Goal: Transaction & Acquisition: Download file/media

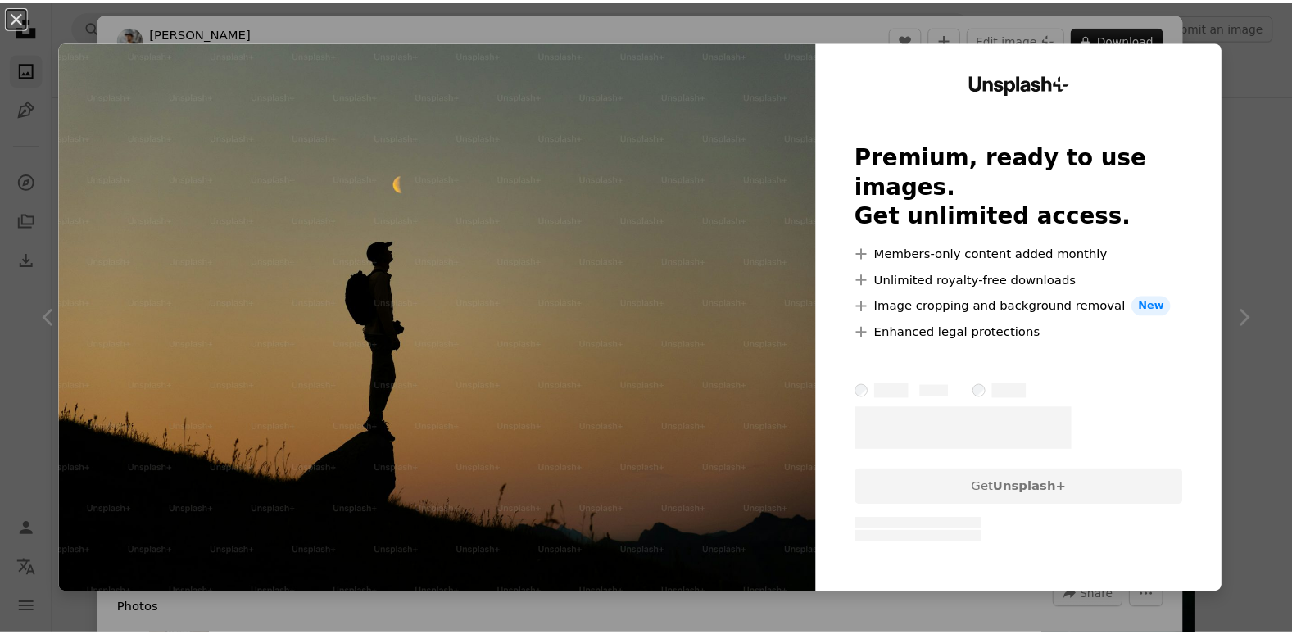
scroll to position [410, 0]
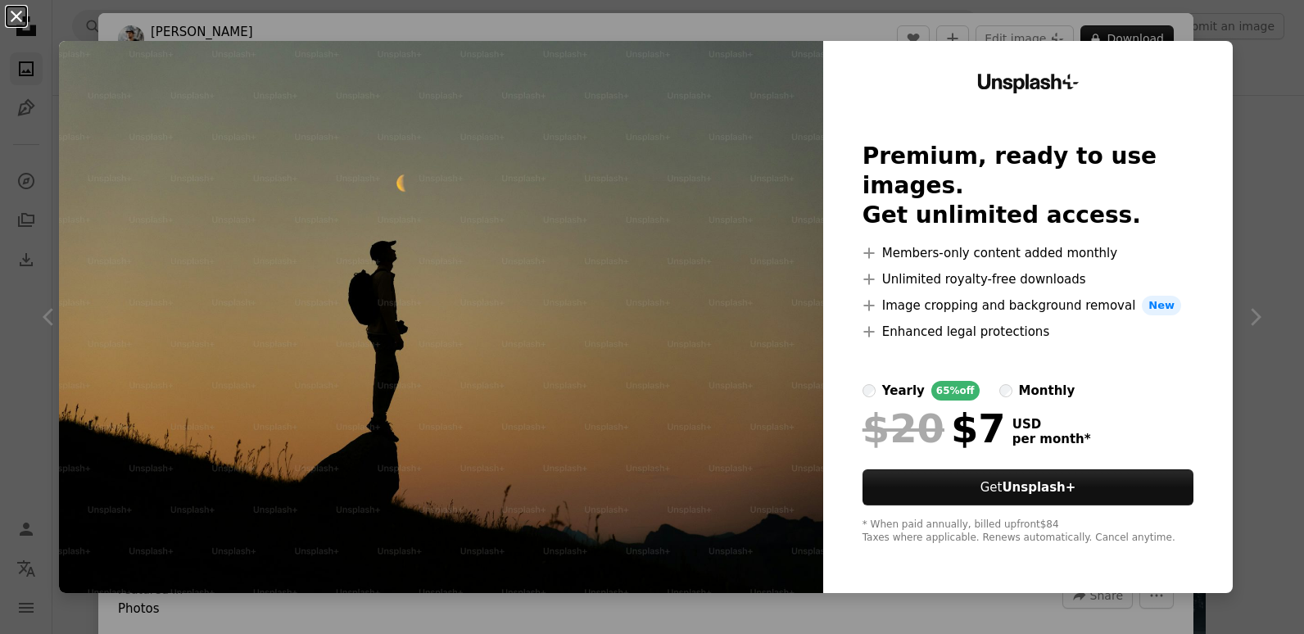
click at [25, 18] on button "An X shape" at bounding box center [17, 17] width 20 height 20
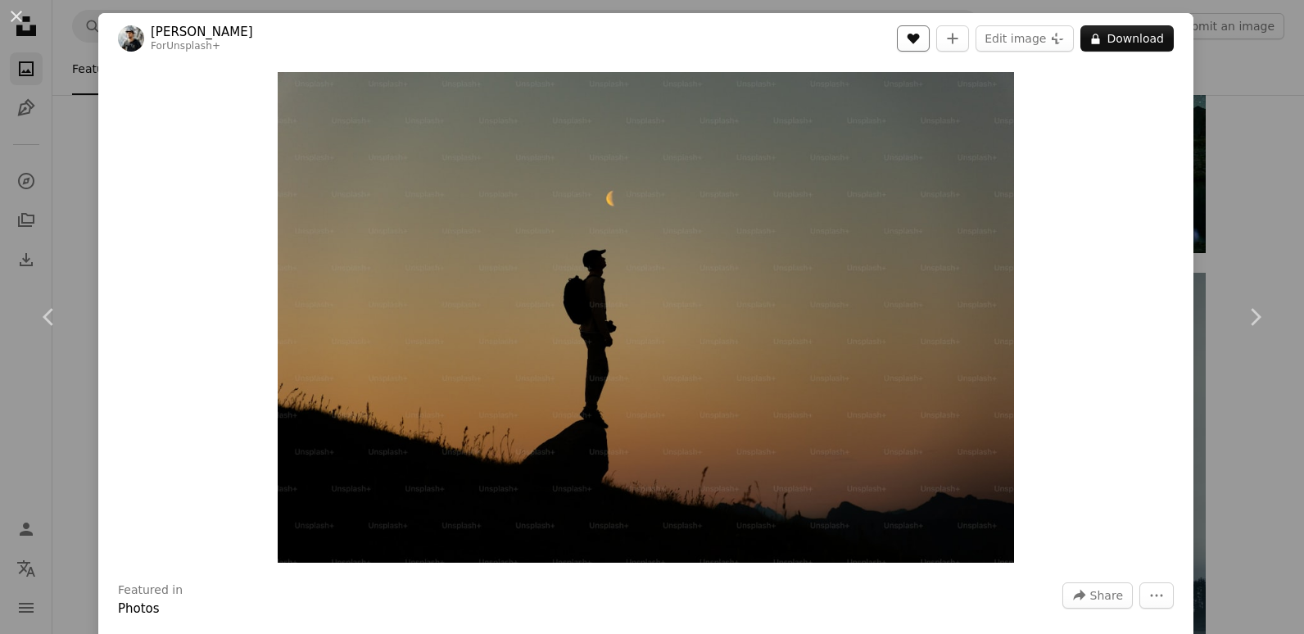
click at [924, 47] on button "A heart" at bounding box center [913, 38] width 33 height 26
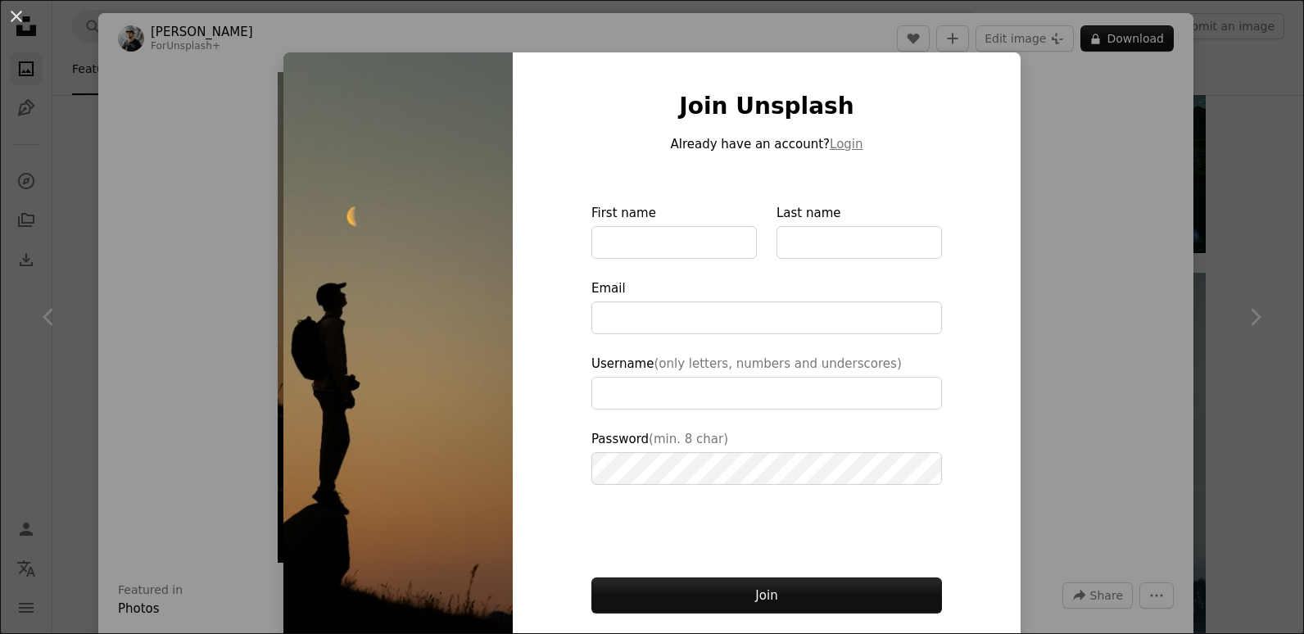
type input "**********"
click at [217, 297] on div "An X shape Join Unsplash Already have an account? Login First name Last name Em…" at bounding box center [652, 317] width 1304 height 634
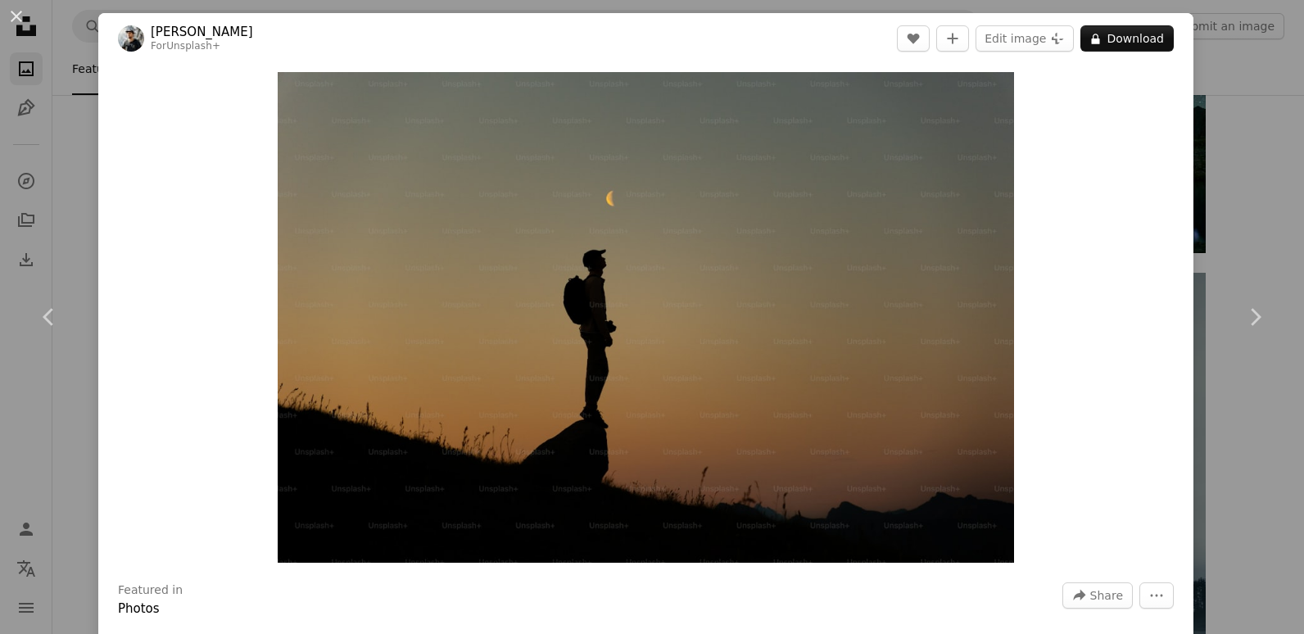
click at [45, 202] on div "An X shape Chevron left Chevron right [PERSON_NAME] For Unsplash+ A heart A plu…" at bounding box center [652, 317] width 1304 height 634
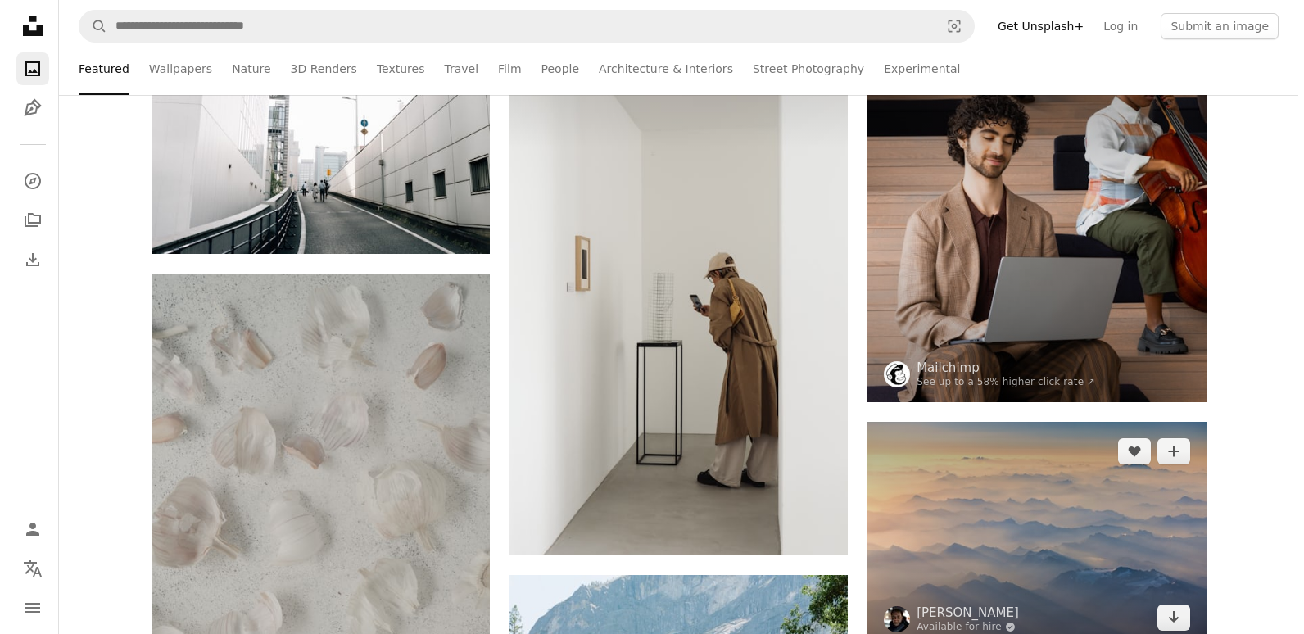
scroll to position [1311, 0]
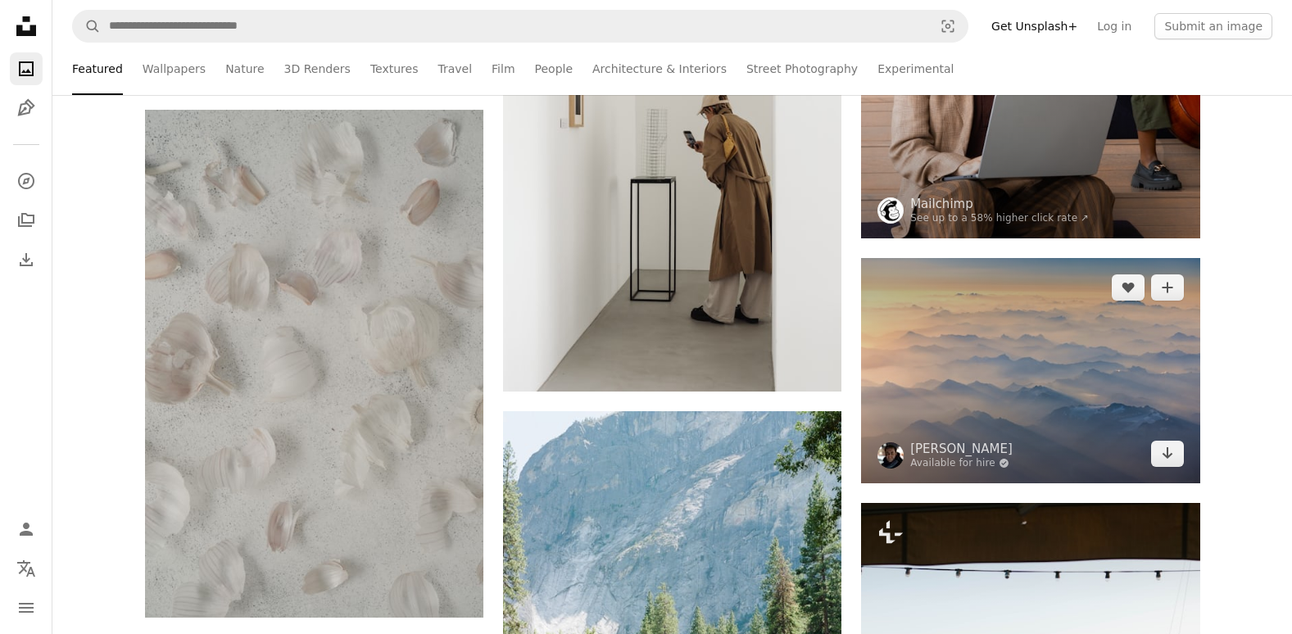
click at [977, 399] on img at bounding box center [1030, 370] width 338 height 225
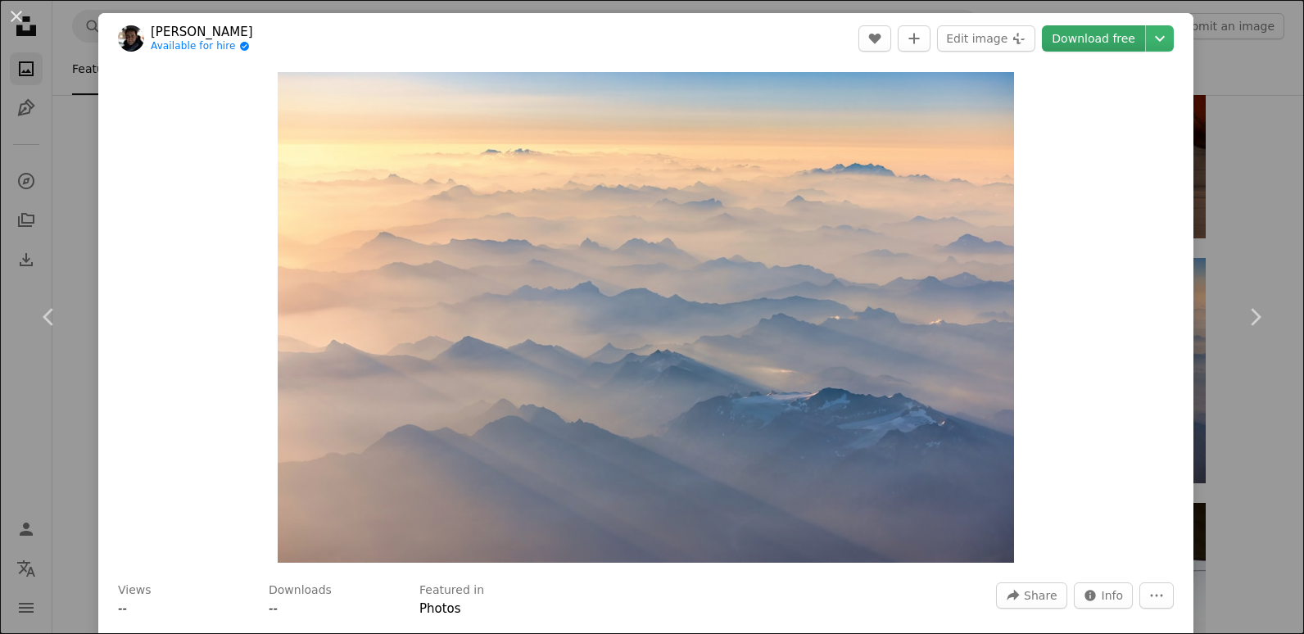
click at [1078, 33] on link "Download free" at bounding box center [1093, 38] width 103 height 26
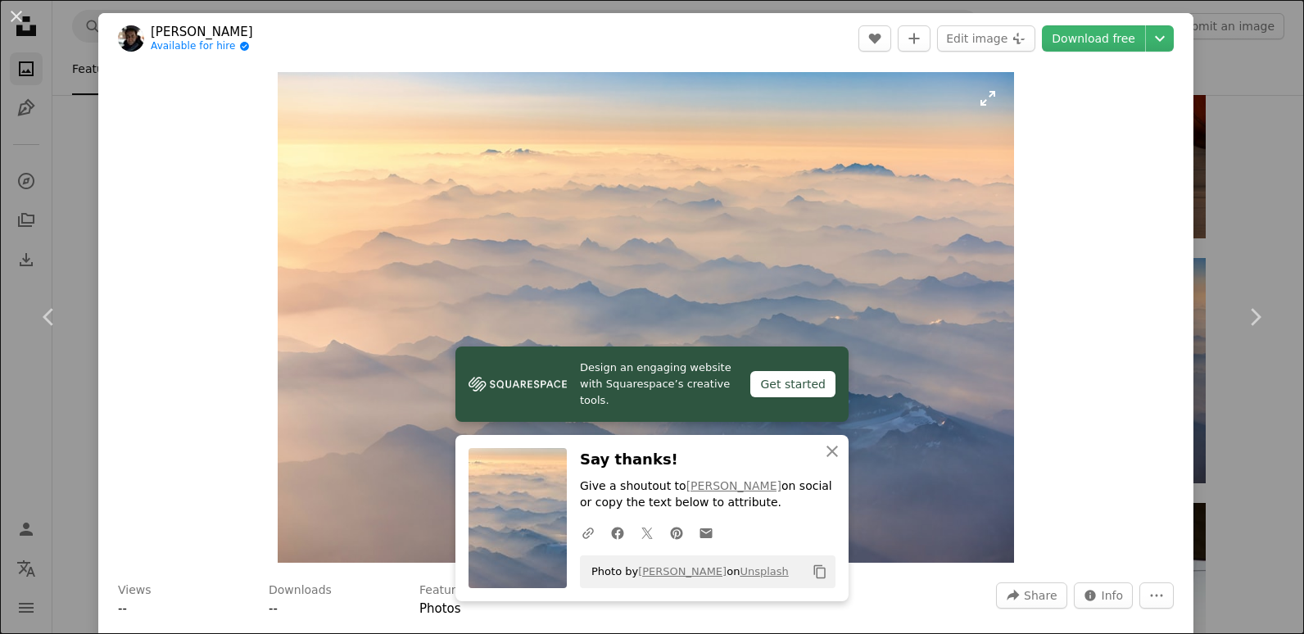
click at [847, 452] on img "Zoom in on this image" at bounding box center [646, 317] width 736 height 491
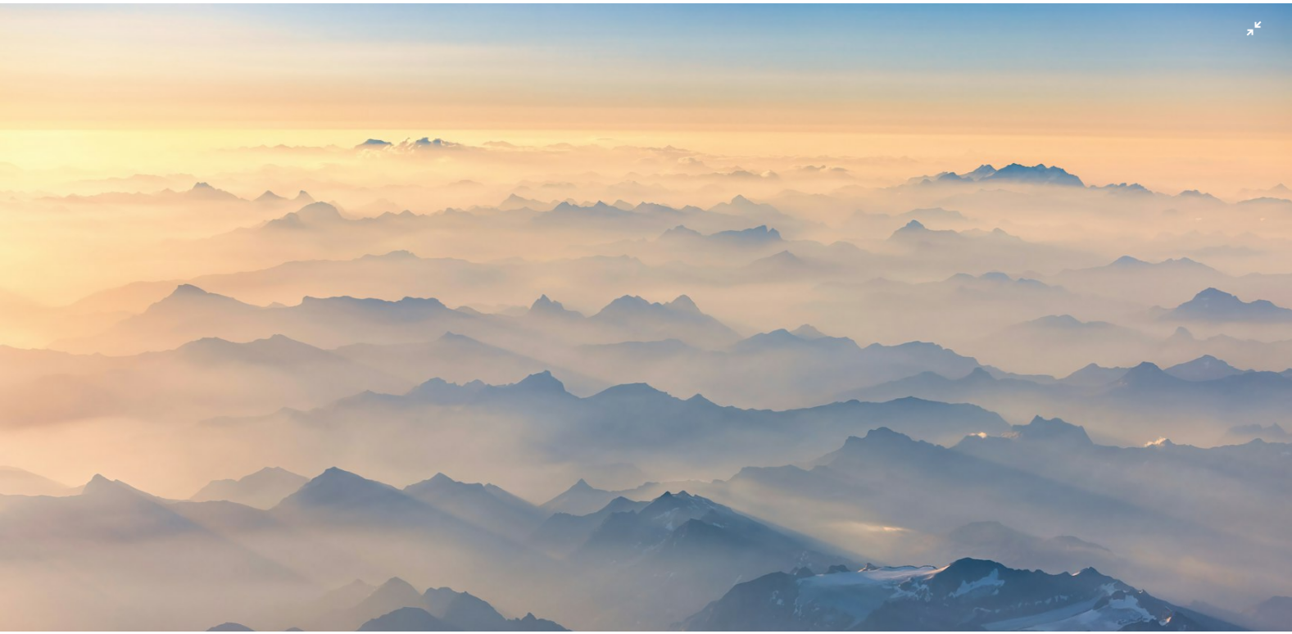
scroll to position [111, 0]
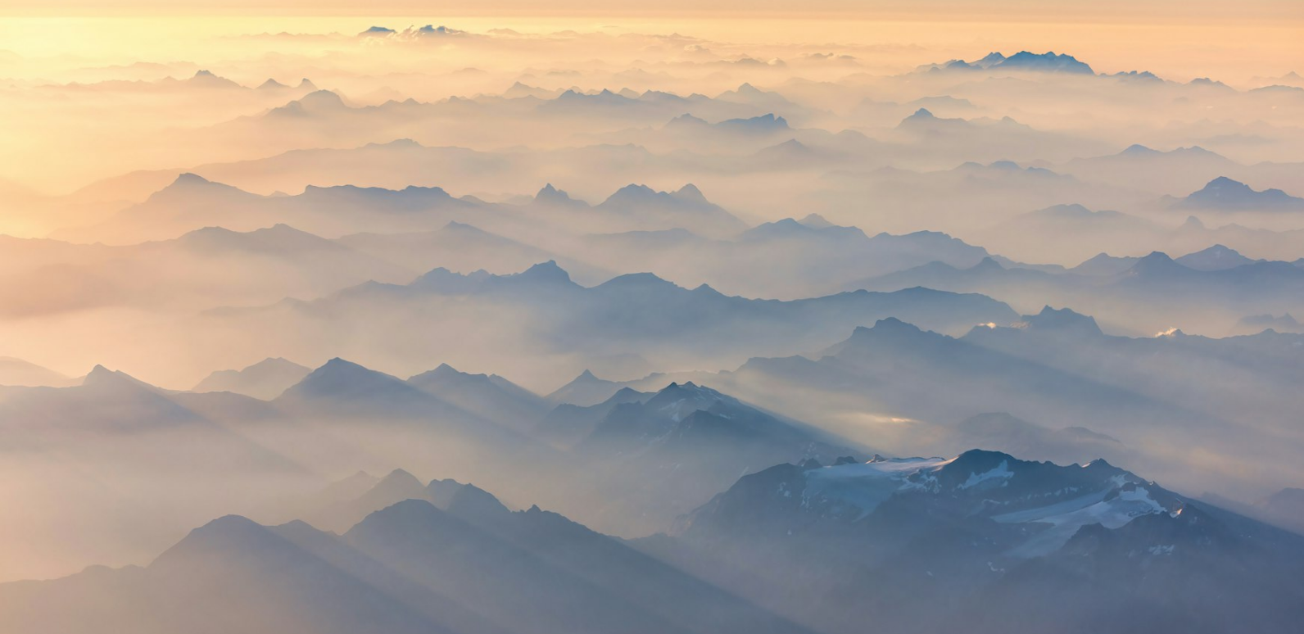
click at [29, 56] on img "Zoom out on this image" at bounding box center [652, 325] width 1306 height 872
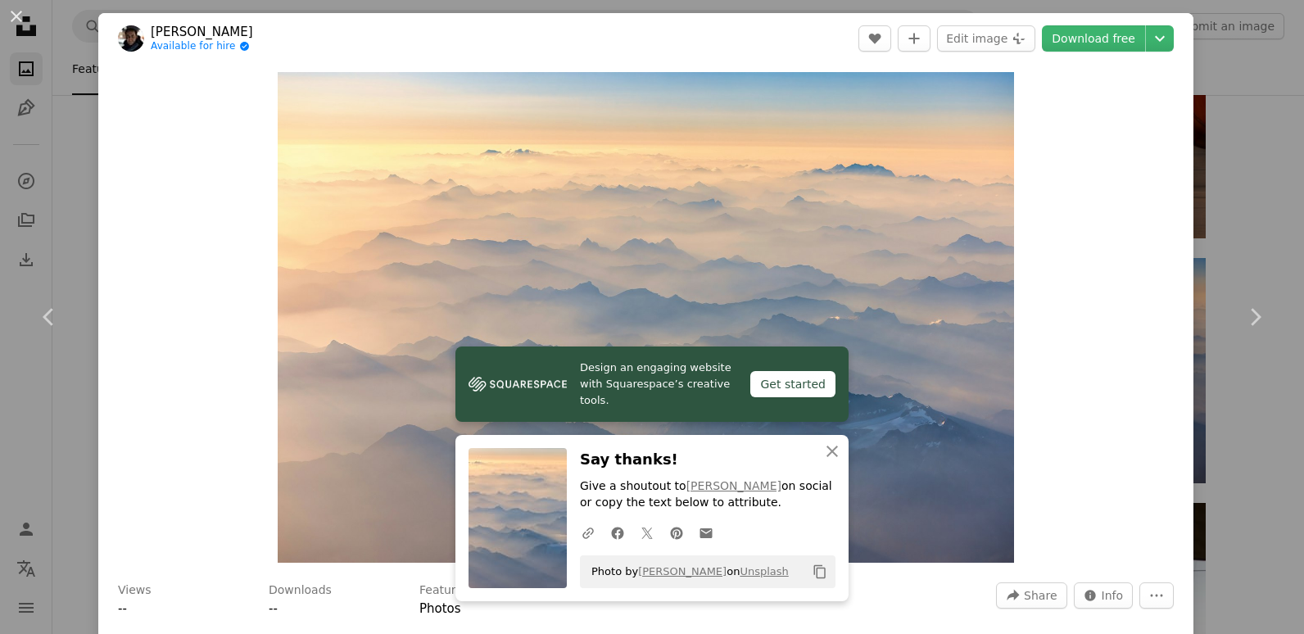
drag, startPoint x: 1224, startPoint y: 174, endPoint x: 1232, endPoint y: 171, distance: 8.6
click at [1227, 174] on div "An X shape Chevron left Chevron right Design an engaging website with Squarespa…" at bounding box center [652, 317] width 1304 height 634
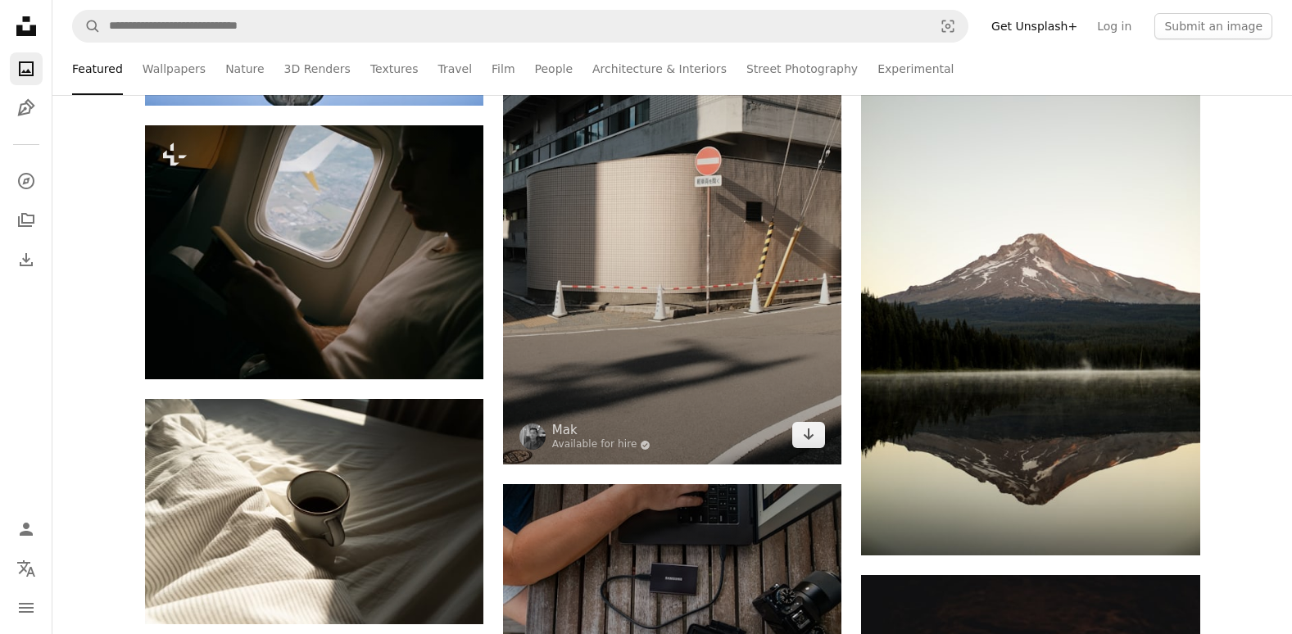
scroll to position [2130, 0]
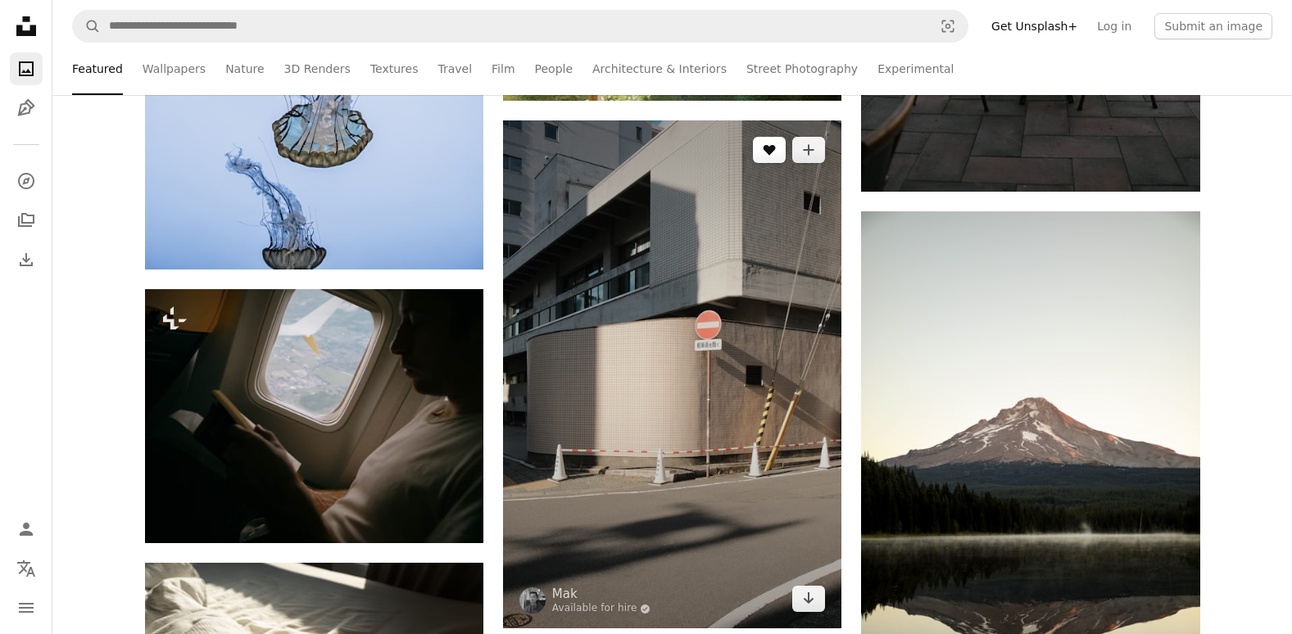
click at [772, 149] on icon "Like" at bounding box center [769, 150] width 12 height 11
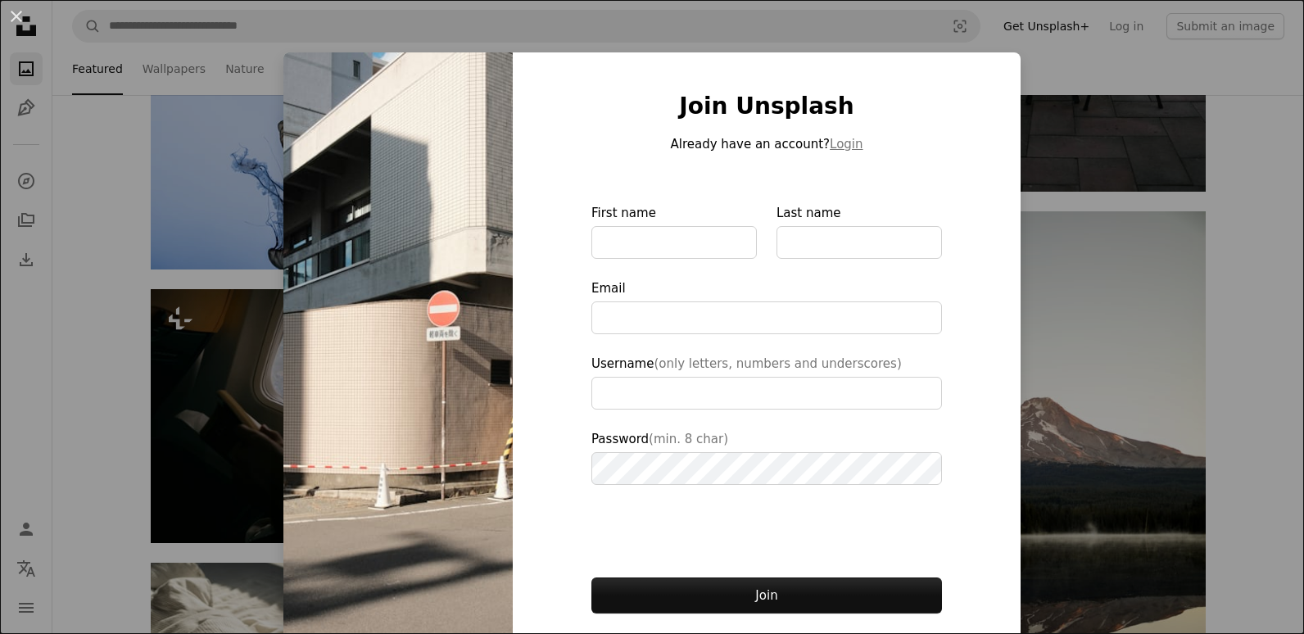
click at [412, 344] on img at bounding box center [397, 370] width 229 height 637
click at [440, 233] on img at bounding box center [397, 370] width 229 height 637
type input "**********"
click at [418, 473] on img at bounding box center [397, 370] width 229 height 637
click at [168, 303] on div "An X shape Join Unsplash Already have an account? Login First name Last name Em…" at bounding box center [652, 317] width 1304 height 634
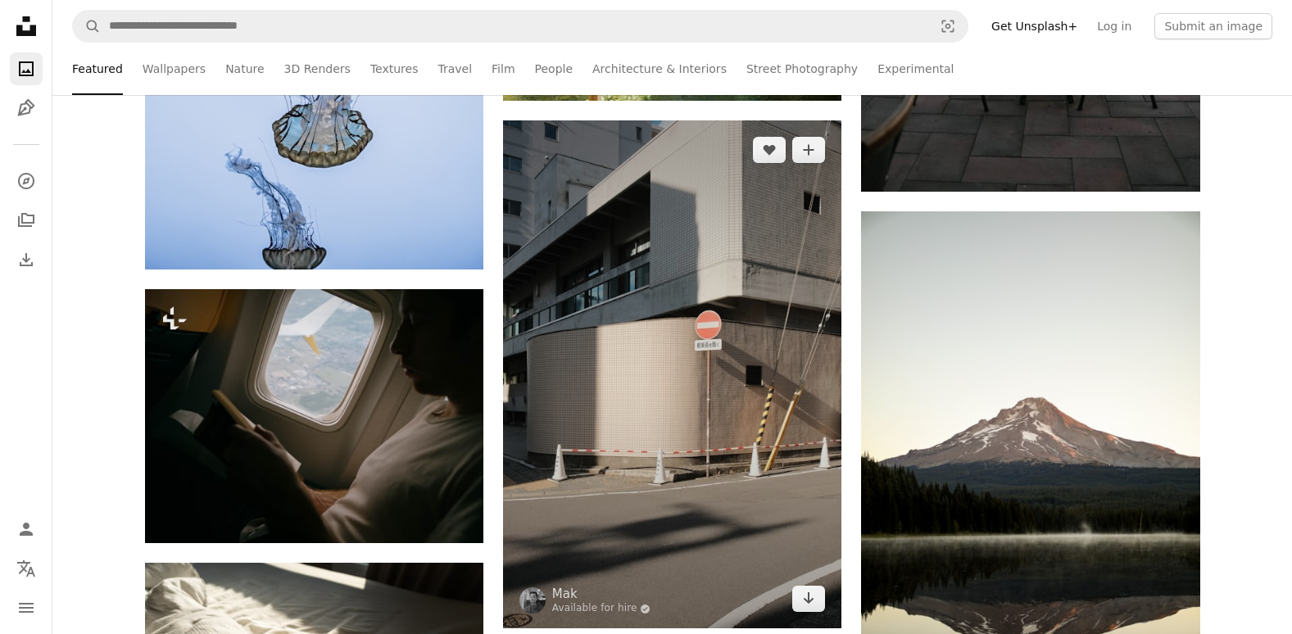
click at [594, 285] on img at bounding box center [672, 374] width 338 height 508
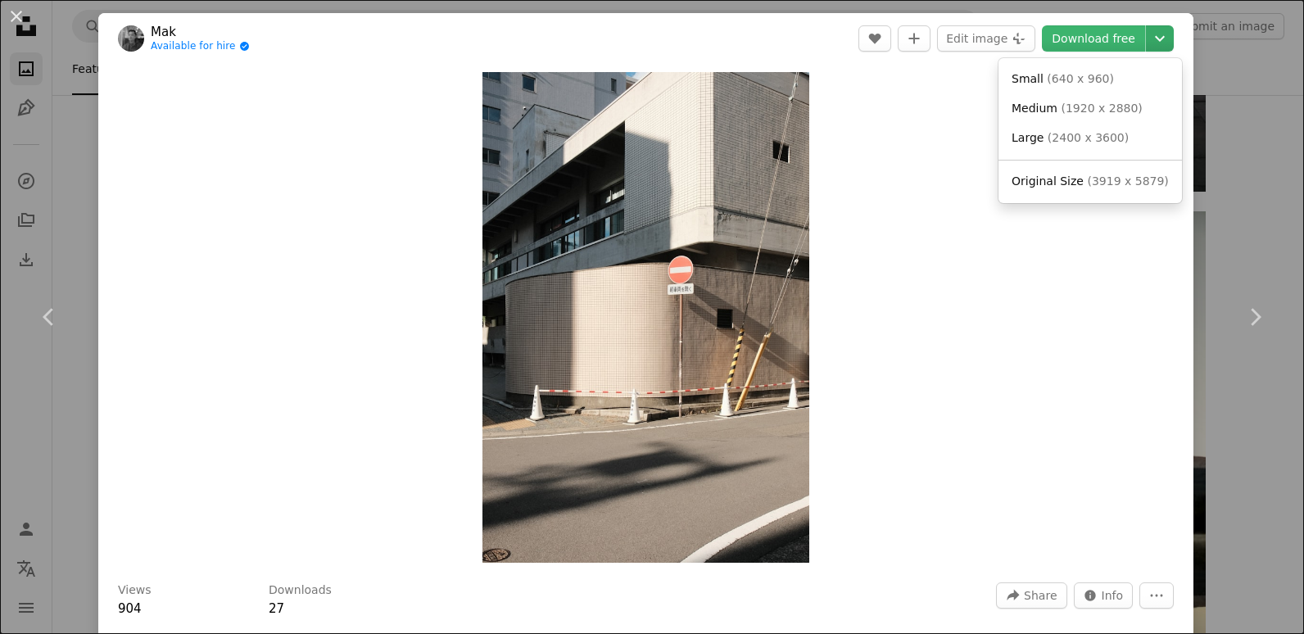
click at [1152, 39] on icon "Chevron down" at bounding box center [1160, 39] width 26 height 20
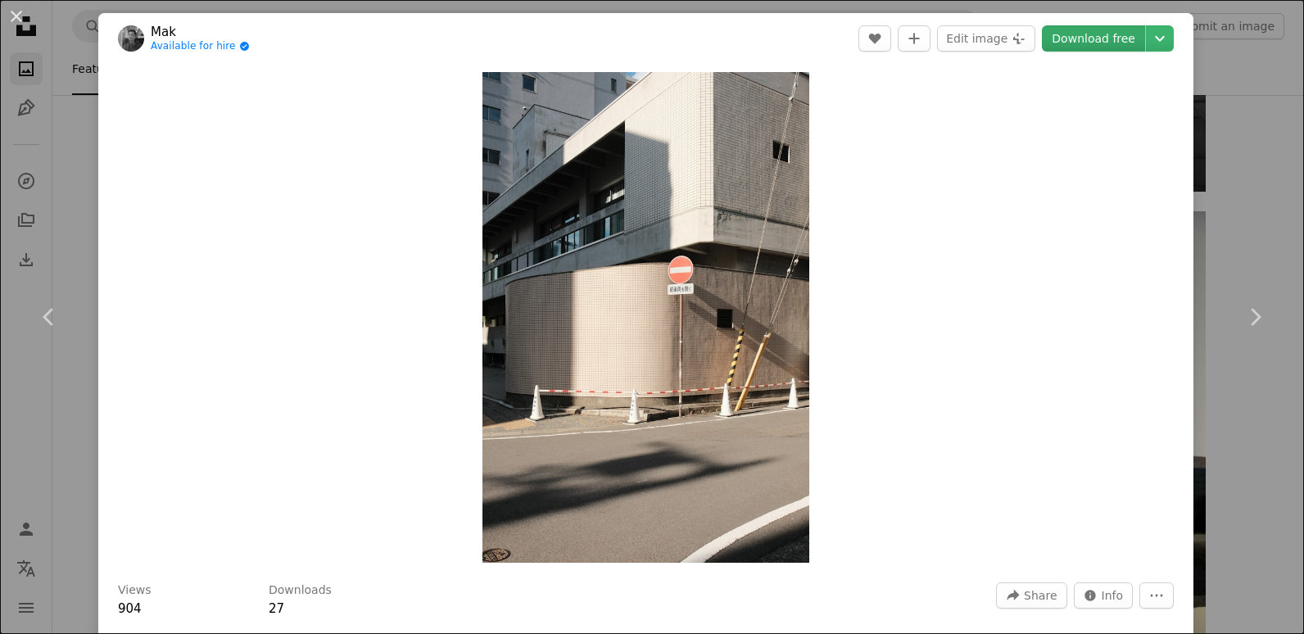
click at [1090, 35] on link "Download free" at bounding box center [1093, 38] width 103 height 26
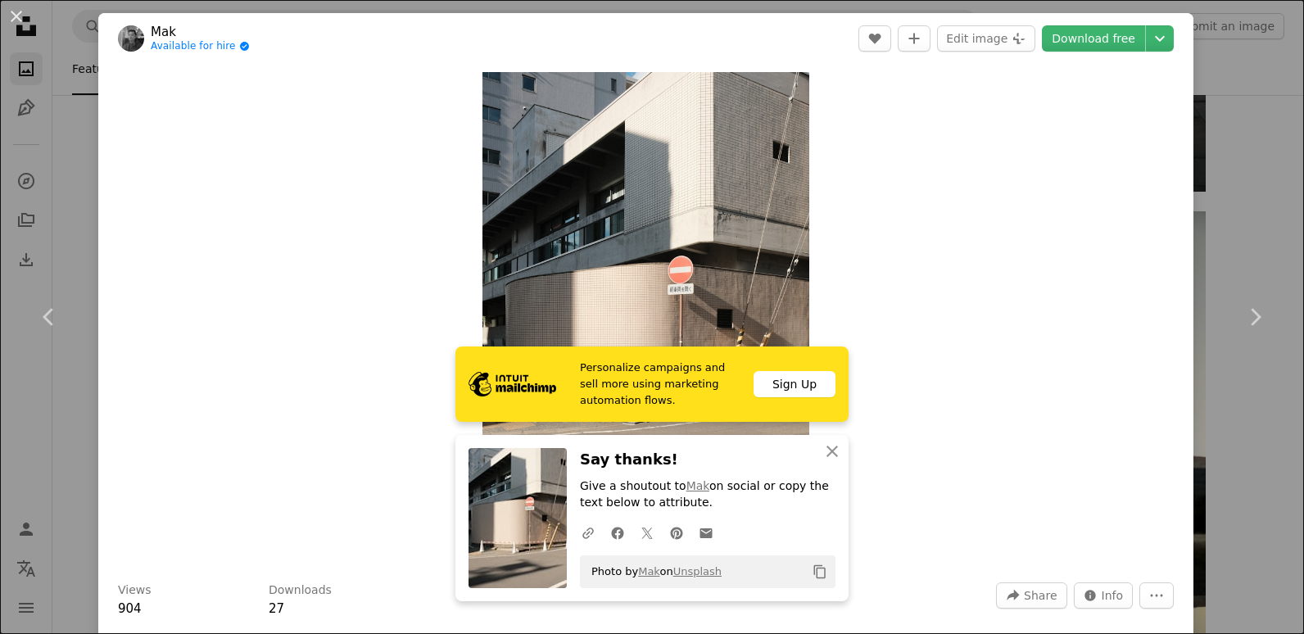
drag, startPoint x: 995, startPoint y: 251, endPoint x: 999, endPoint y: 233, distance: 18.3
click at [996, 250] on div "Zoom in" at bounding box center [645, 317] width 1095 height 507
click at [1063, 41] on link "Download free" at bounding box center [1093, 38] width 103 height 26
click at [1085, 35] on link "Download free" at bounding box center [1093, 38] width 103 height 26
click at [1242, 130] on div "An X shape Chevron left Chevron right Personalize campaigns and sell more using…" at bounding box center [652, 317] width 1304 height 634
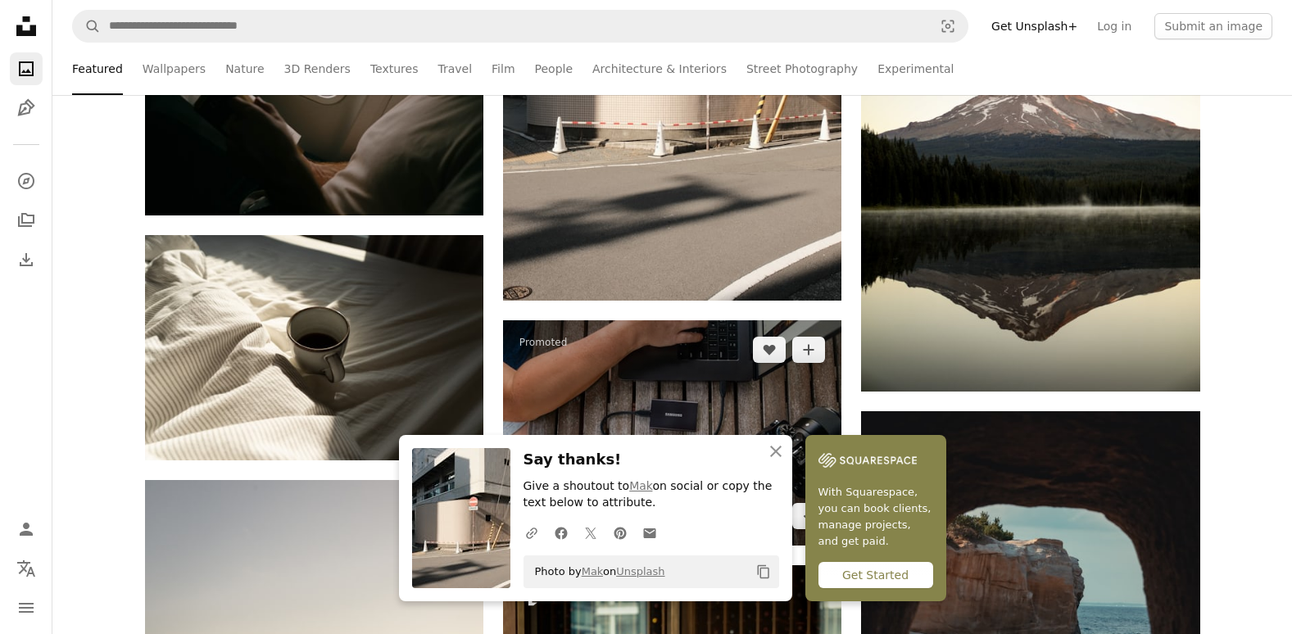
scroll to position [2539, 0]
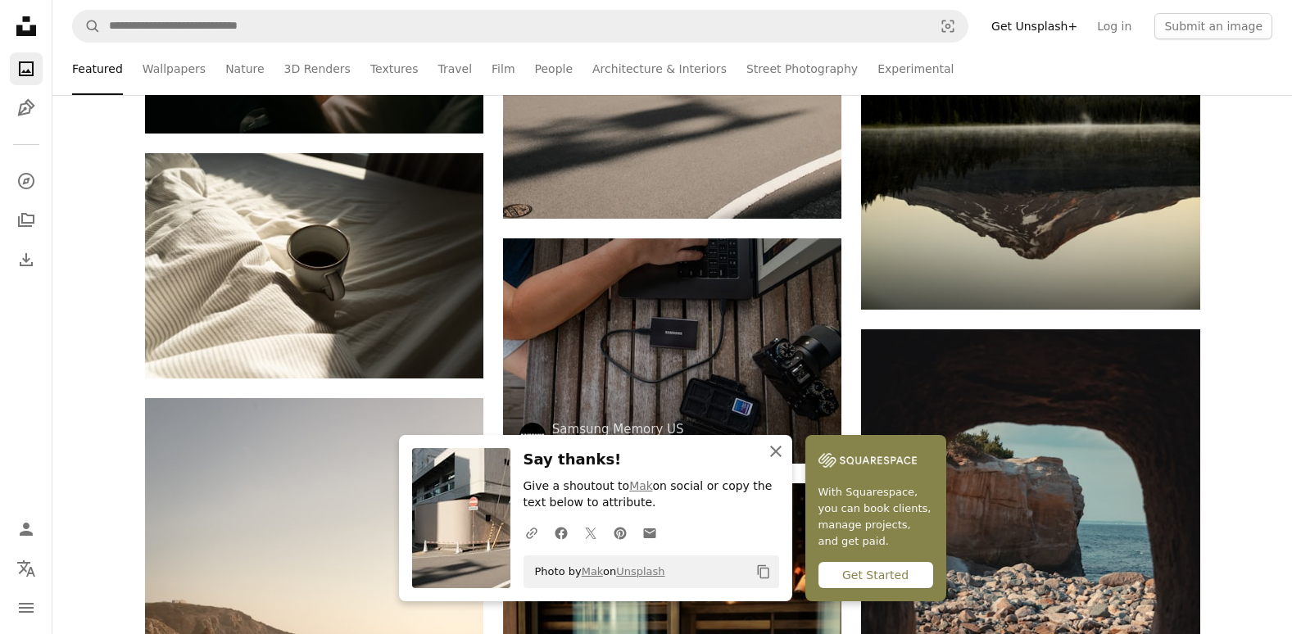
click at [770, 448] on icon "An X shape" at bounding box center [776, 452] width 20 height 20
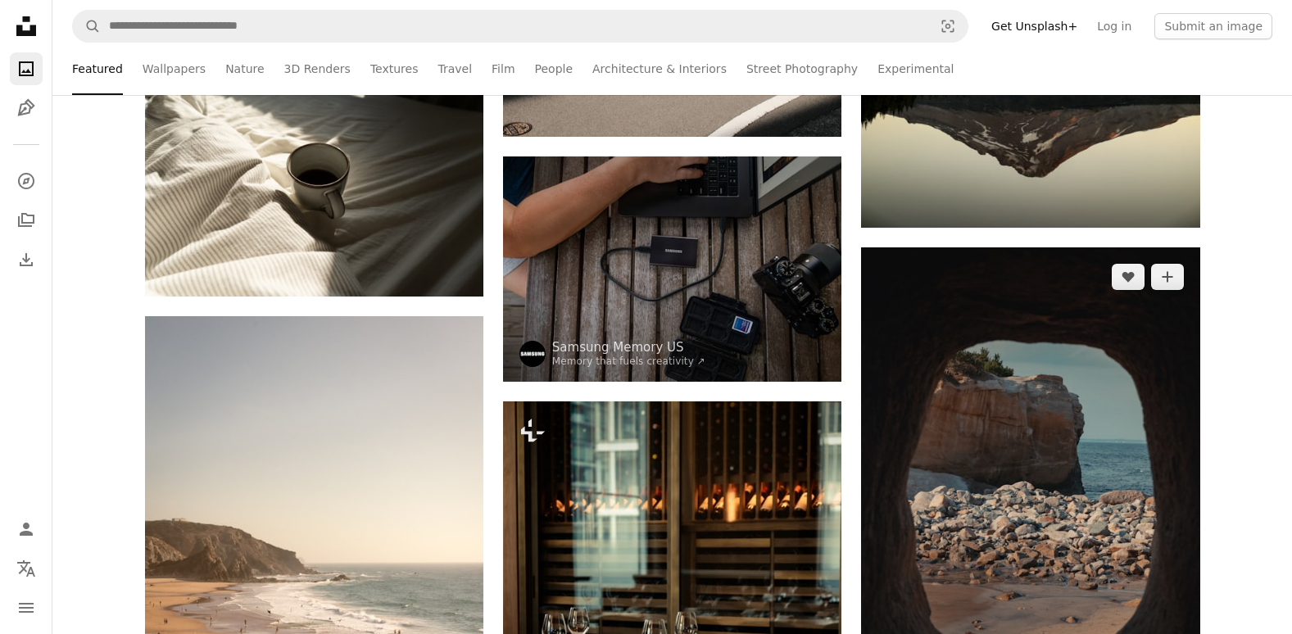
scroll to position [2785, 0]
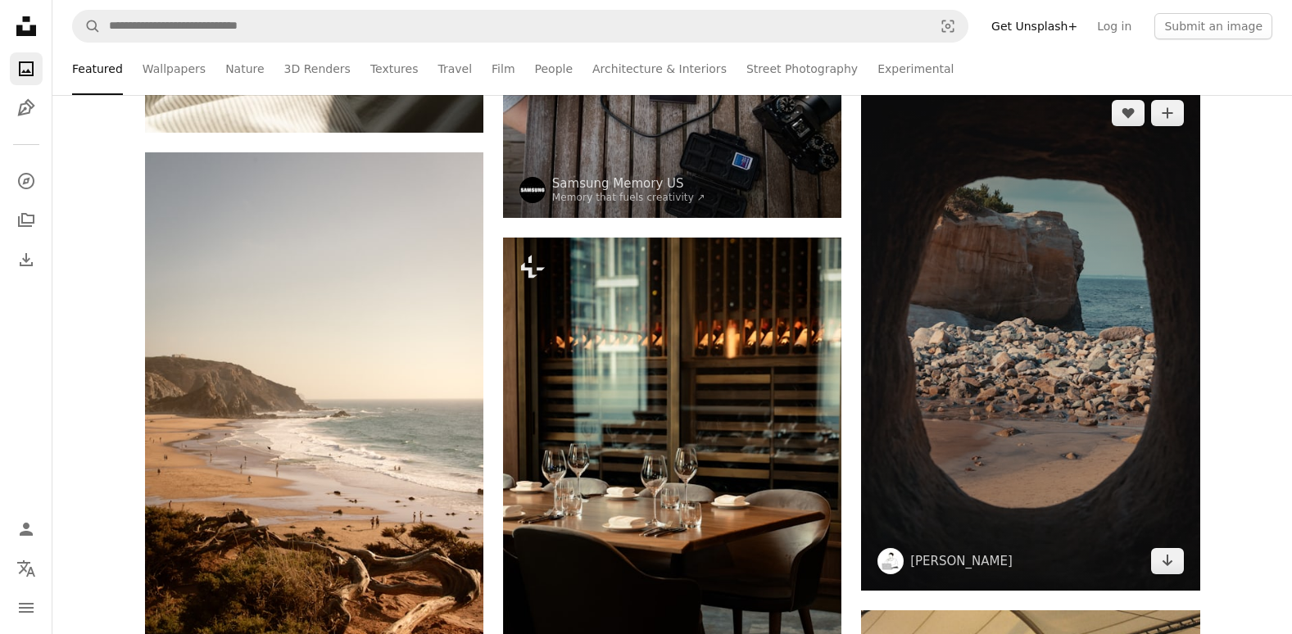
click at [1071, 398] on img at bounding box center [1030, 337] width 338 height 507
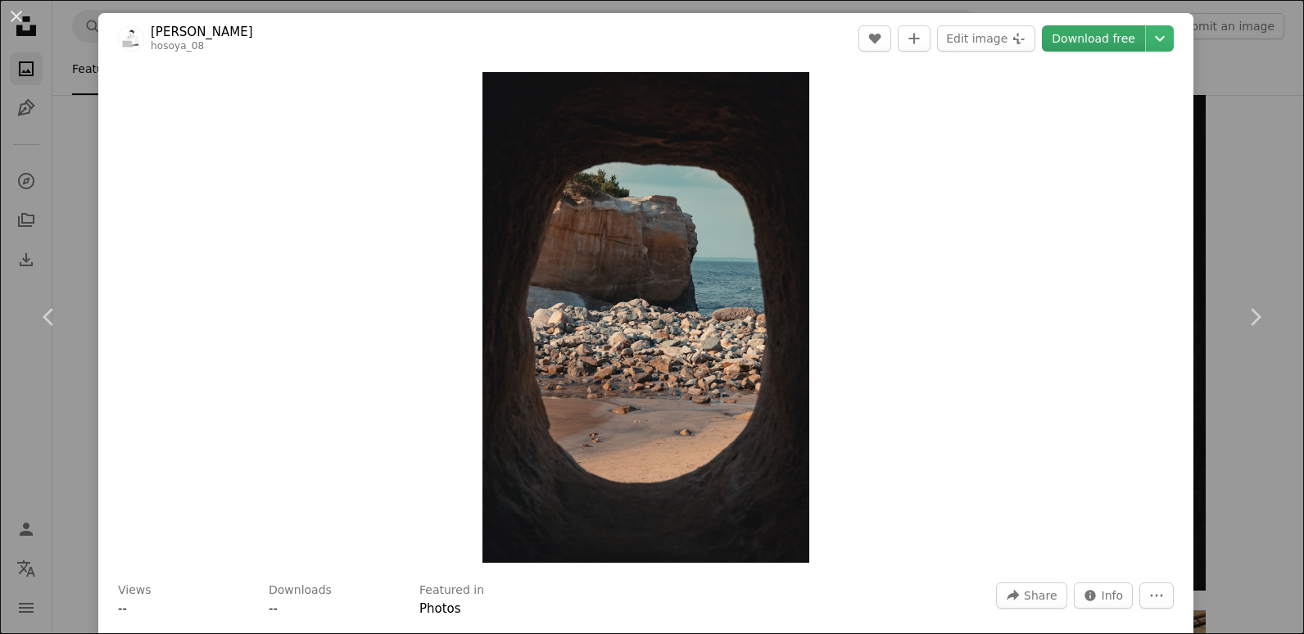
click at [1062, 35] on link "Download free" at bounding box center [1093, 38] width 103 height 26
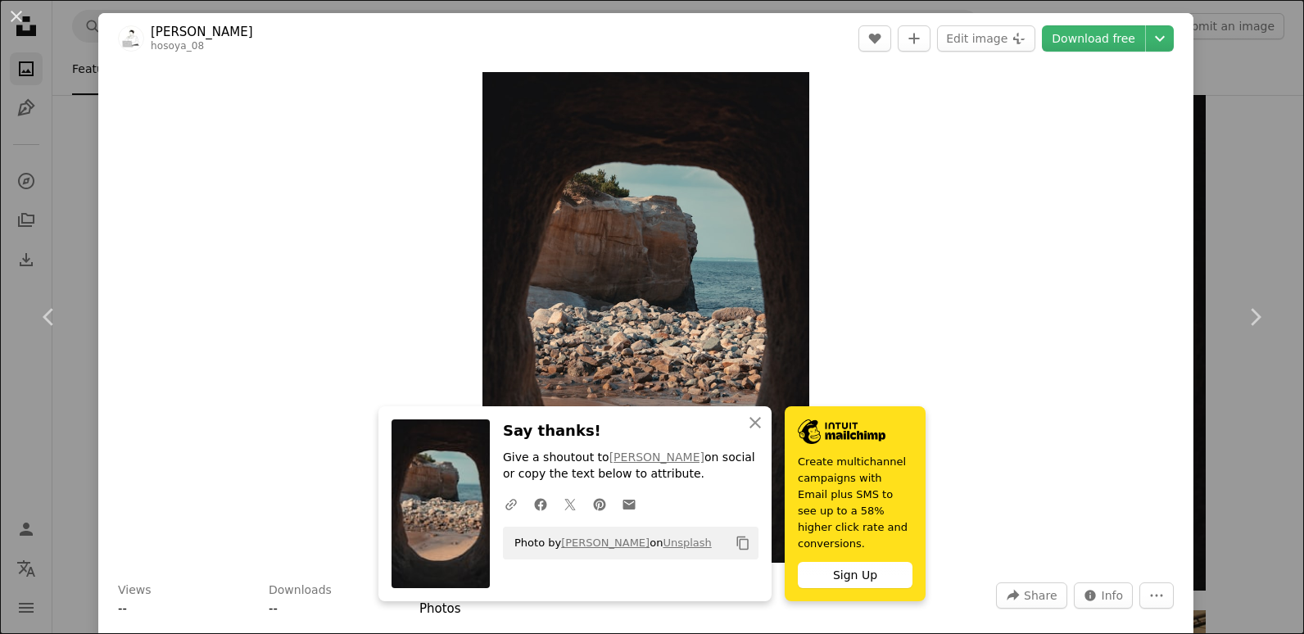
click at [1274, 161] on div "An X shape Chevron left Chevron right An X shape Close Say thanks! Give a shout…" at bounding box center [652, 317] width 1304 height 634
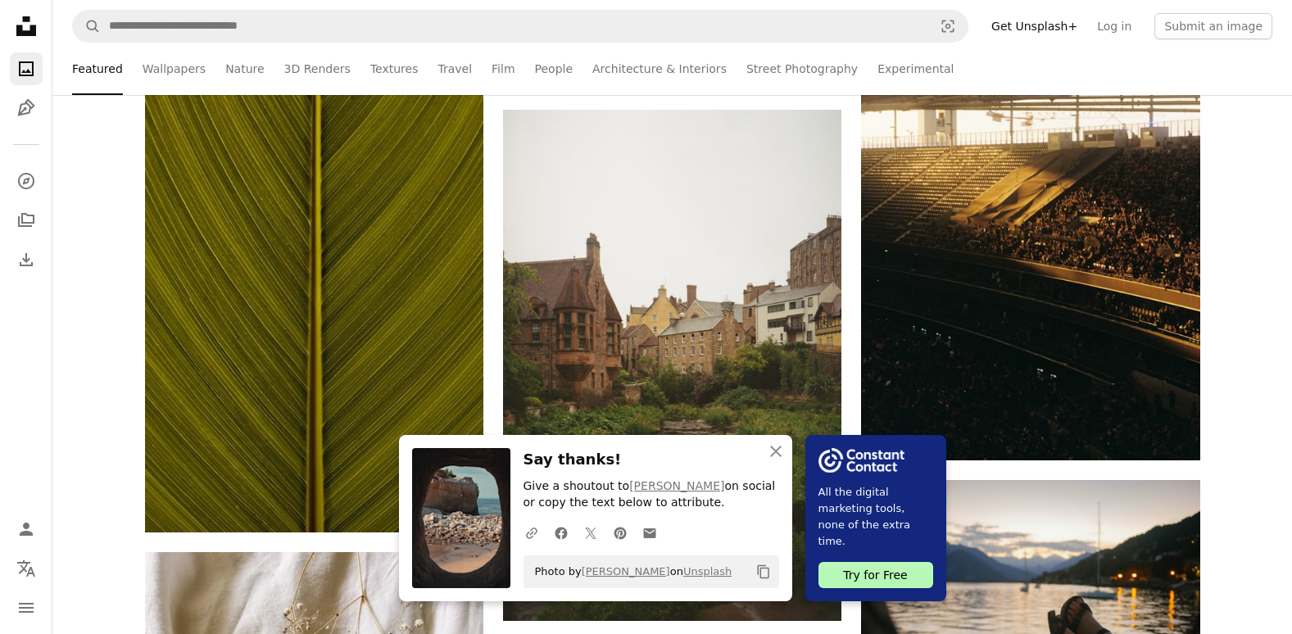
scroll to position [3522, 0]
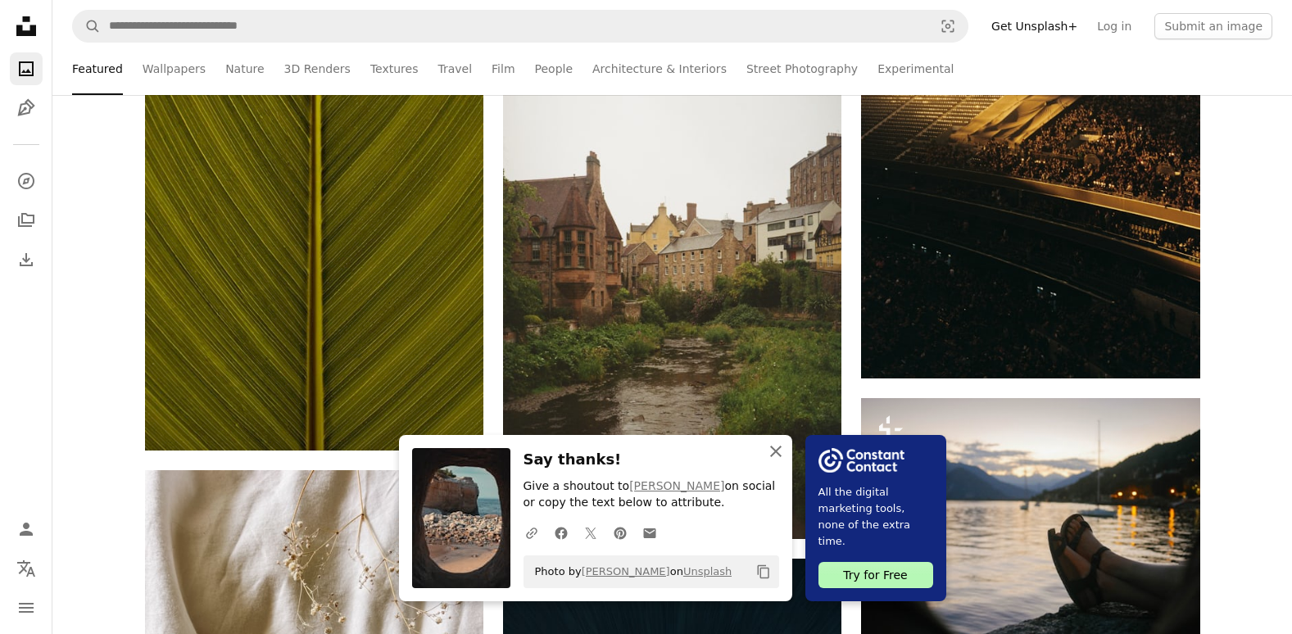
click at [776, 439] on button "An X shape Close" at bounding box center [775, 451] width 33 height 33
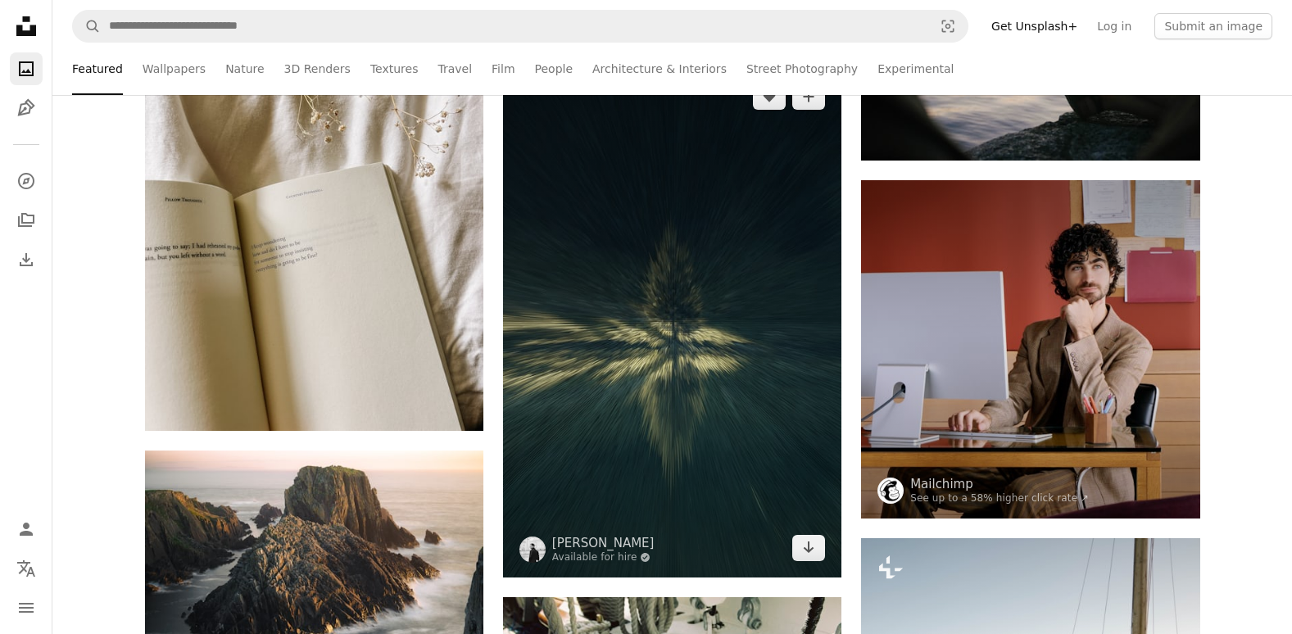
scroll to position [4260, 0]
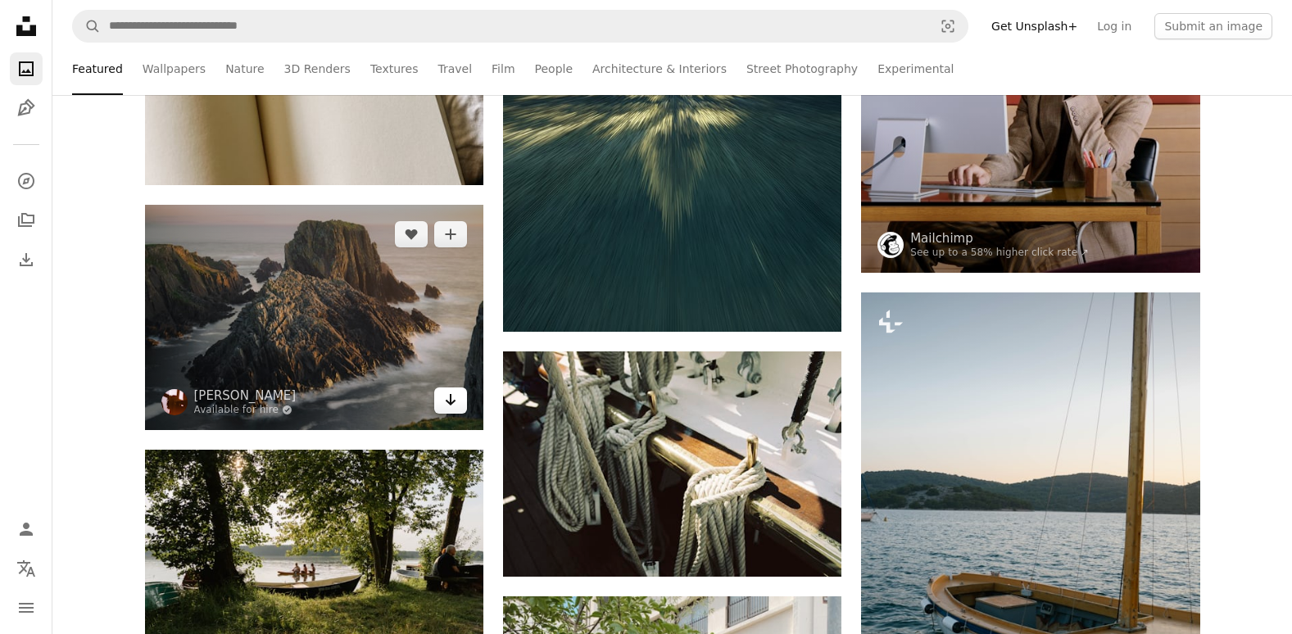
click at [445, 394] on icon "Arrow pointing down" at bounding box center [450, 400] width 13 height 20
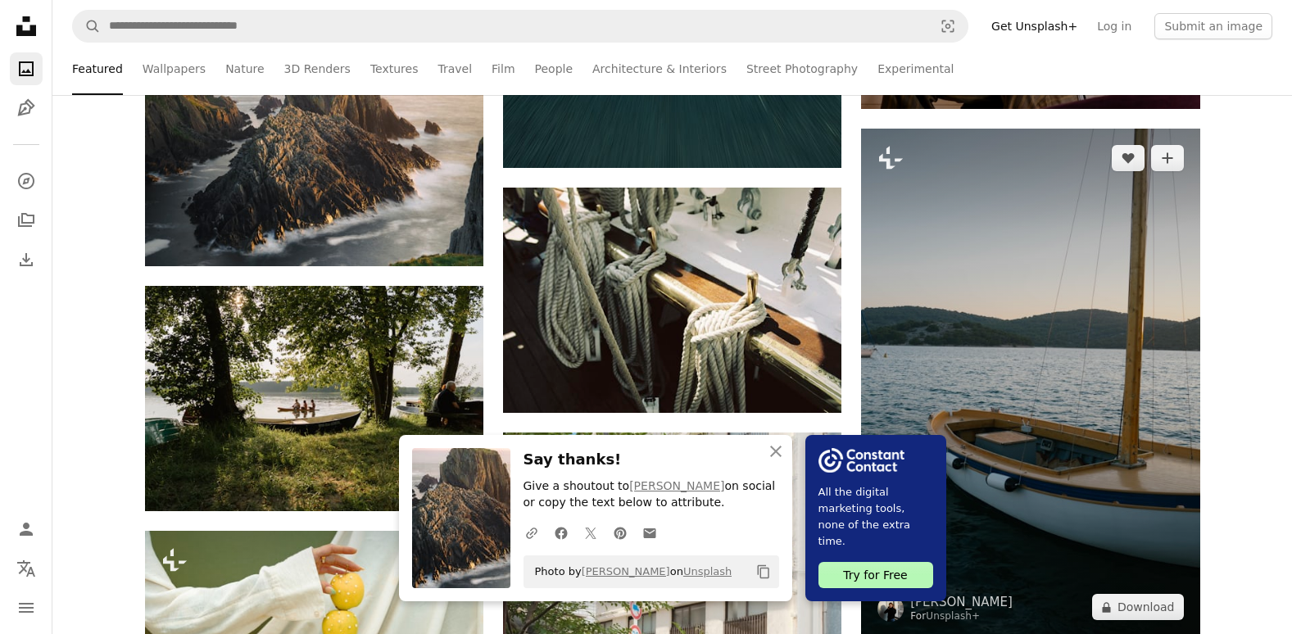
scroll to position [4506, 0]
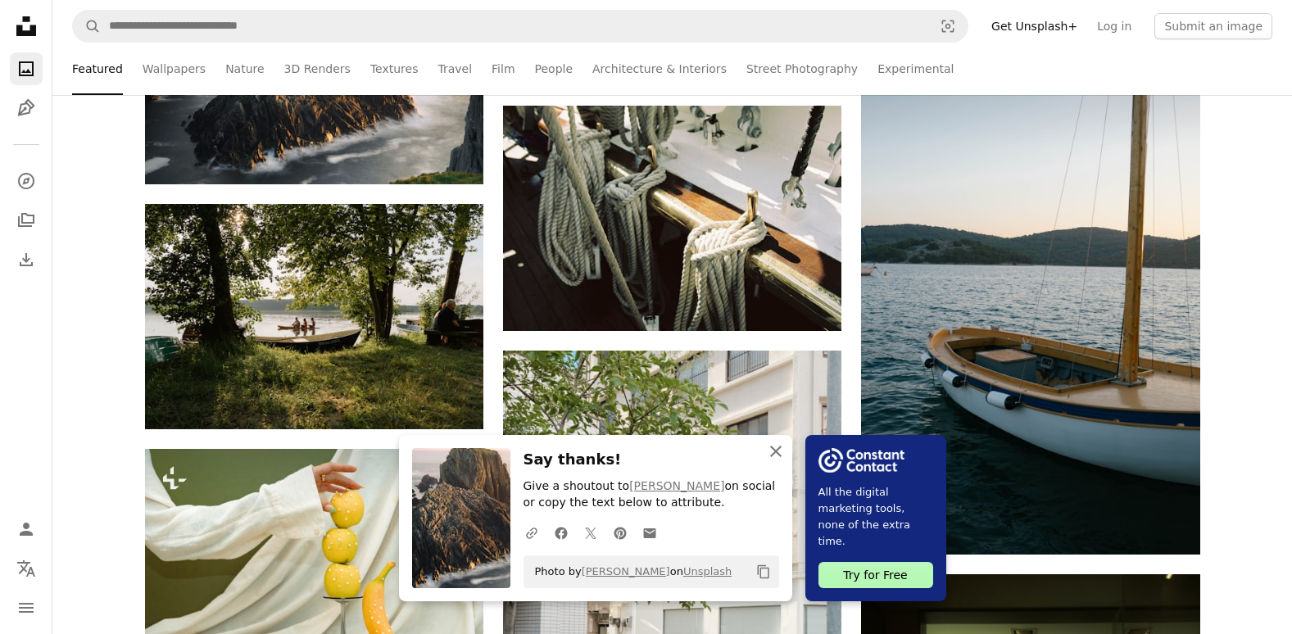
click at [781, 459] on icon "An X shape" at bounding box center [776, 452] width 20 height 20
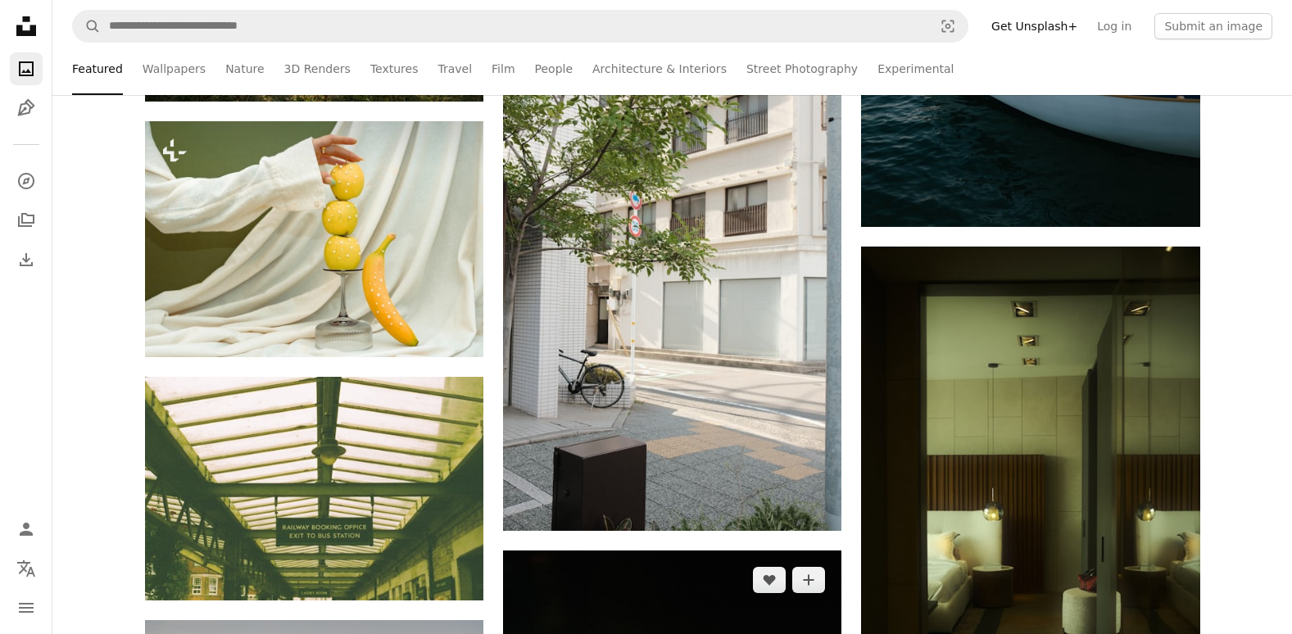
scroll to position [4997, 0]
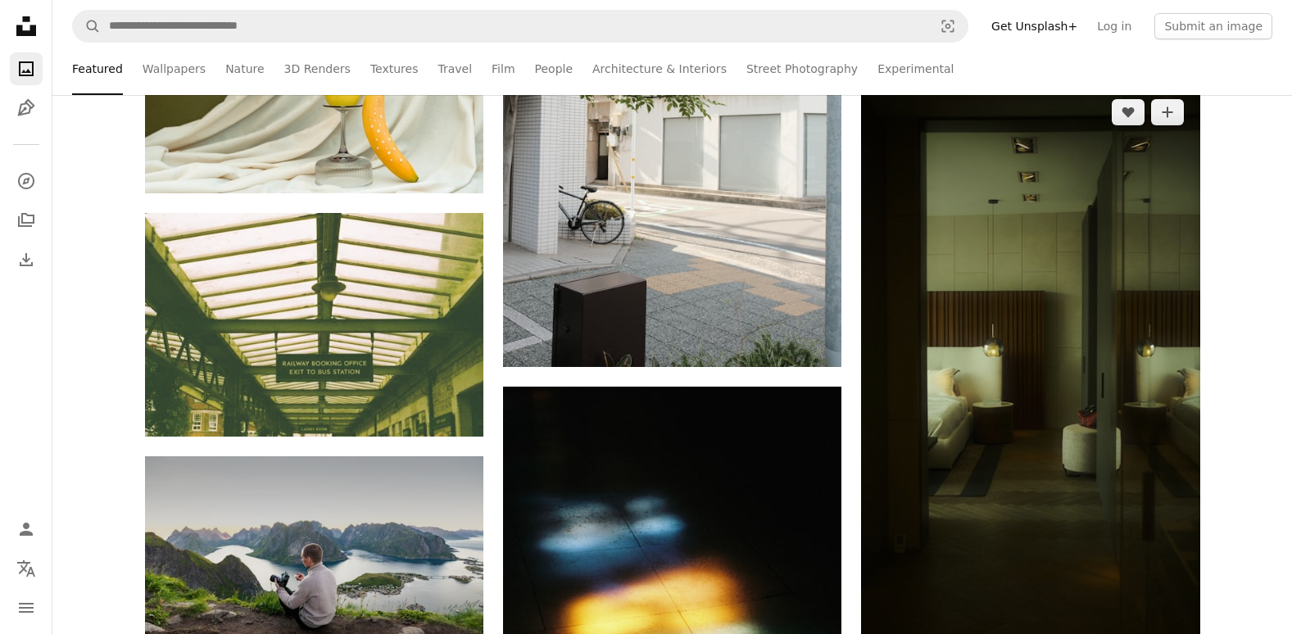
click at [1041, 385] on img at bounding box center [1030, 383] width 338 height 601
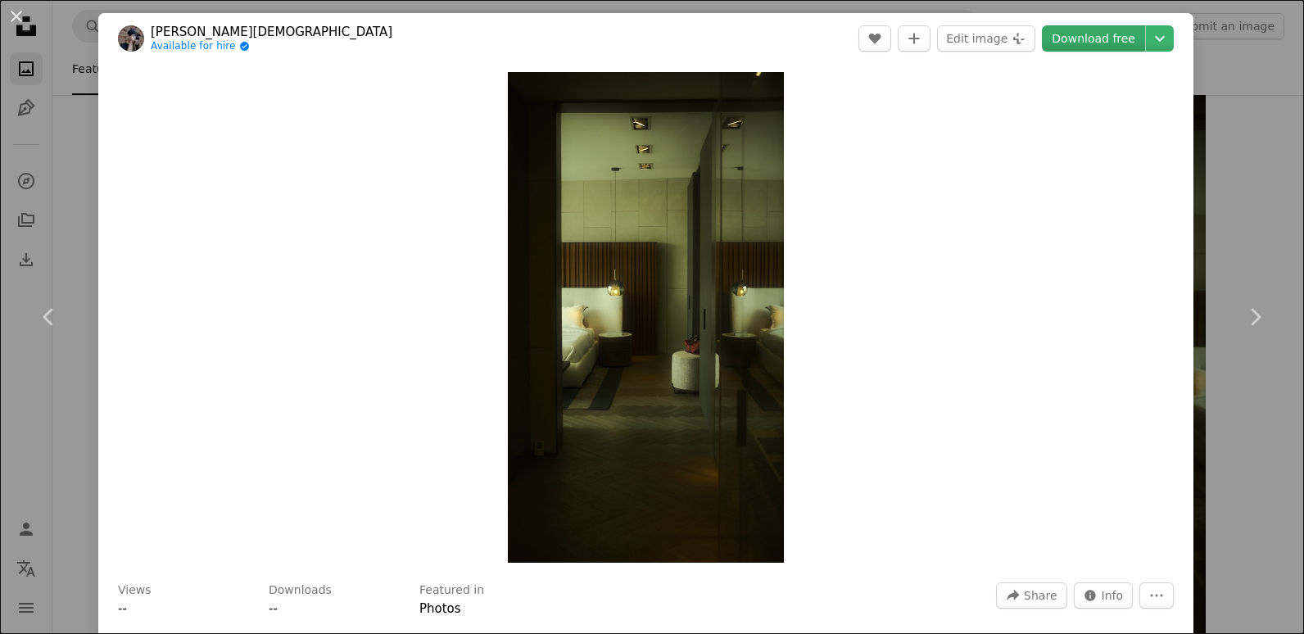
click at [1067, 46] on link "Download free" at bounding box center [1093, 38] width 103 height 26
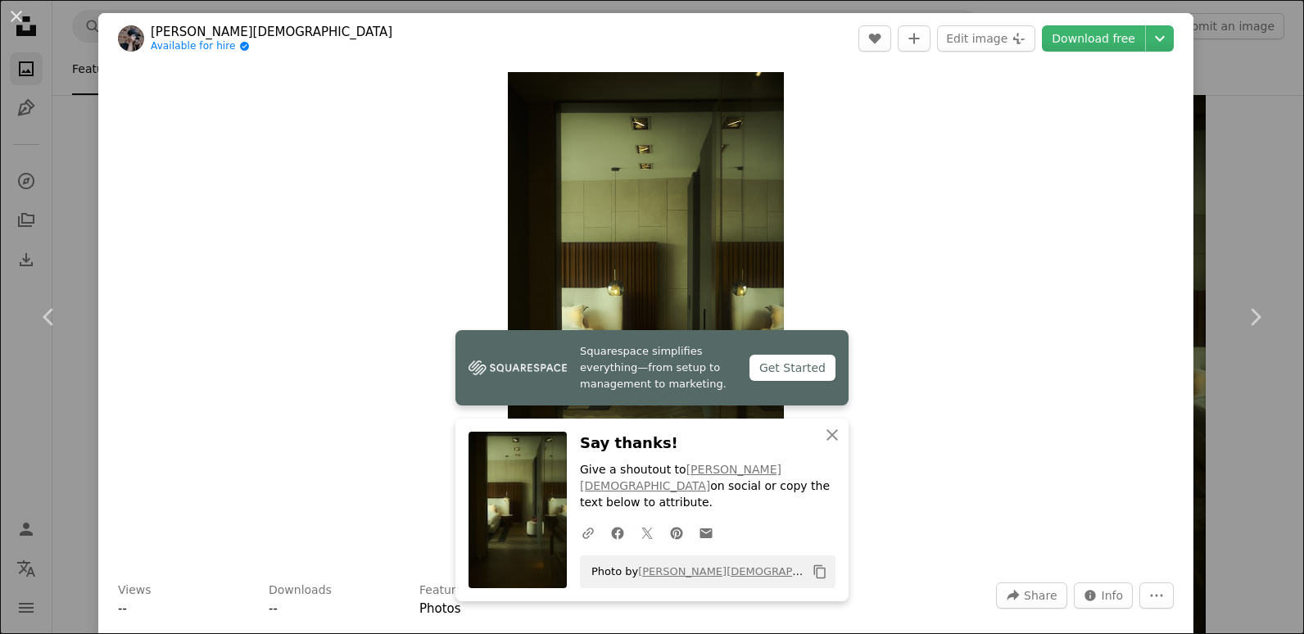
click at [1254, 143] on div "An X shape Chevron left Chevron right Squarespace simplifies everything—from se…" at bounding box center [652, 317] width 1304 height 634
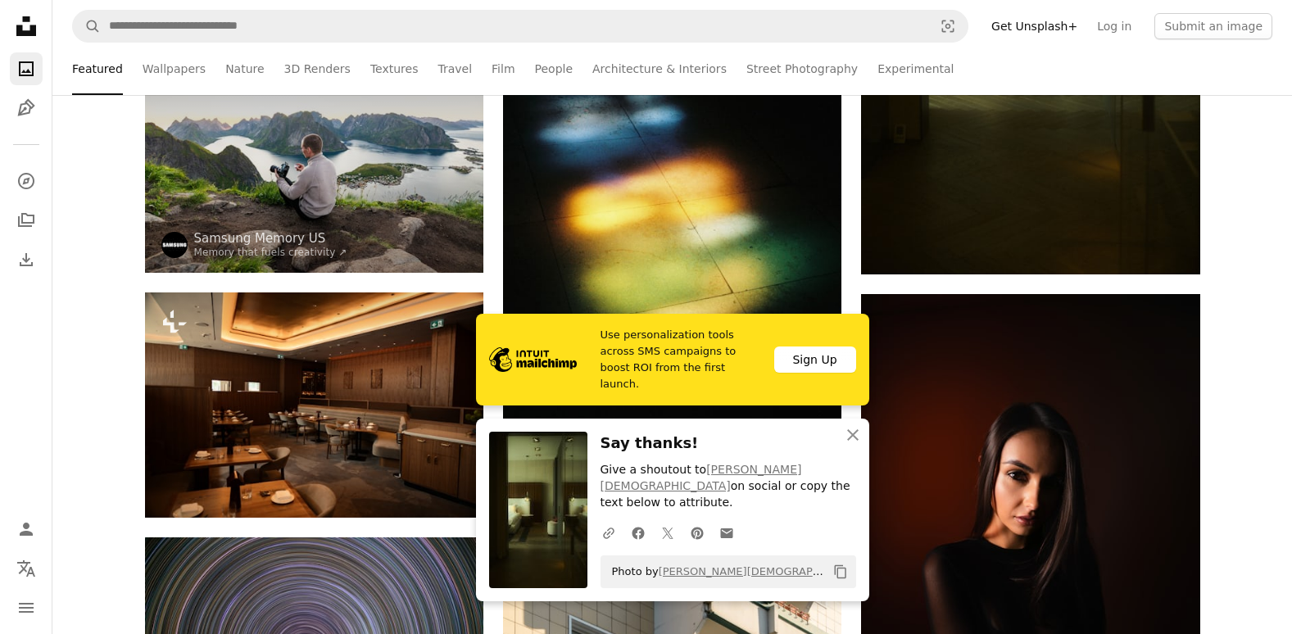
scroll to position [5652, 0]
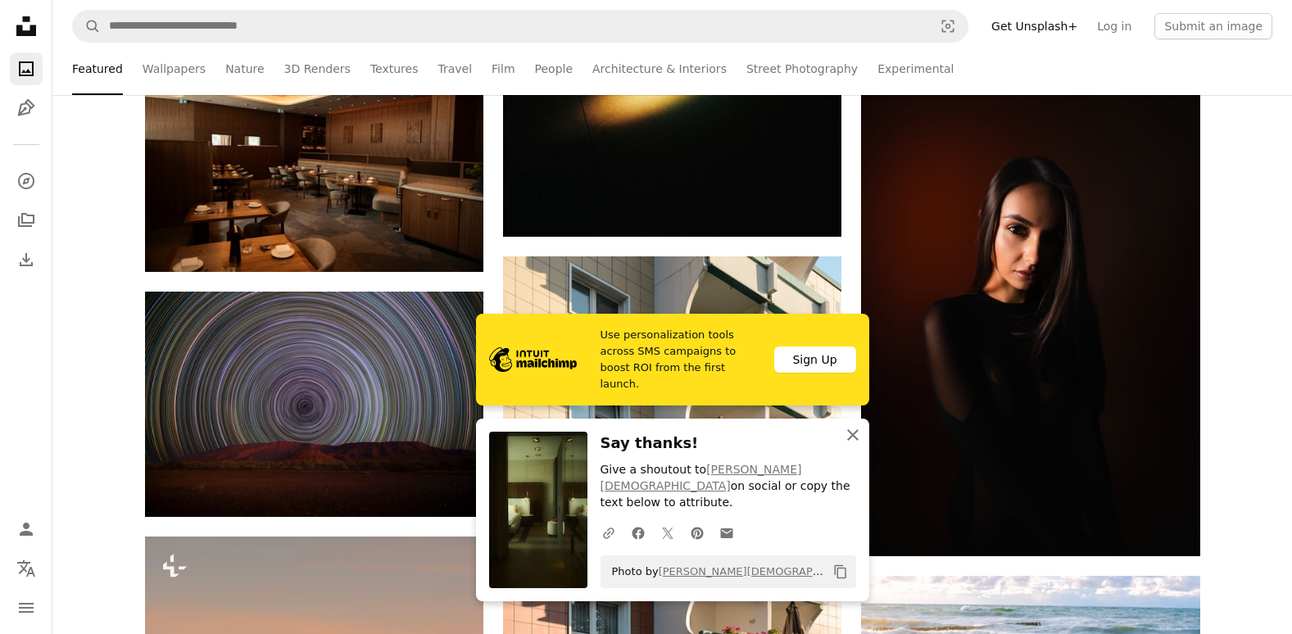
click at [853, 441] on icon "button" at bounding box center [852, 434] width 11 height 11
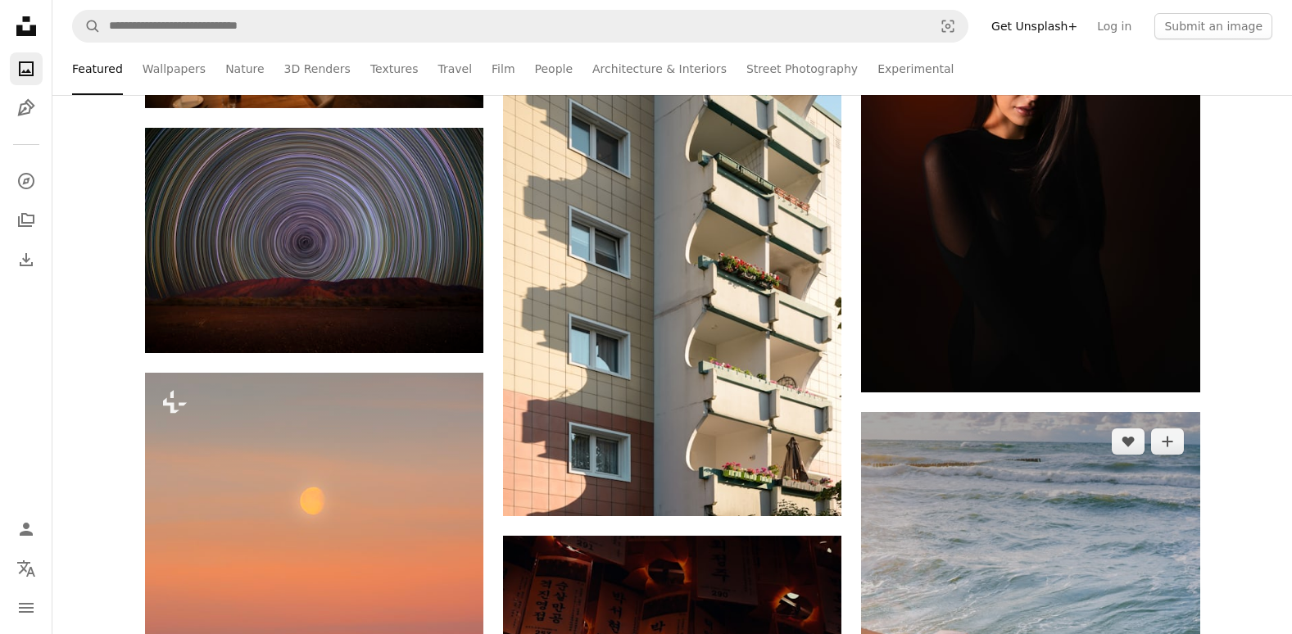
scroll to position [5898, 0]
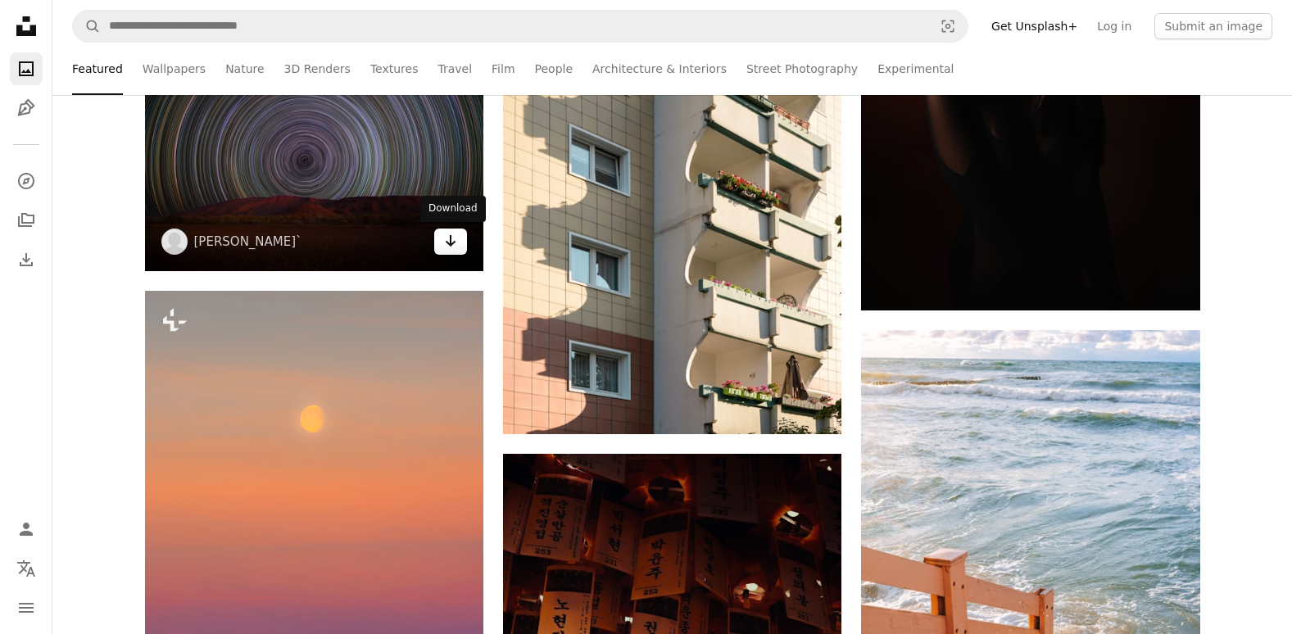
click at [455, 244] on icon "Arrow pointing down" at bounding box center [450, 241] width 13 height 20
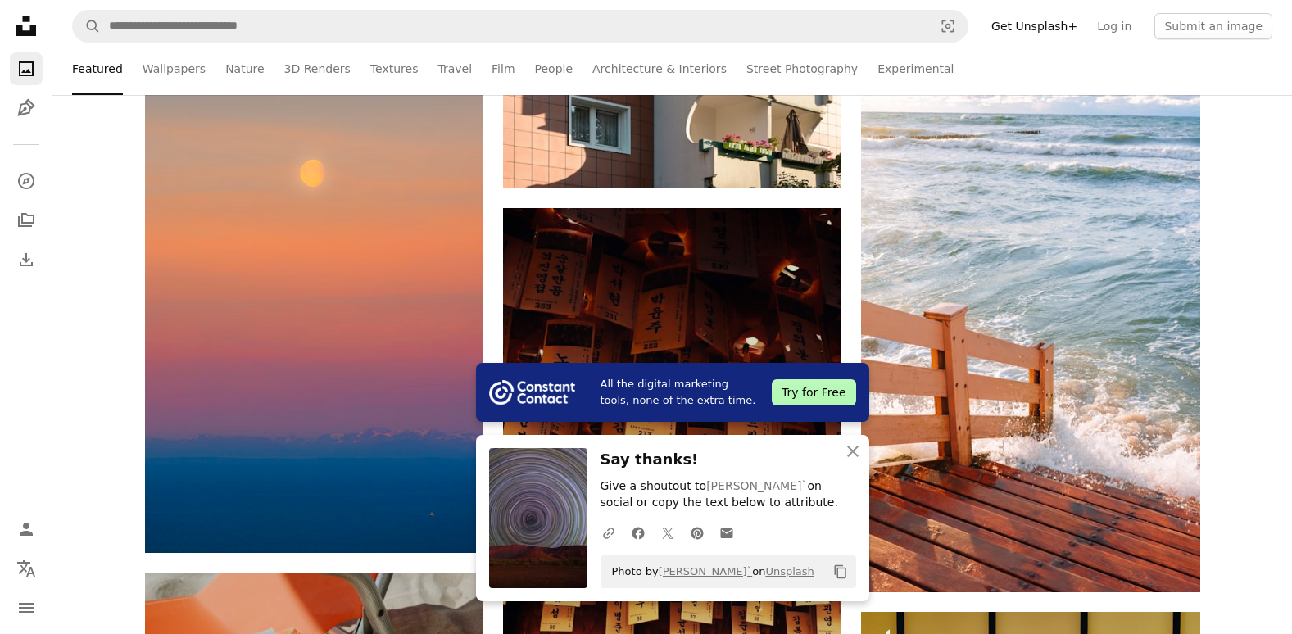
scroll to position [6308, 0]
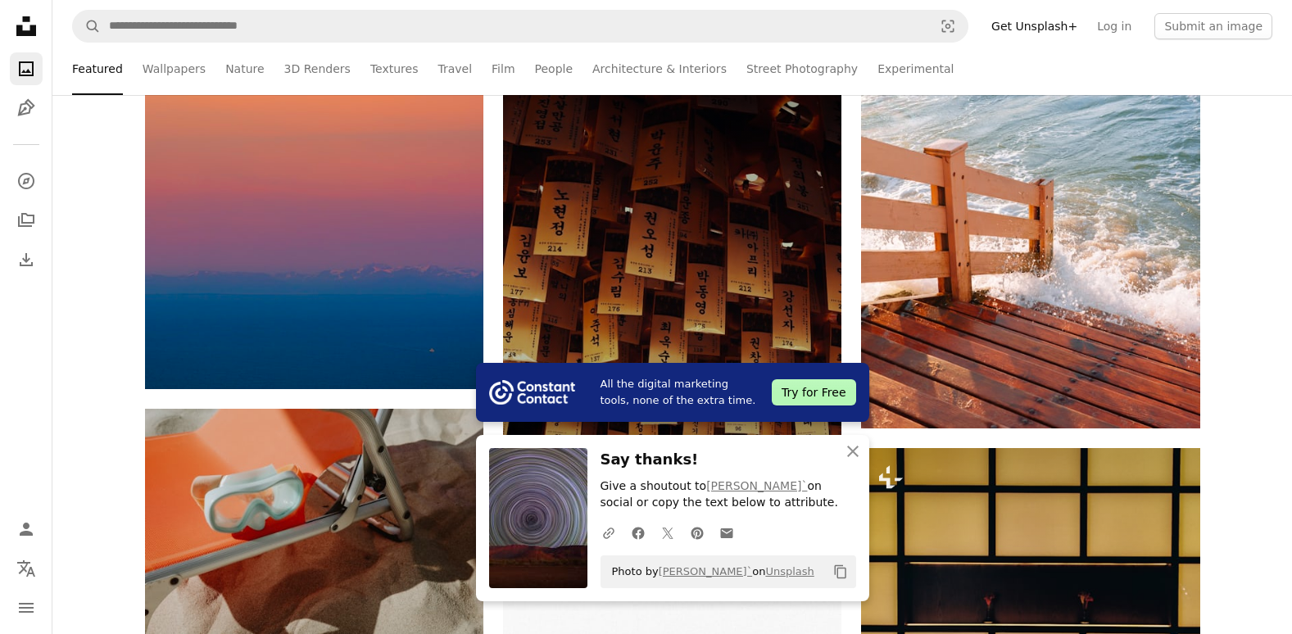
click at [656, 270] on img at bounding box center [672, 298] width 338 height 508
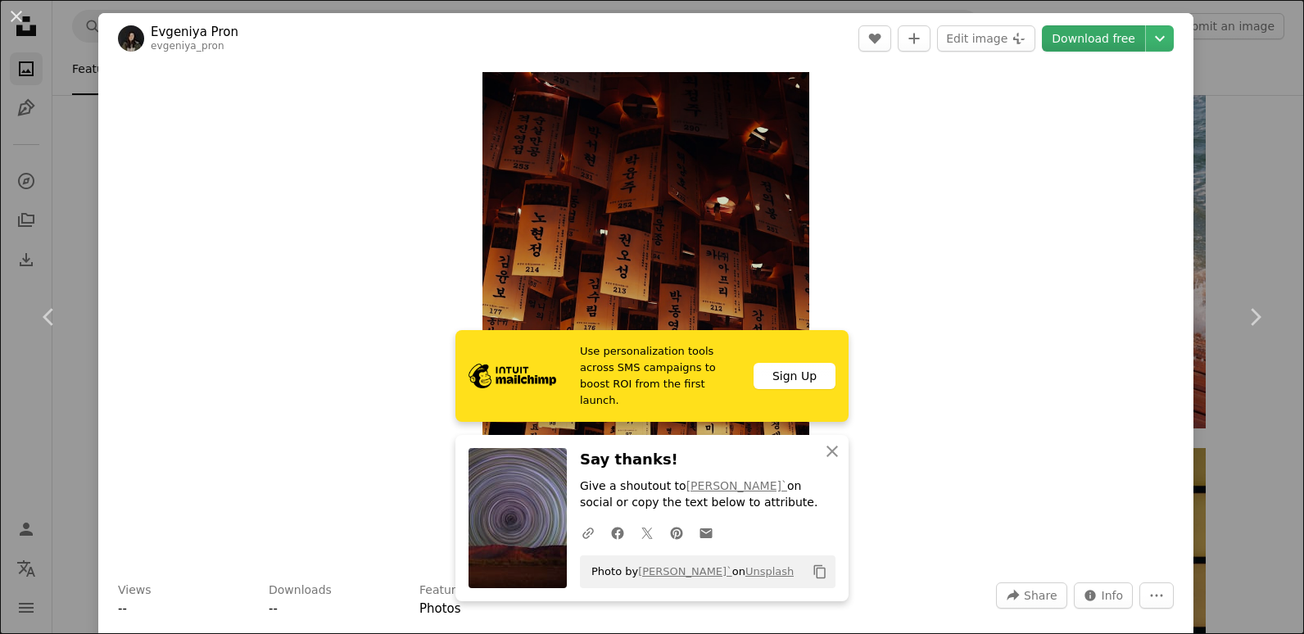
click at [1117, 44] on link "Download free" at bounding box center [1093, 38] width 103 height 26
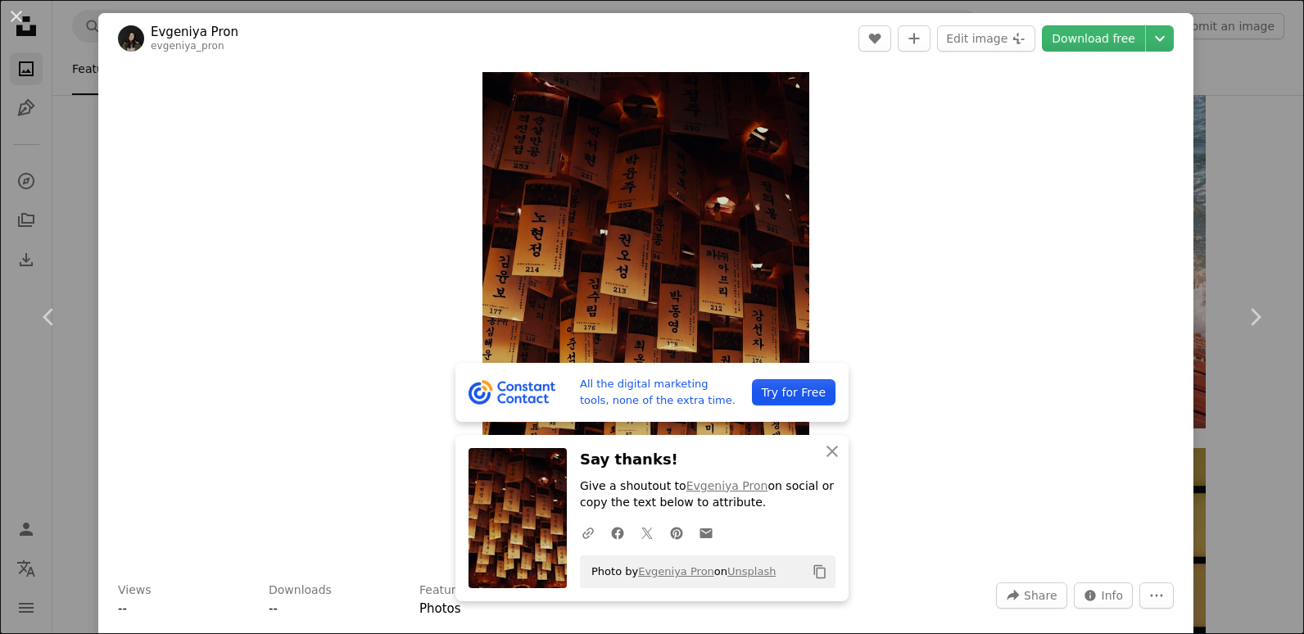
click at [1257, 153] on div "An X shape Chevron left Chevron right All the digital marketing tools, none of …" at bounding box center [652, 317] width 1304 height 634
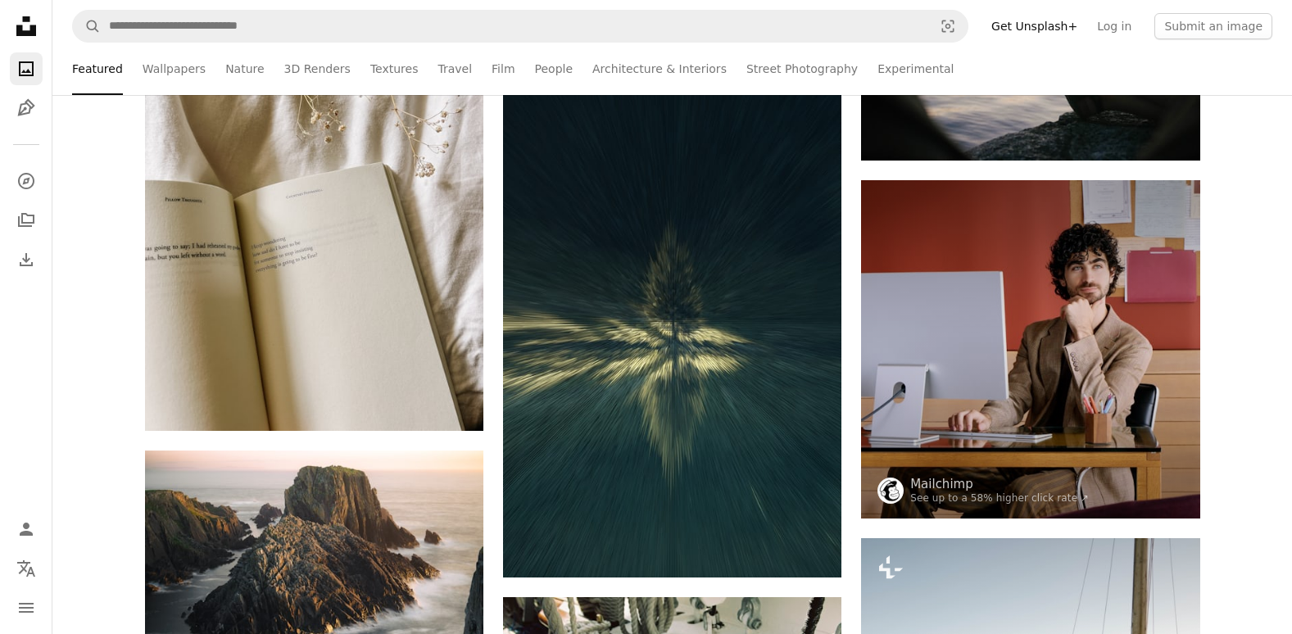
scroll to position [3932, 0]
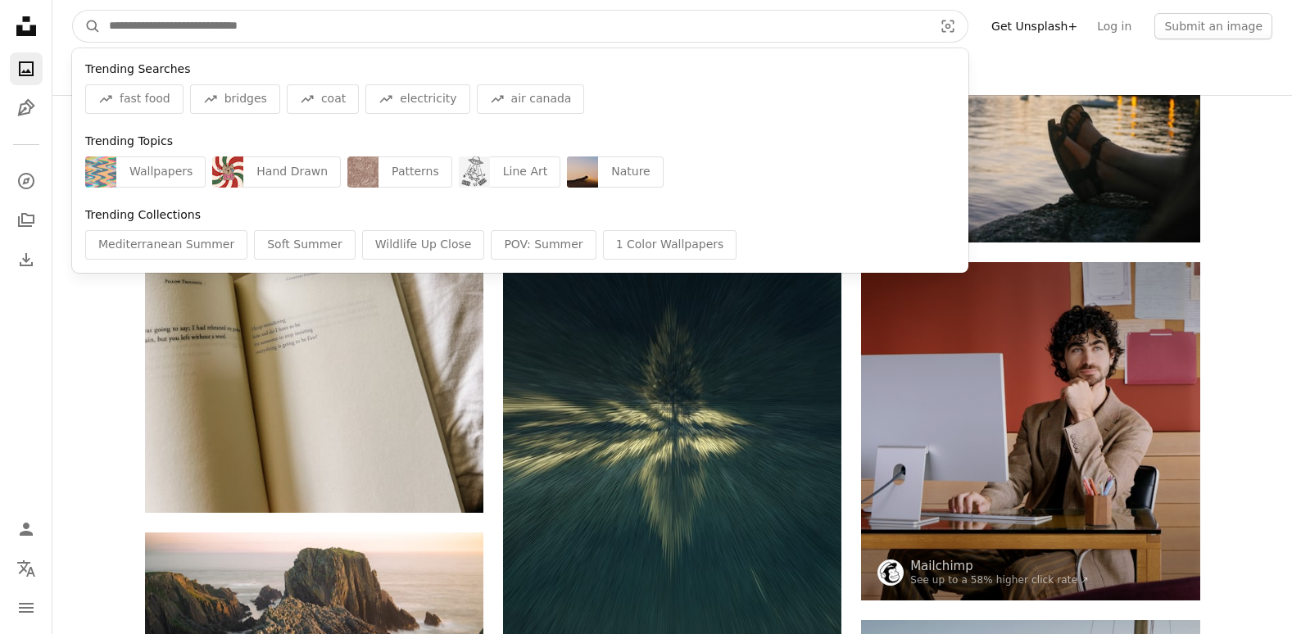
click at [460, 25] on input "Find visuals sitewide" at bounding box center [514, 26] width 827 height 31
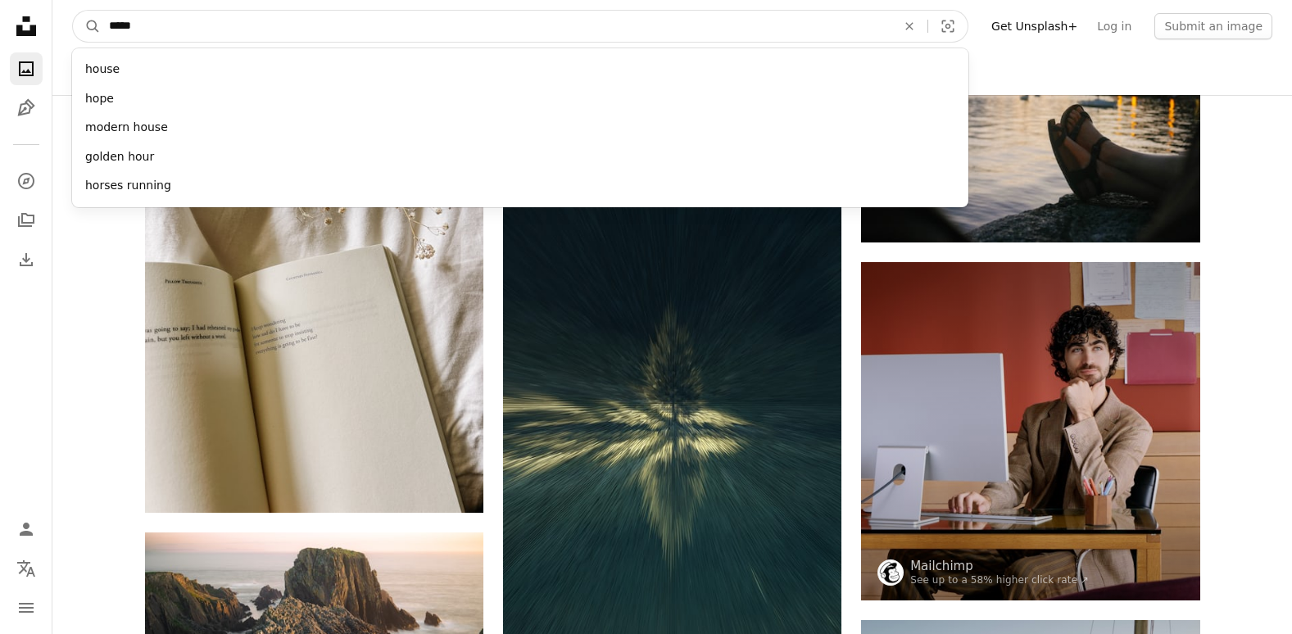
type input "*****"
click at [73, 11] on button "A magnifying glass" at bounding box center [87, 26] width 28 height 31
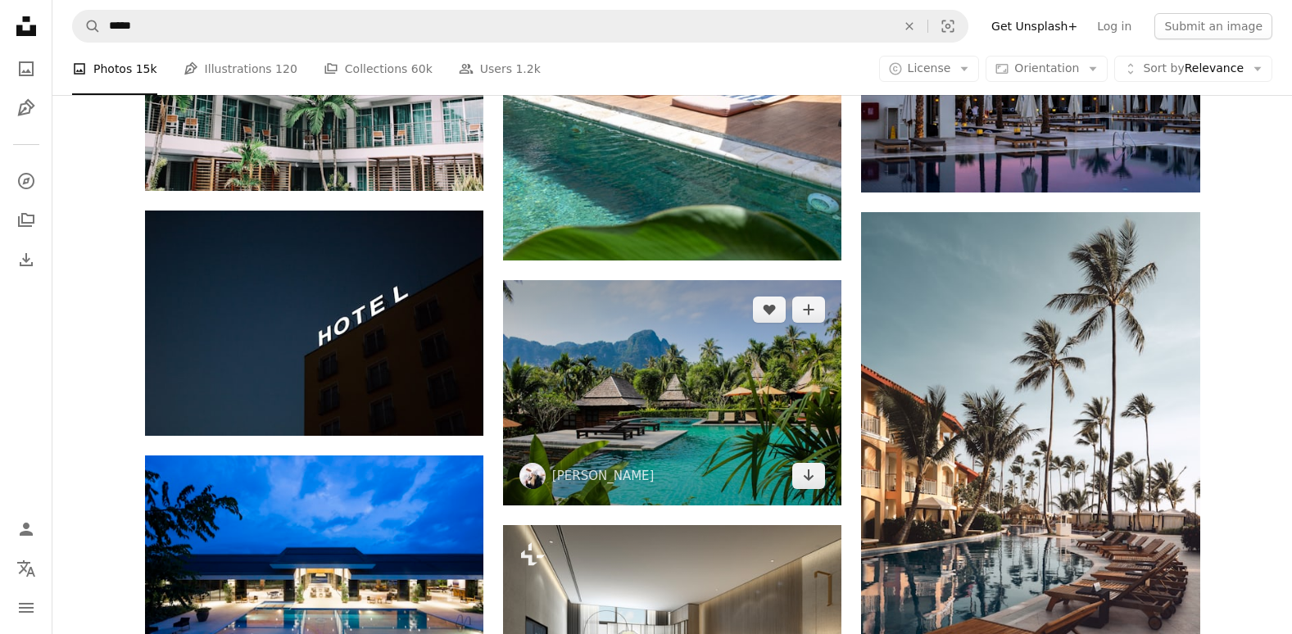
scroll to position [983, 0]
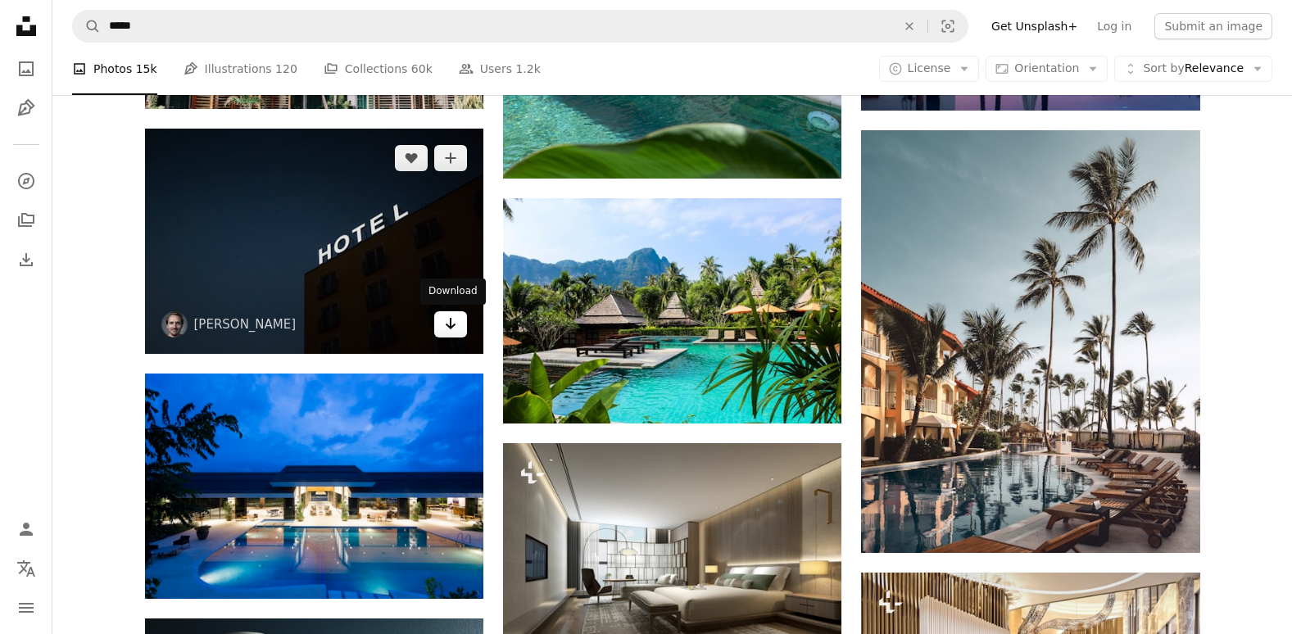
click at [444, 325] on icon "Arrow pointing down" at bounding box center [450, 324] width 13 height 20
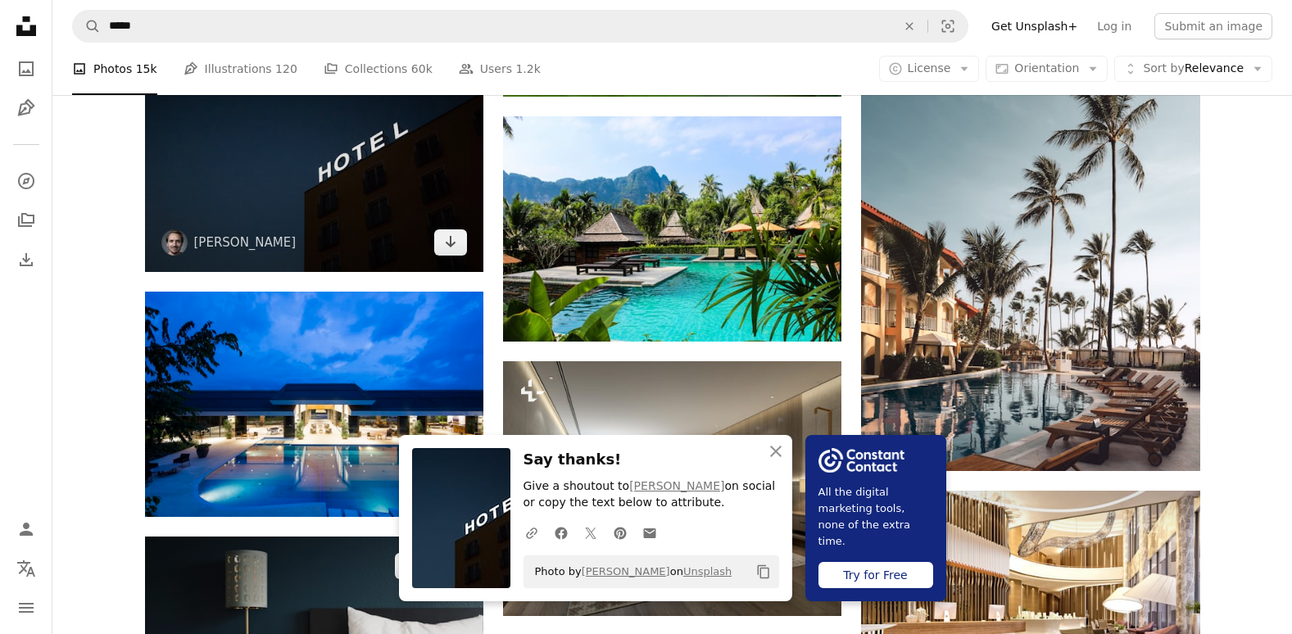
scroll to position [1147, 0]
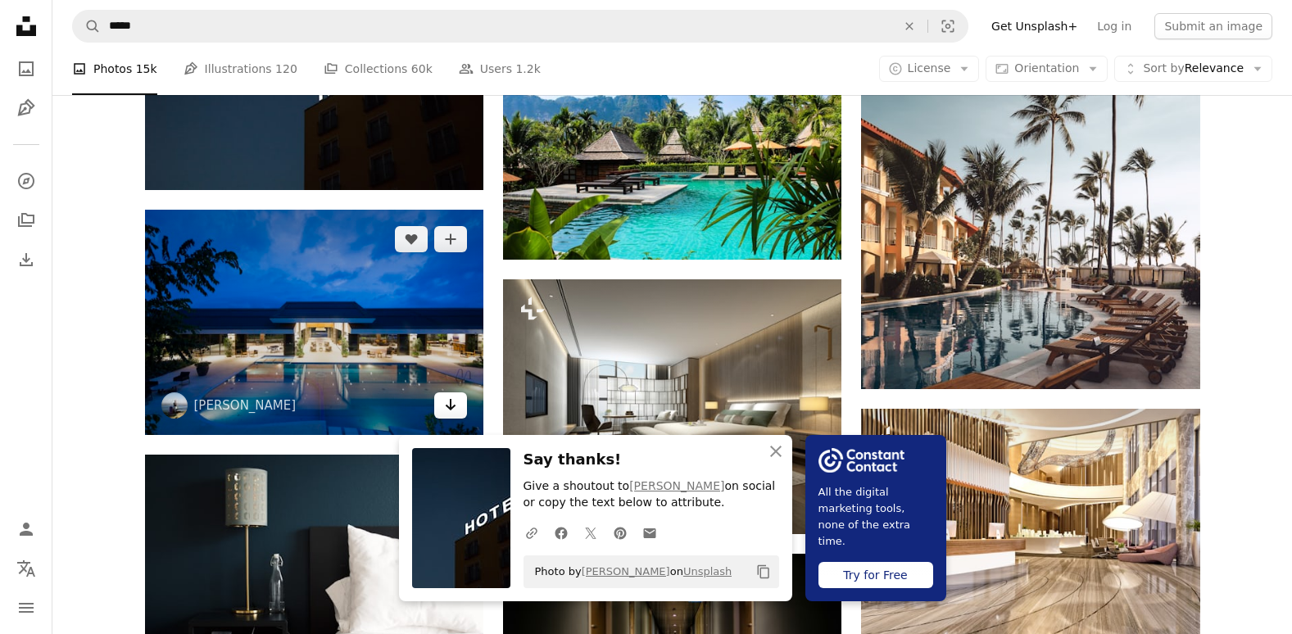
click at [451, 402] on icon "Arrow pointing down" at bounding box center [450, 405] width 13 height 20
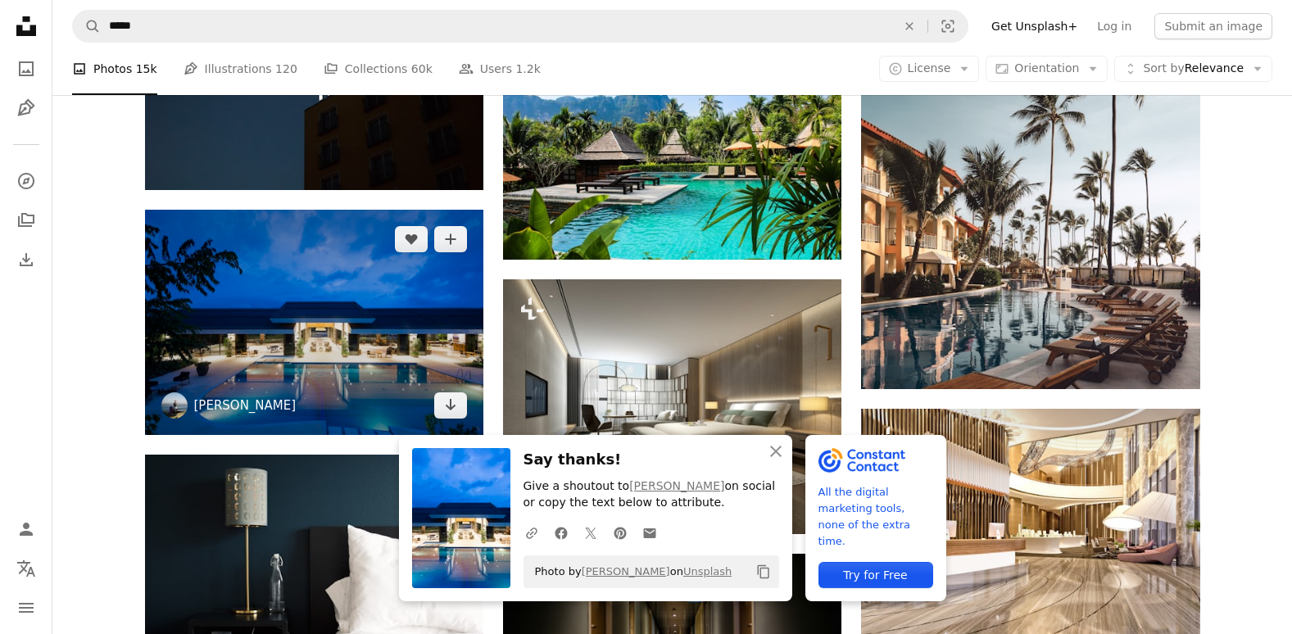
click at [199, 401] on link "[PERSON_NAME]" at bounding box center [245, 405] width 102 height 16
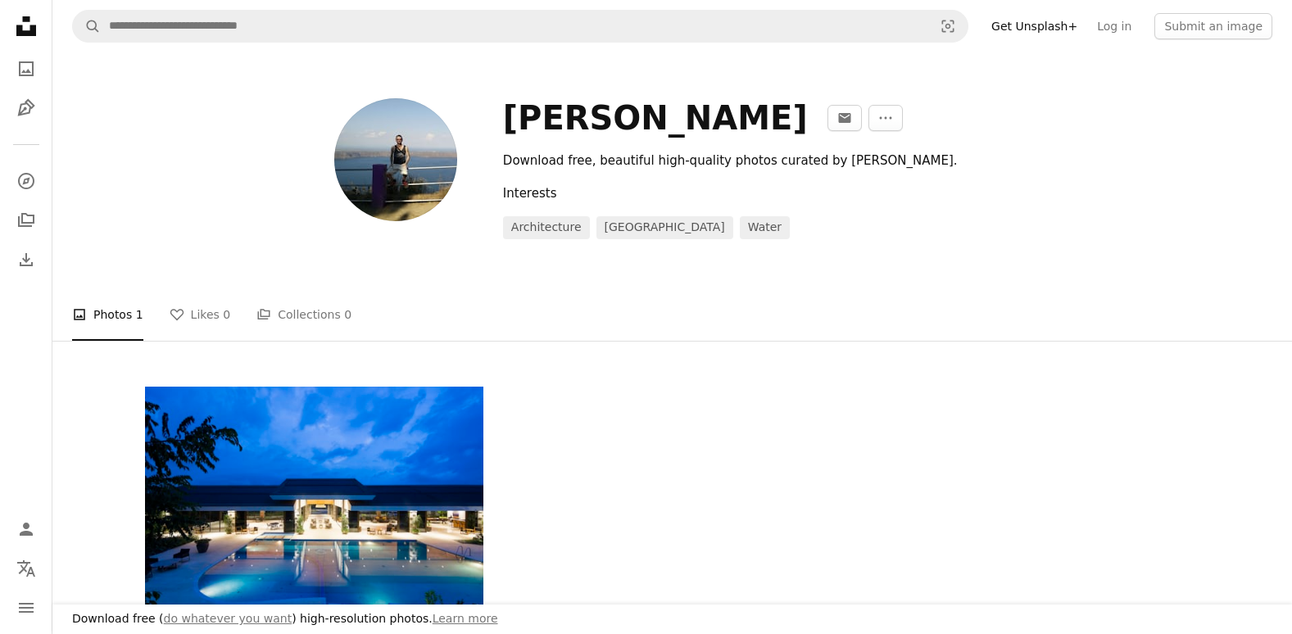
drag, startPoint x: 506, startPoint y: 113, endPoint x: 925, endPoint y: 126, distance: 418.8
click at [808, 126] on div "[PERSON_NAME]" at bounding box center [655, 117] width 305 height 39
copy div "[PERSON_NAME]"
click at [595, 530] on div "A heart A plus sign [PERSON_NAME] Arrow pointing down" at bounding box center [672, 499] width 1055 height 225
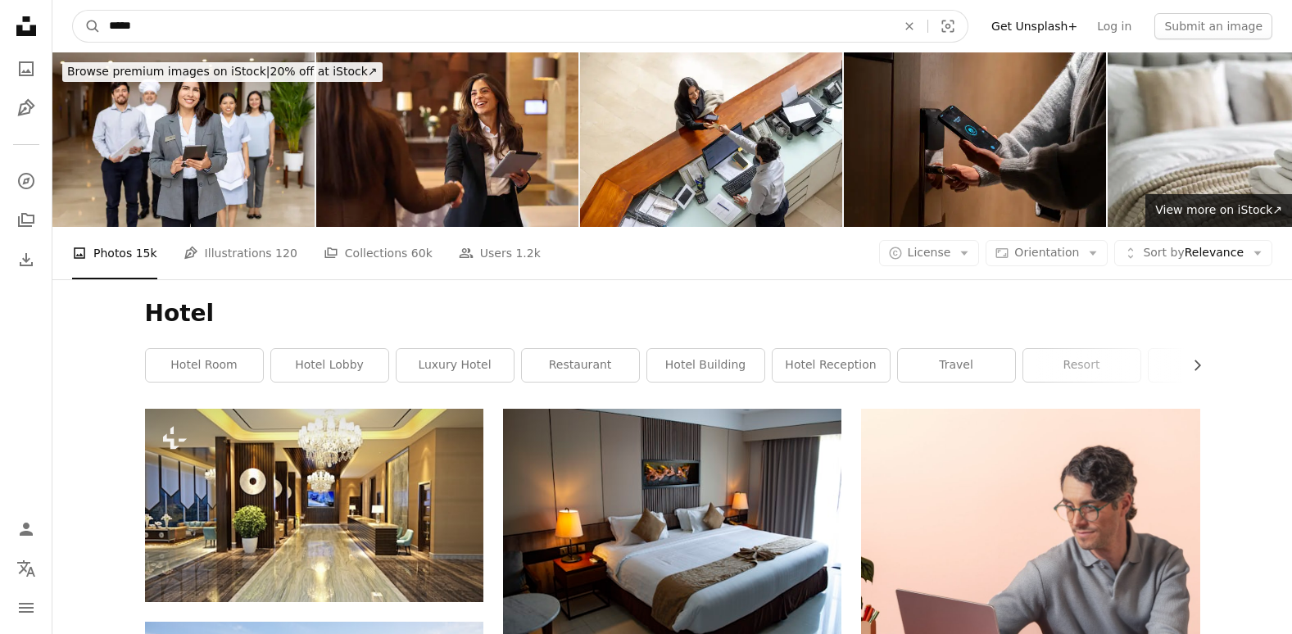
click at [922, 29] on icon "An X shape" at bounding box center [909, 26] width 36 height 13
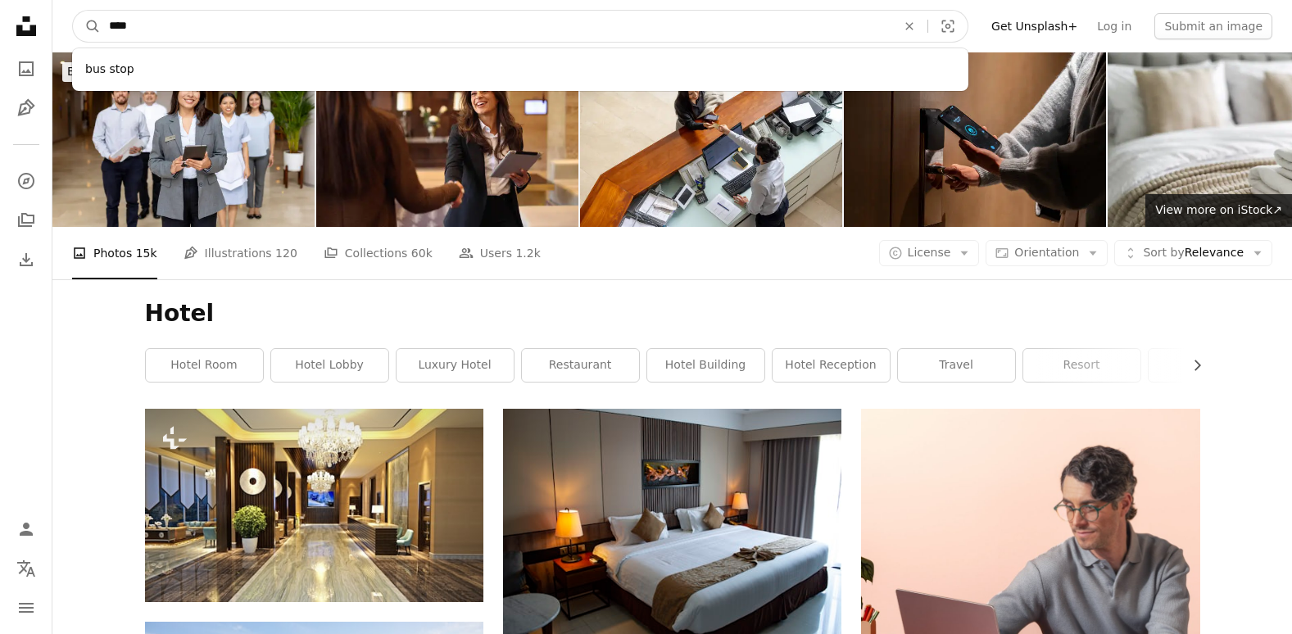
type input "*****"
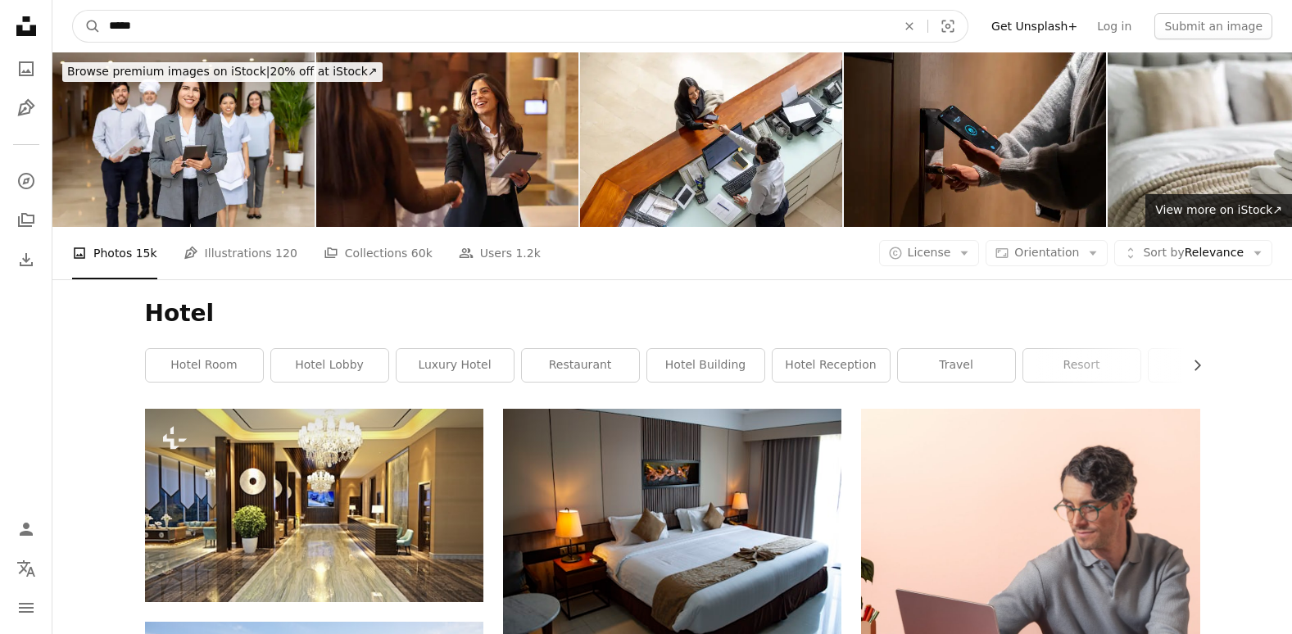
click button "A magnifying glass" at bounding box center [87, 26] width 28 height 31
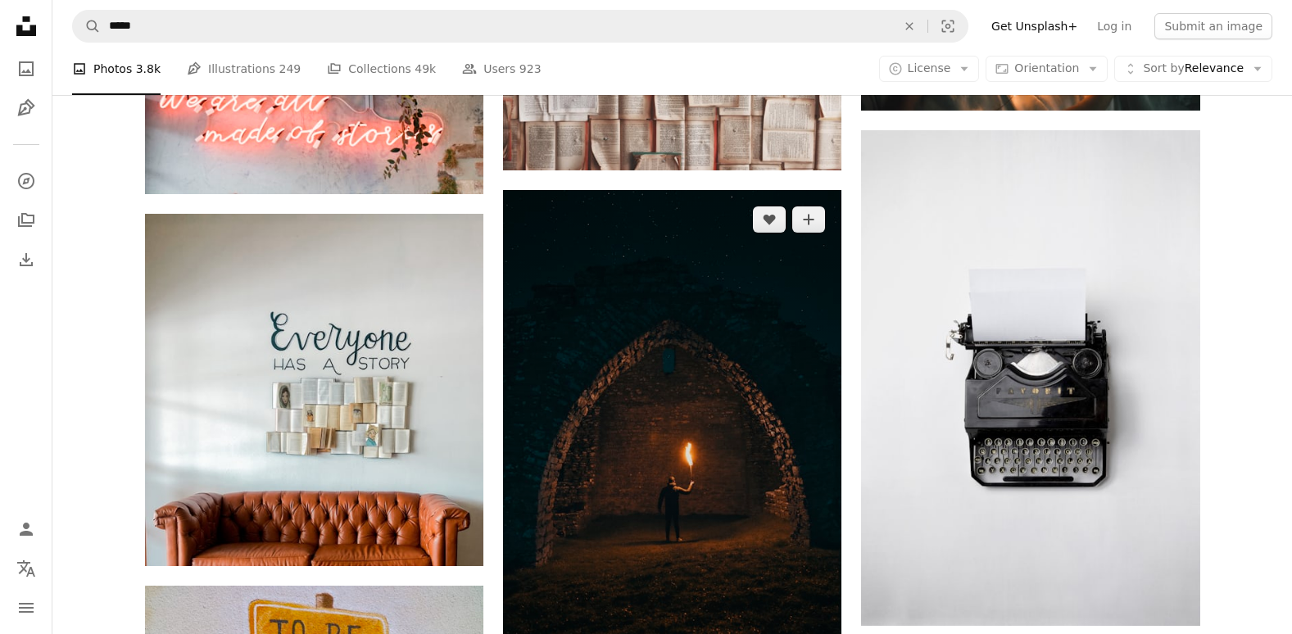
scroll to position [1065, 0]
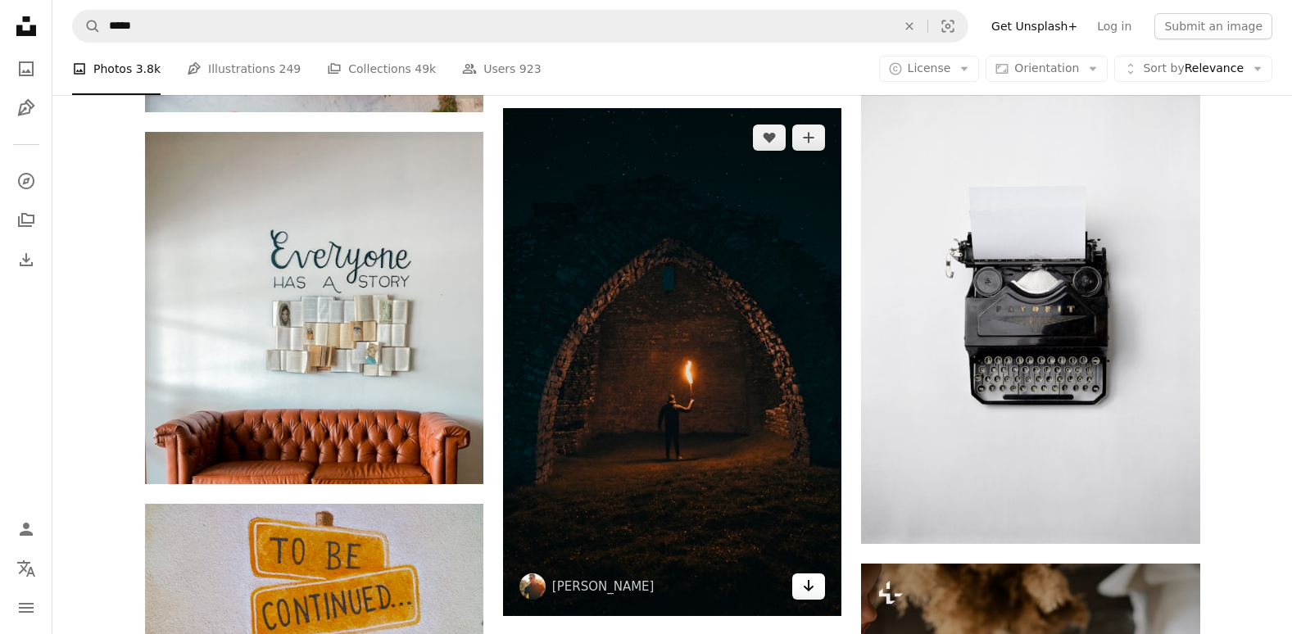
click at [814, 588] on icon "Arrow pointing down" at bounding box center [808, 586] width 13 height 20
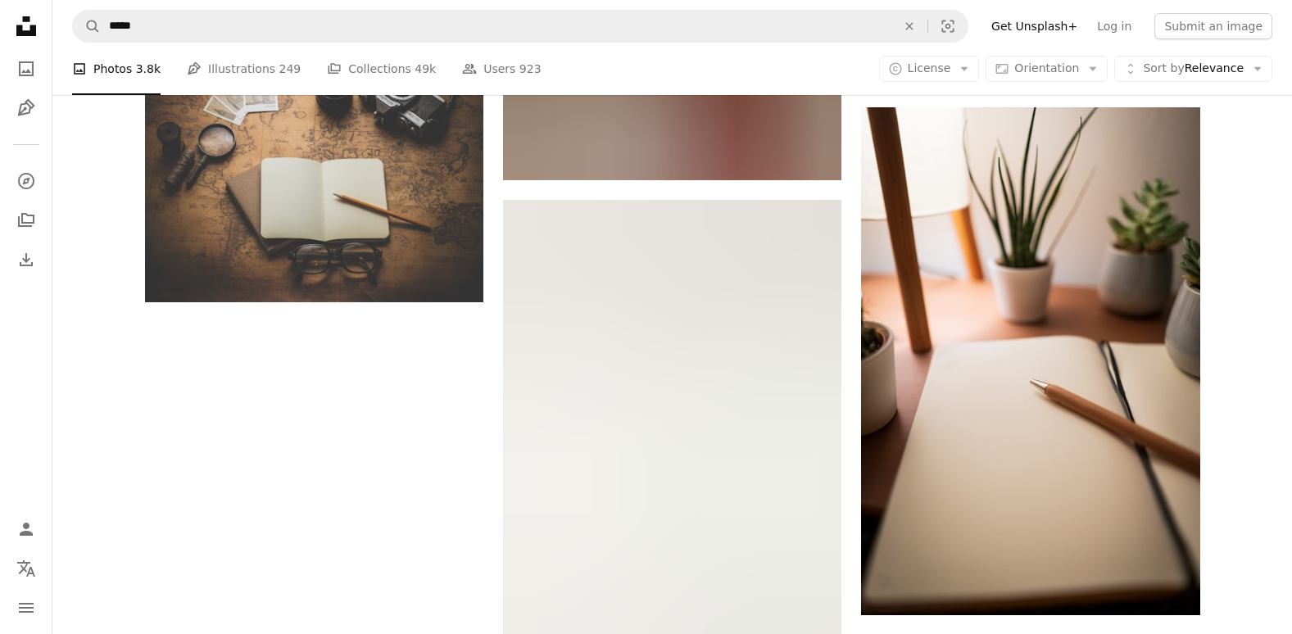
scroll to position [2458, 0]
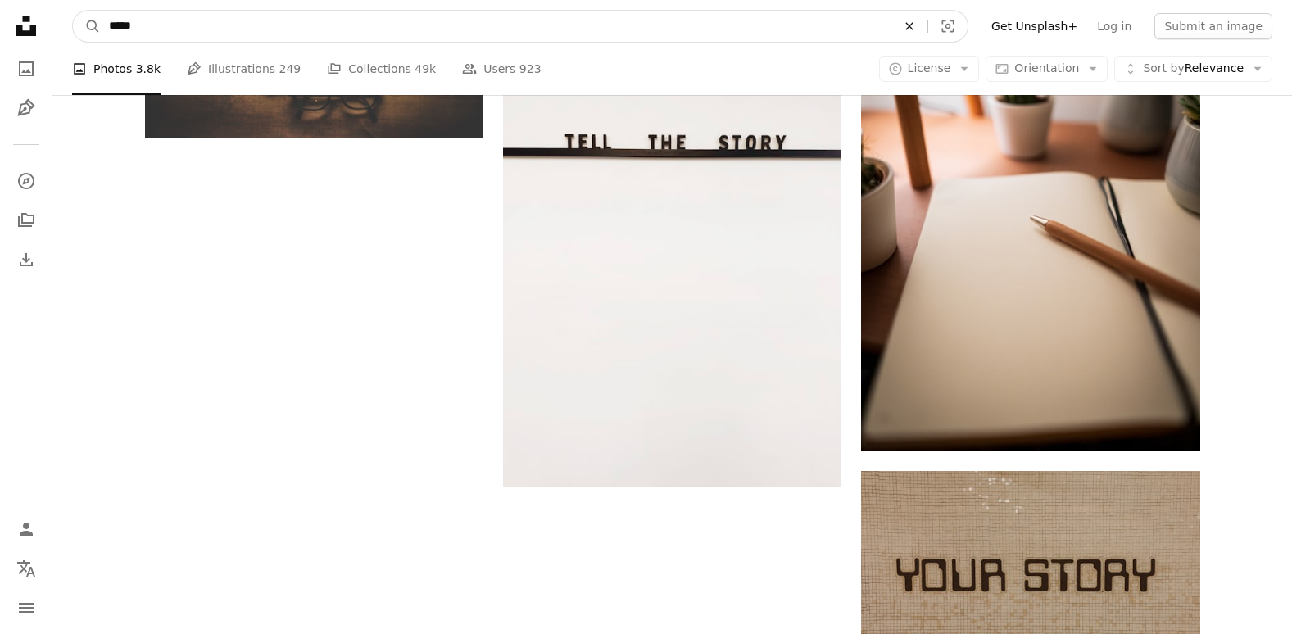
click at [922, 25] on icon "An X shape" at bounding box center [909, 26] width 36 height 13
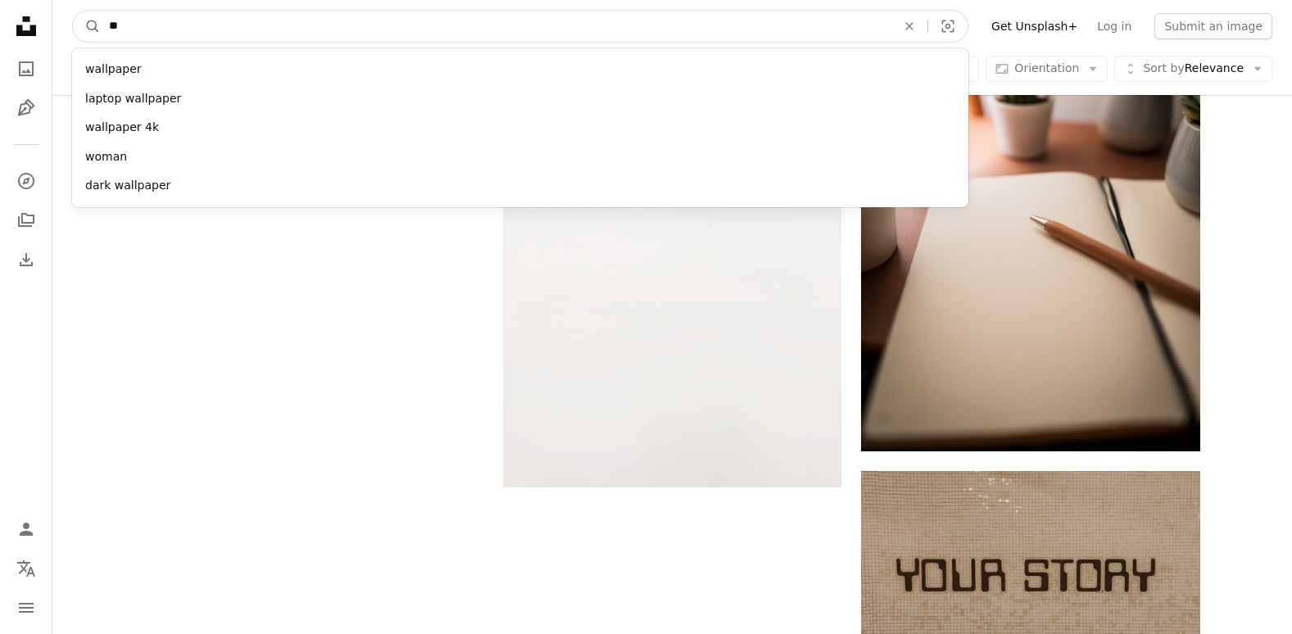
type input "***"
click button "A magnifying glass" at bounding box center [87, 26] width 28 height 31
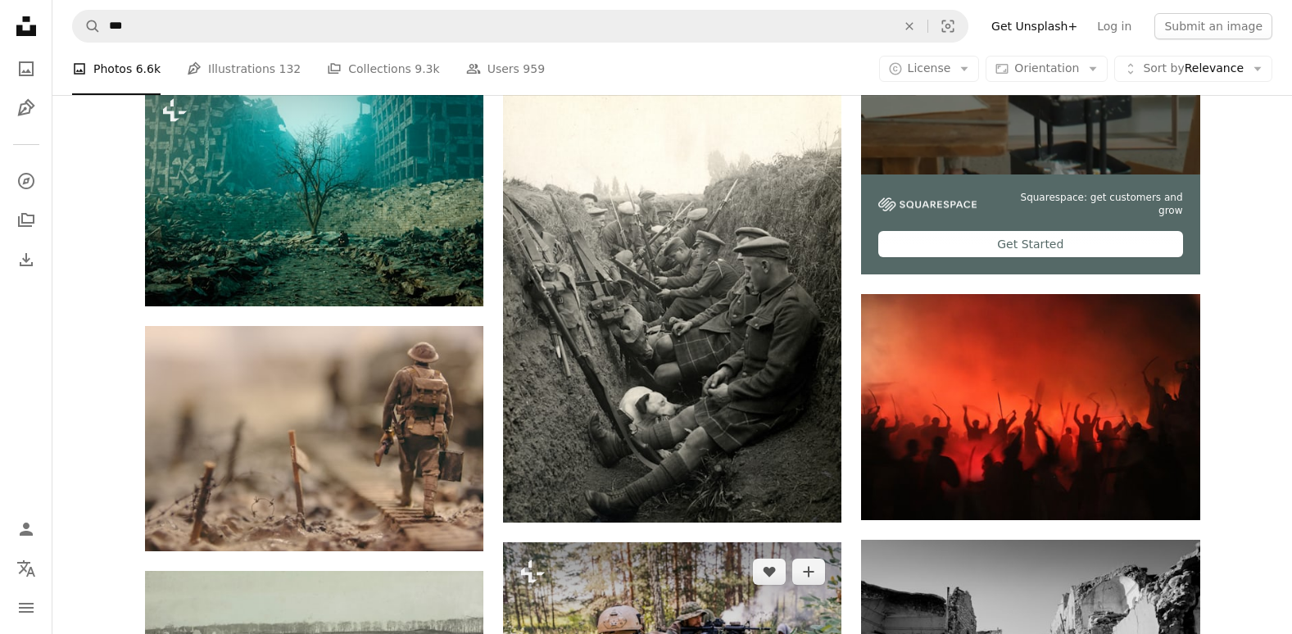
scroll to position [655, 0]
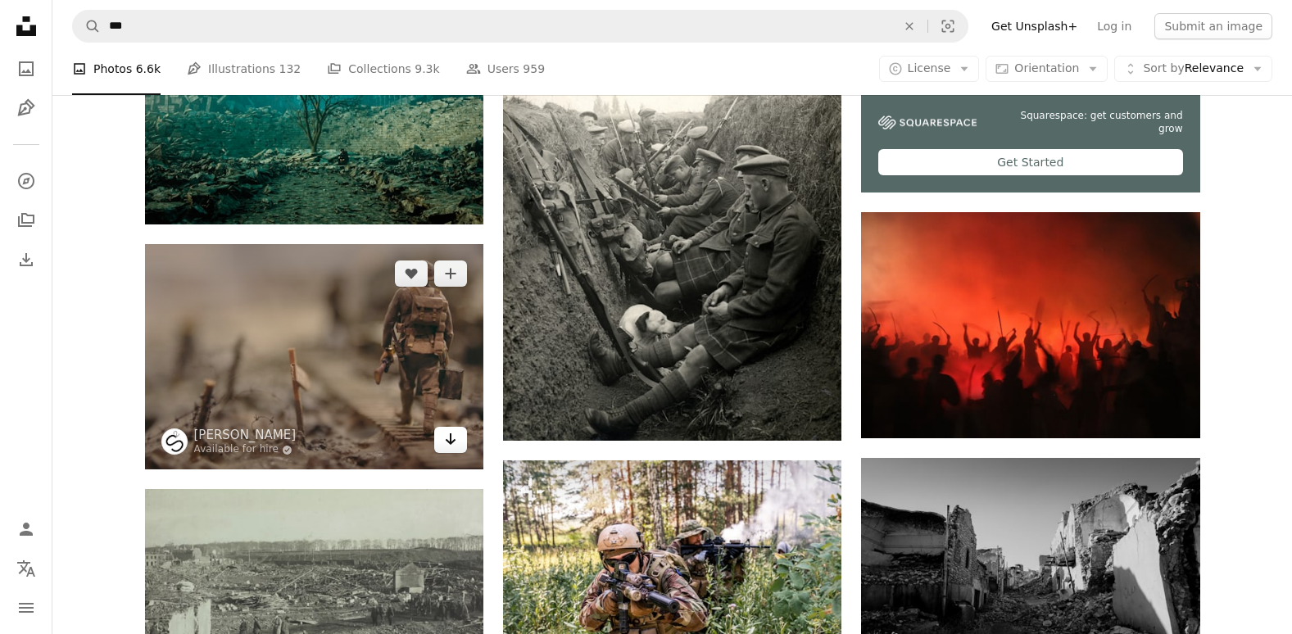
click at [449, 430] on icon "Arrow pointing down" at bounding box center [450, 439] width 13 height 20
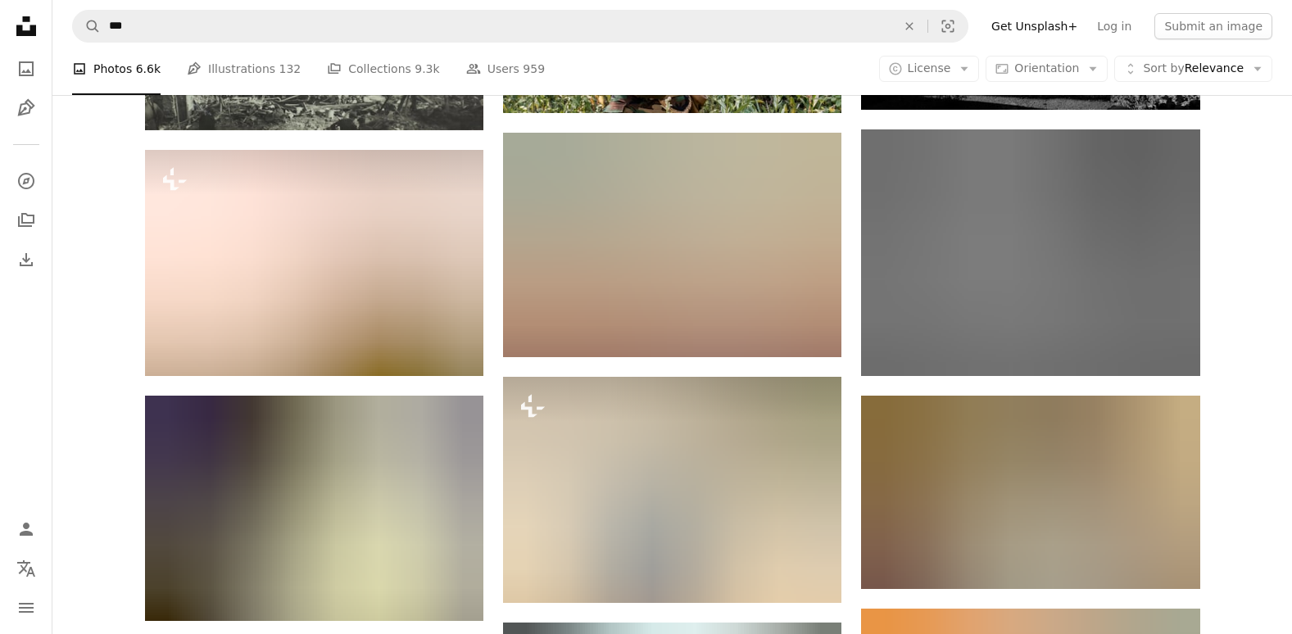
scroll to position [901, 0]
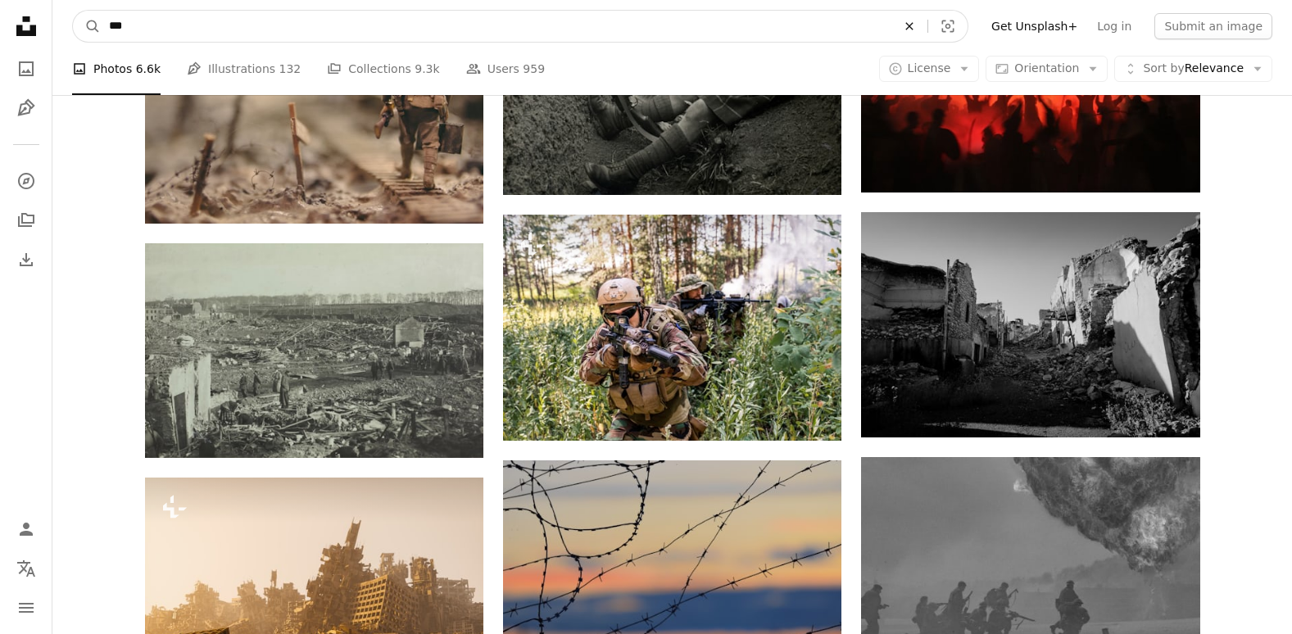
click at [922, 29] on icon "An X shape" at bounding box center [909, 26] width 36 height 13
type input "**********"
click button "A magnifying glass" at bounding box center [87, 26] width 28 height 31
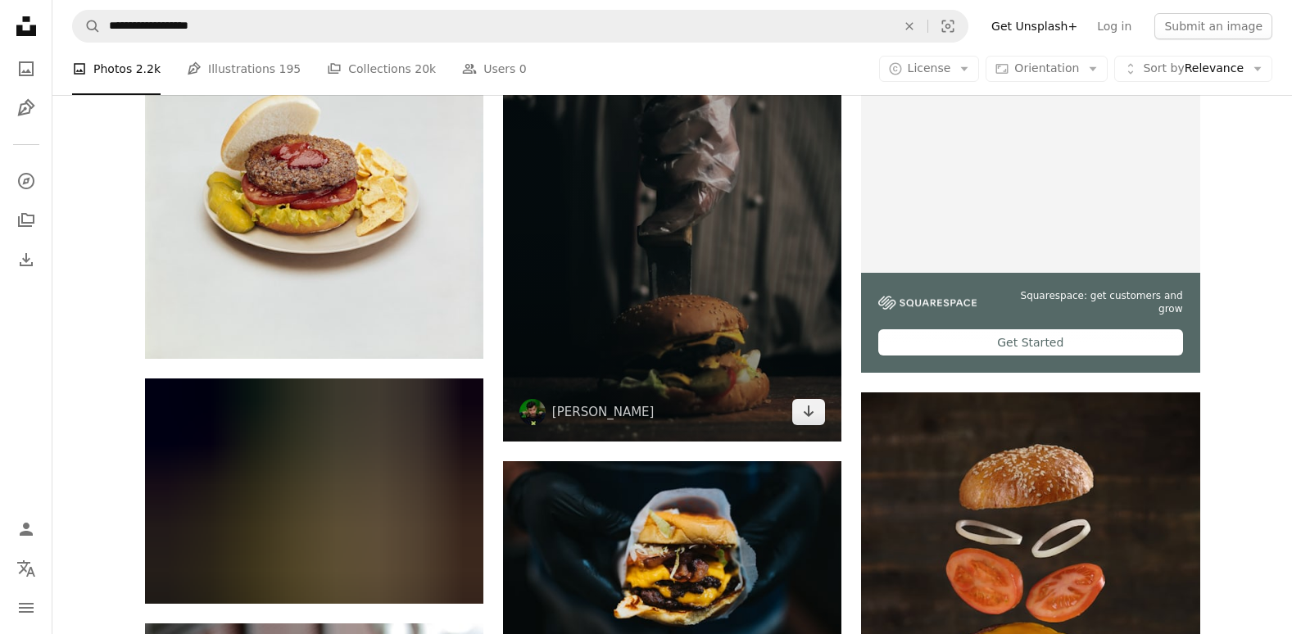
scroll to position [393, 0]
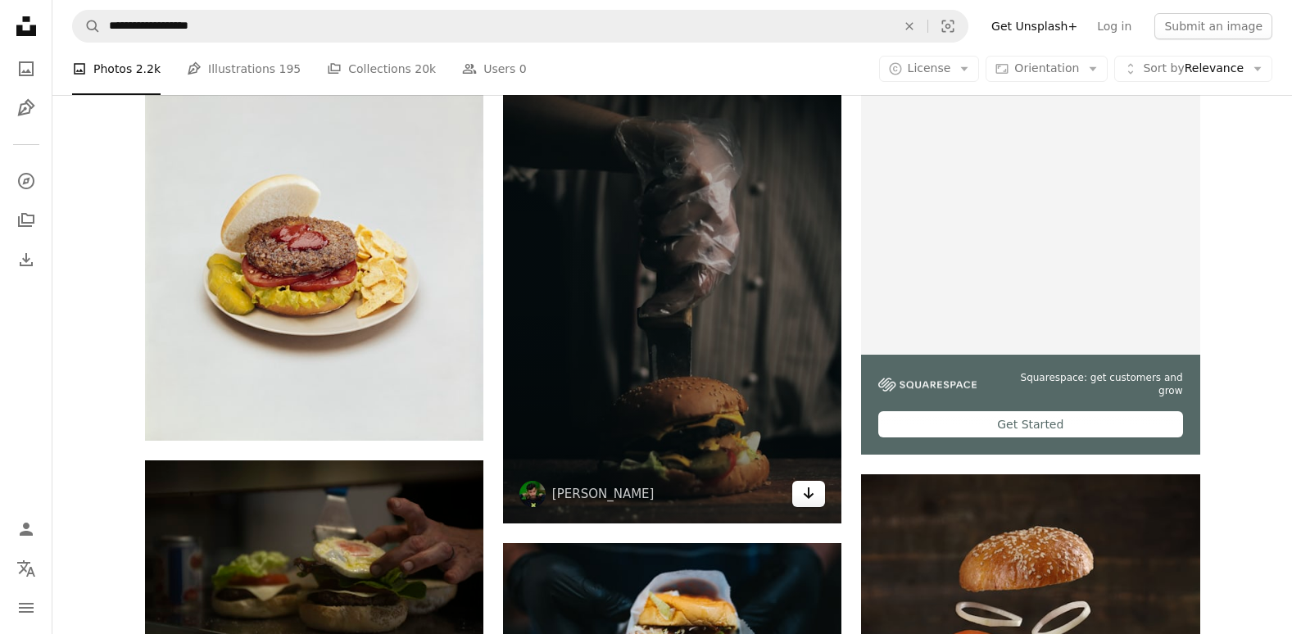
click at [809, 494] on icon "Download" at bounding box center [809, 492] width 11 height 11
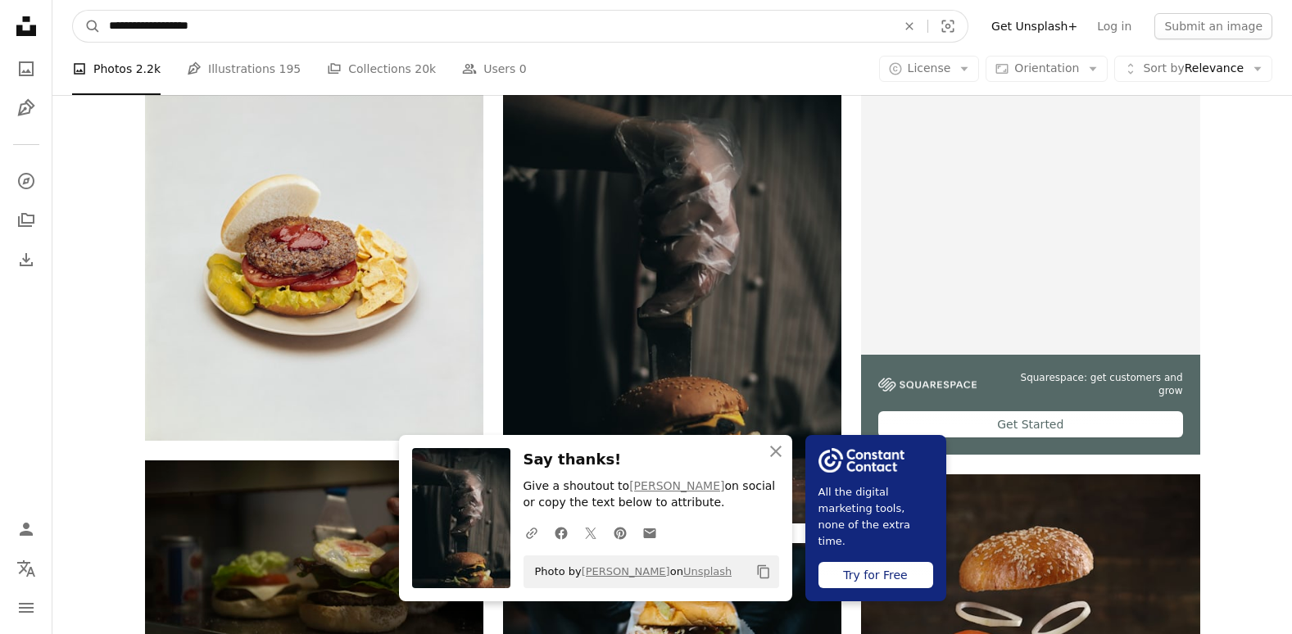
click at [655, 23] on input "**********" at bounding box center [496, 26] width 791 height 31
click at [918, 34] on button "An X shape" at bounding box center [909, 26] width 36 height 31
type input "**********"
click at [73, 11] on button "A magnifying glass" at bounding box center [87, 26] width 28 height 31
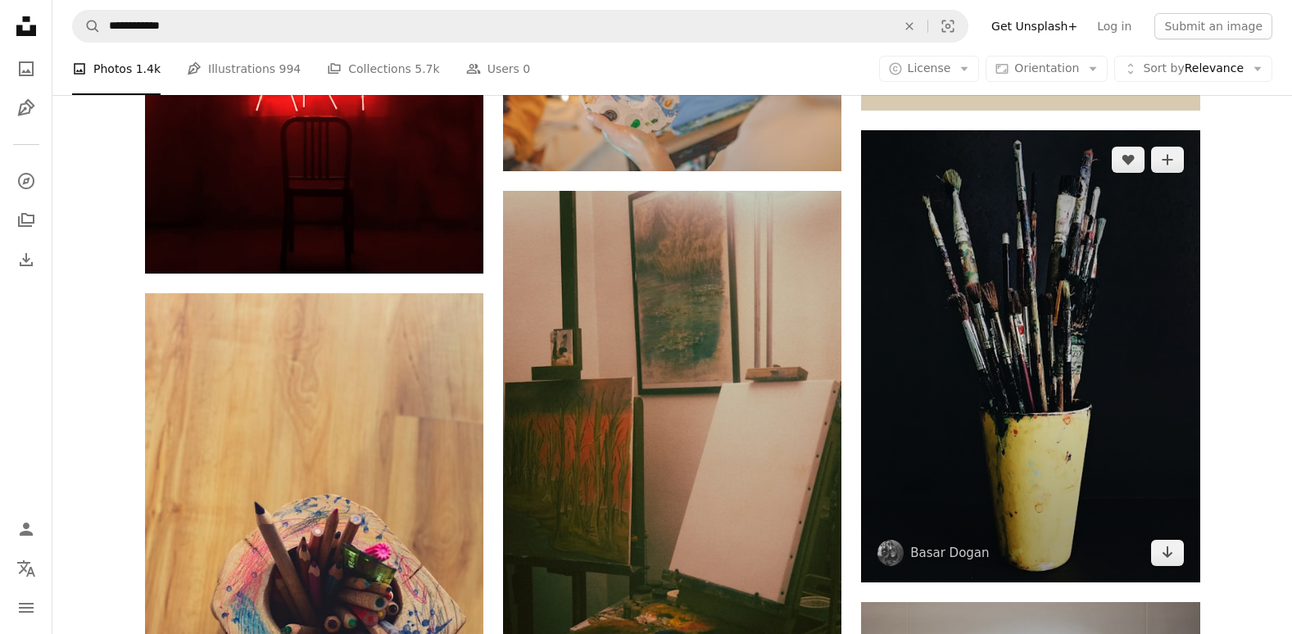
scroll to position [819, 0]
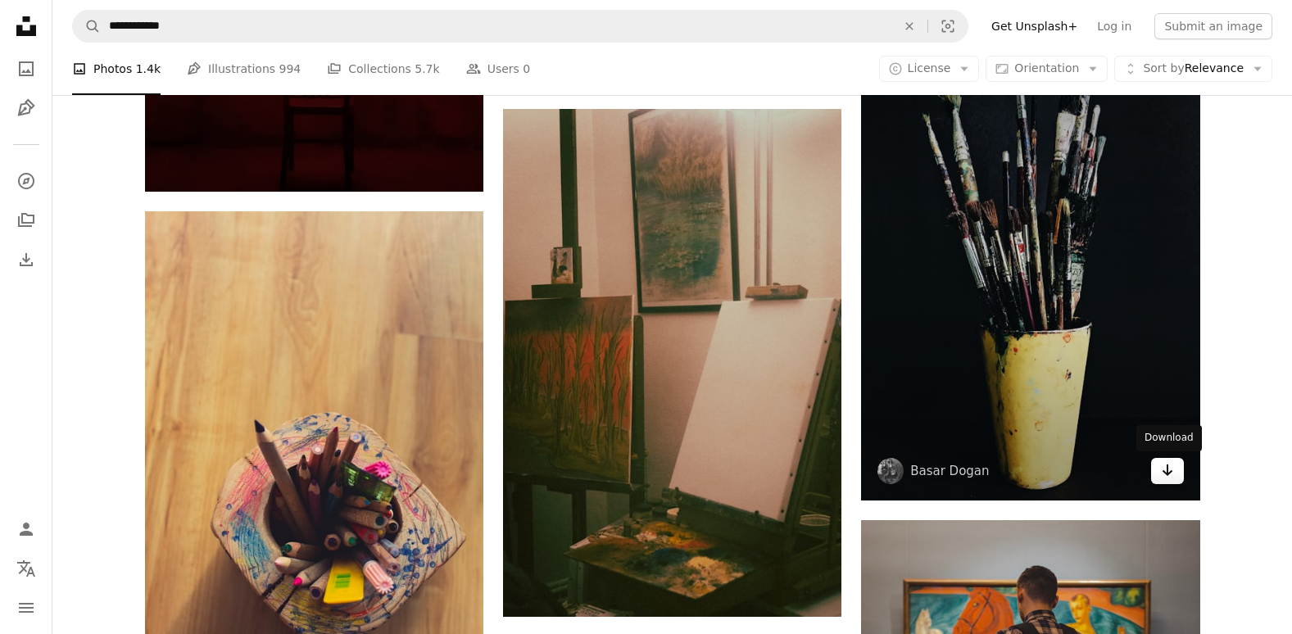
click at [1168, 475] on icon "Arrow pointing down" at bounding box center [1167, 470] width 13 height 20
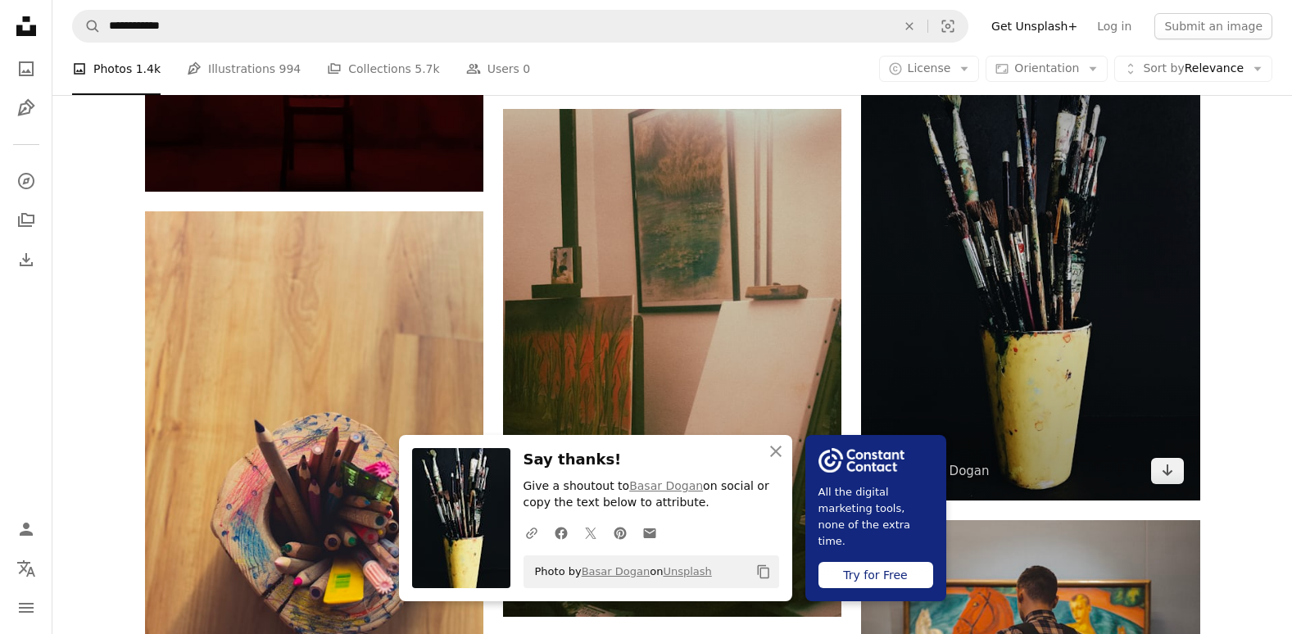
click at [1001, 236] on img at bounding box center [1030, 273] width 338 height 451
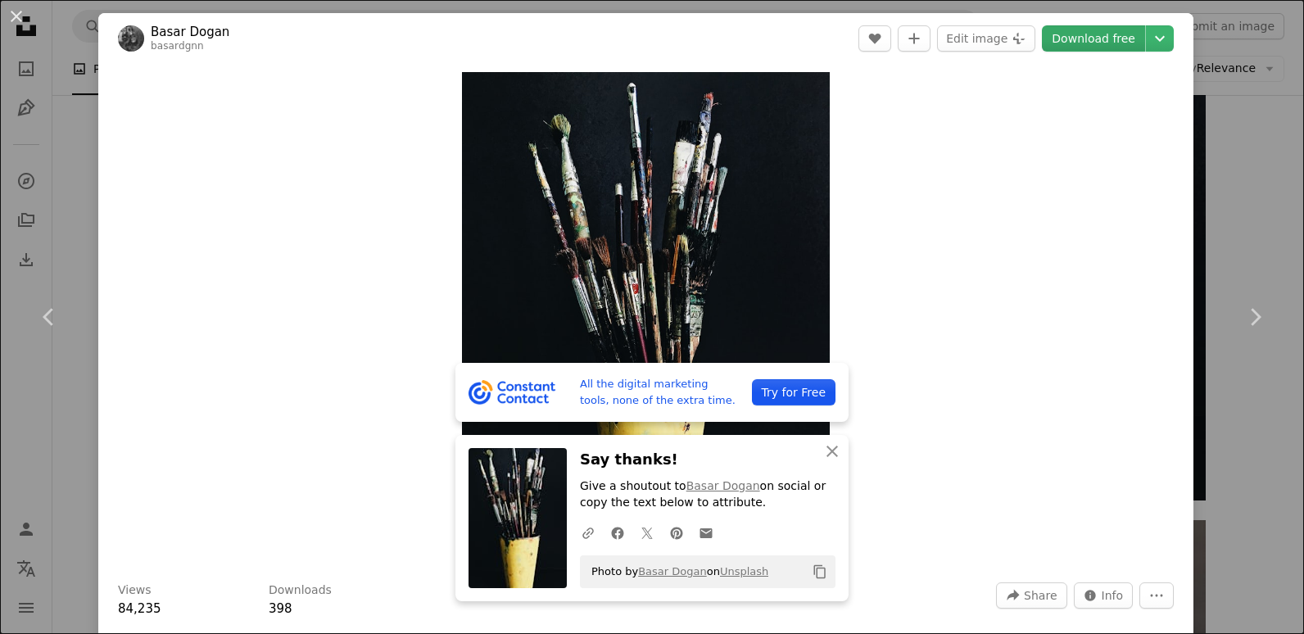
click at [1092, 41] on link "Download free" at bounding box center [1093, 38] width 103 height 26
drag, startPoint x: 1292, startPoint y: 270, endPoint x: 1260, endPoint y: 268, distance: 32.0
click at [1246, 262] on link "Chevron right" at bounding box center [1255, 316] width 98 height 157
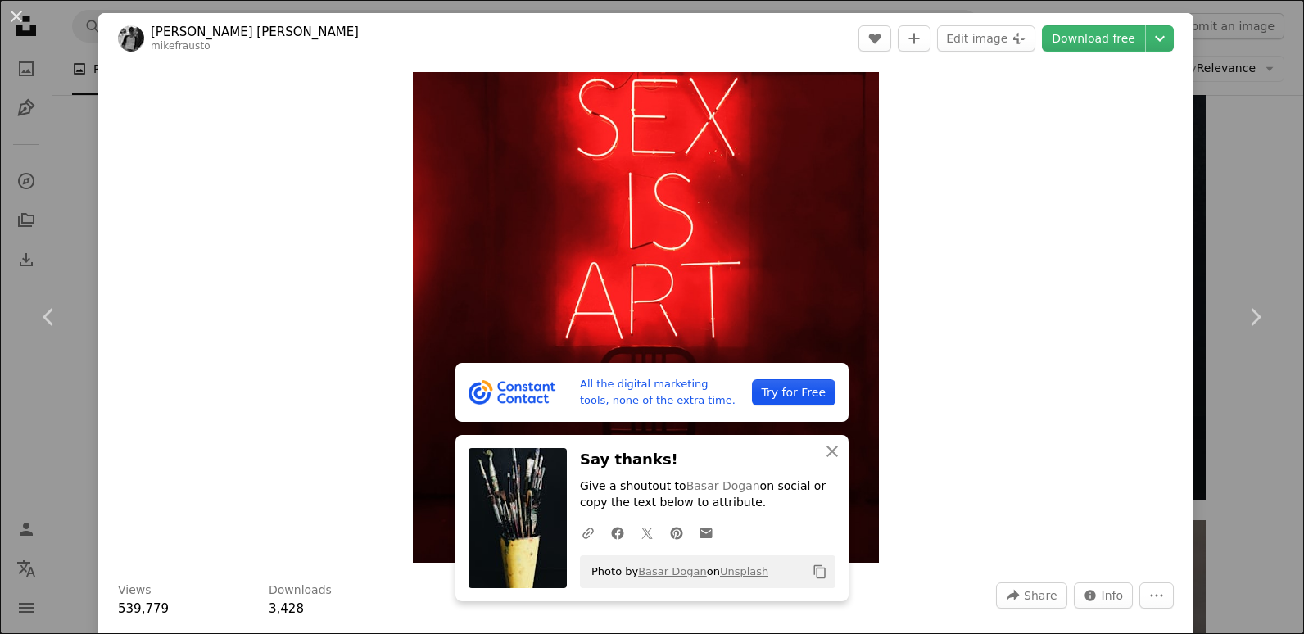
click at [1242, 133] on div "An X shape Chevron left Chevron right All the digital marketing tools, none of …" at bounding box center [652, 317] width 1304 height 634
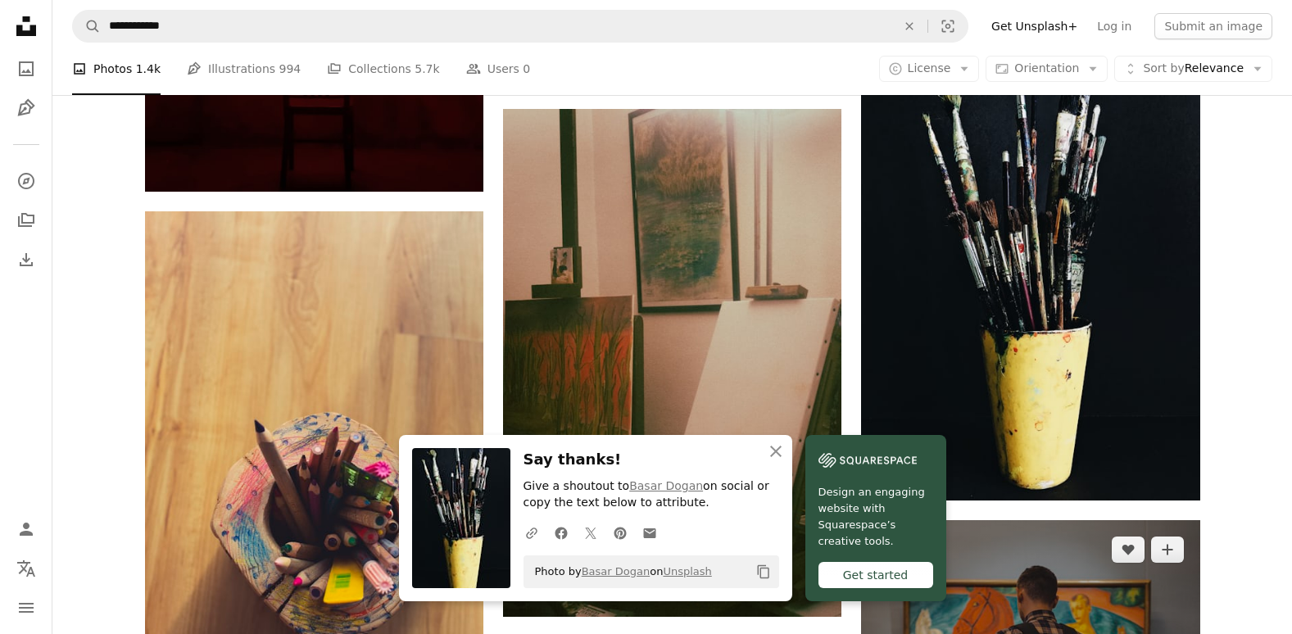
scroll to position [983, 0]
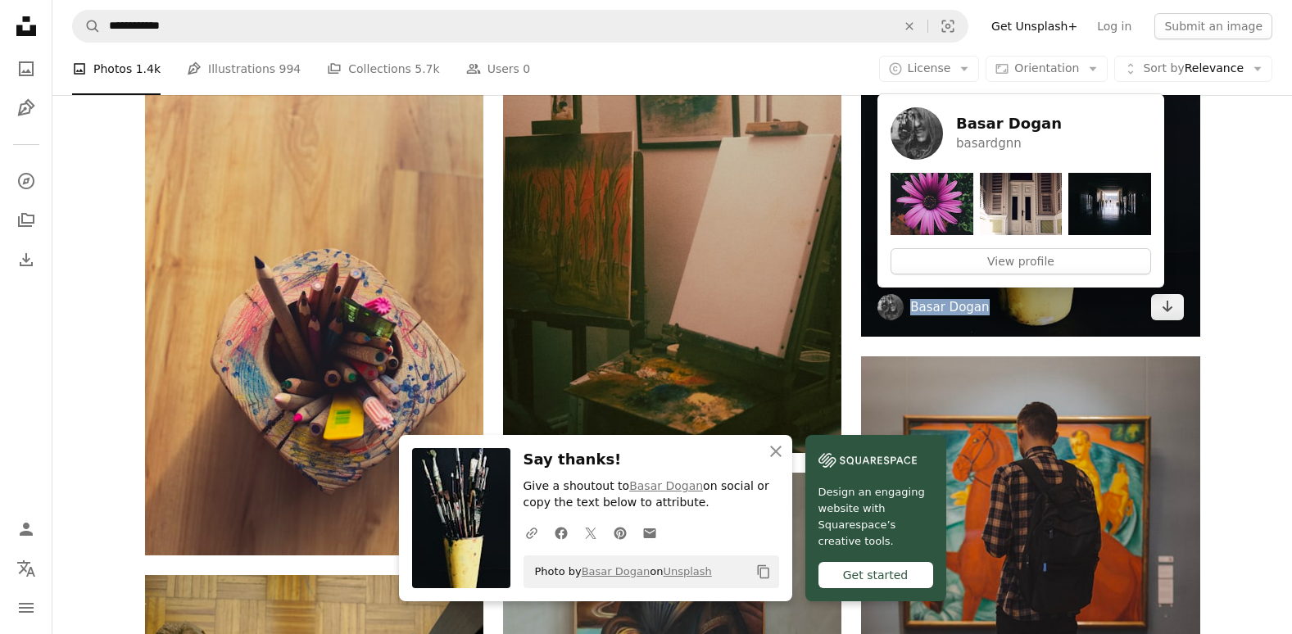
drag, startPoint x: 909, startPoint y: 302, endPoint x: 979, endPoint y: 310, distance: 70.0
click at [979, 310] on span "Basar Dogan" at bounding box center [932, 307] width 111 height 26
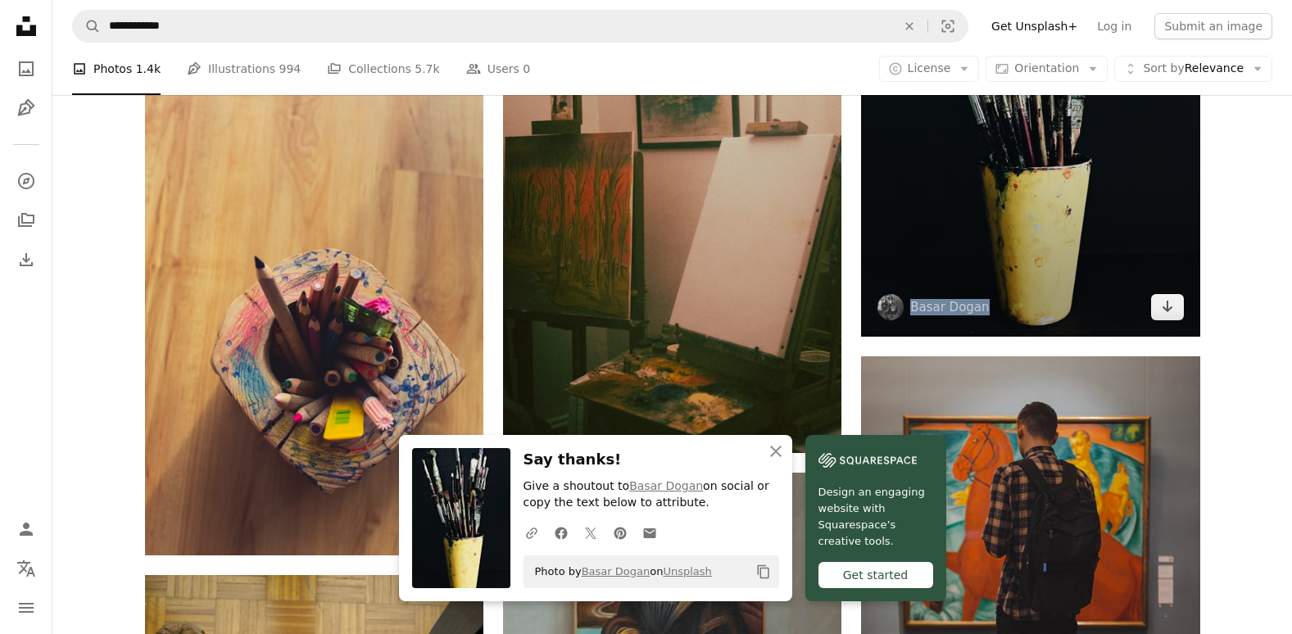
copy link "Basar Dogan"
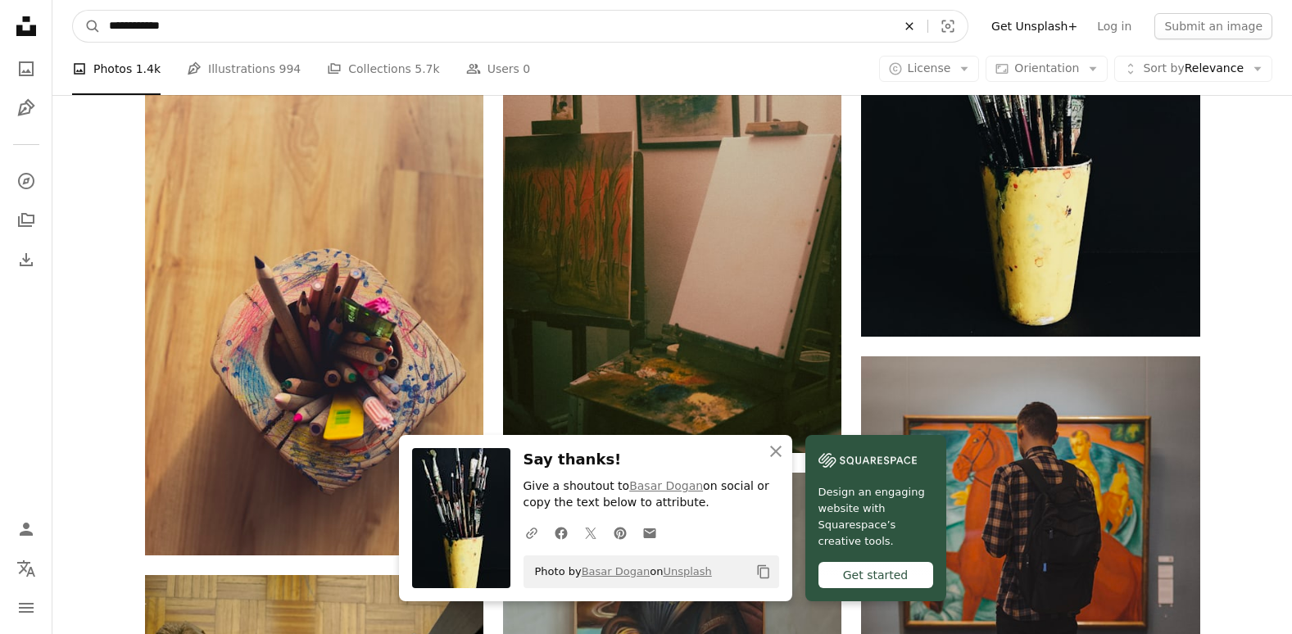
click at [927, 30] on icon "An X shape" at bounding box center [909, 26] width 36 height 13
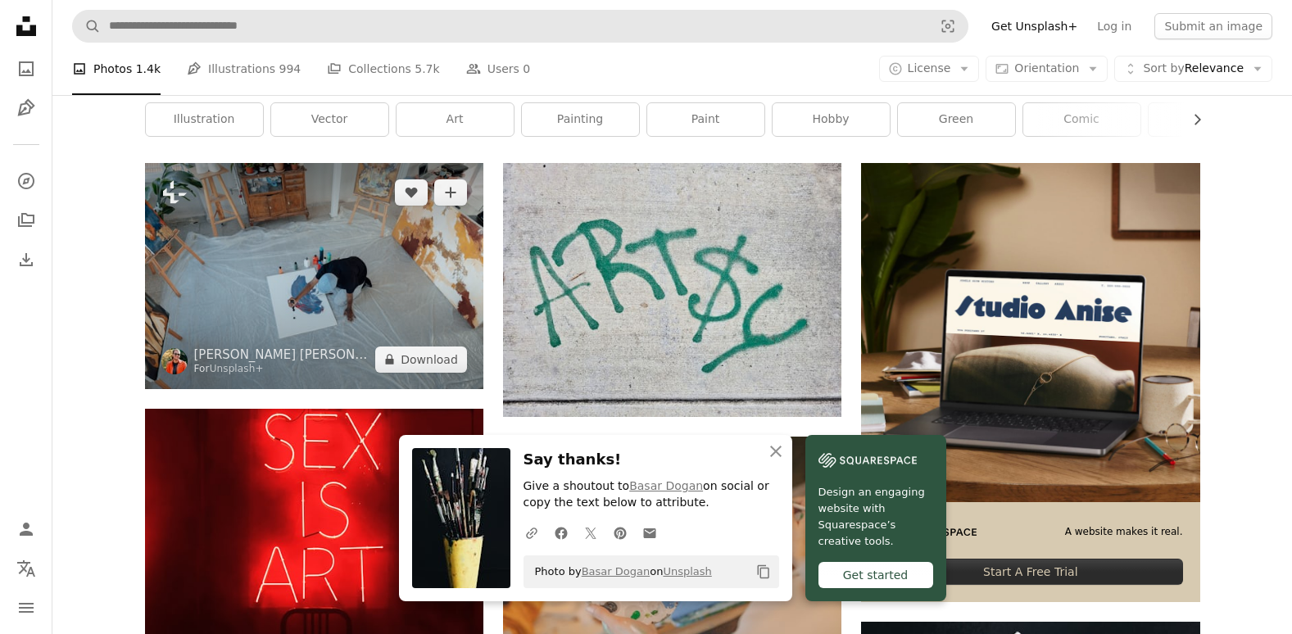
scroll to position [0, 0]
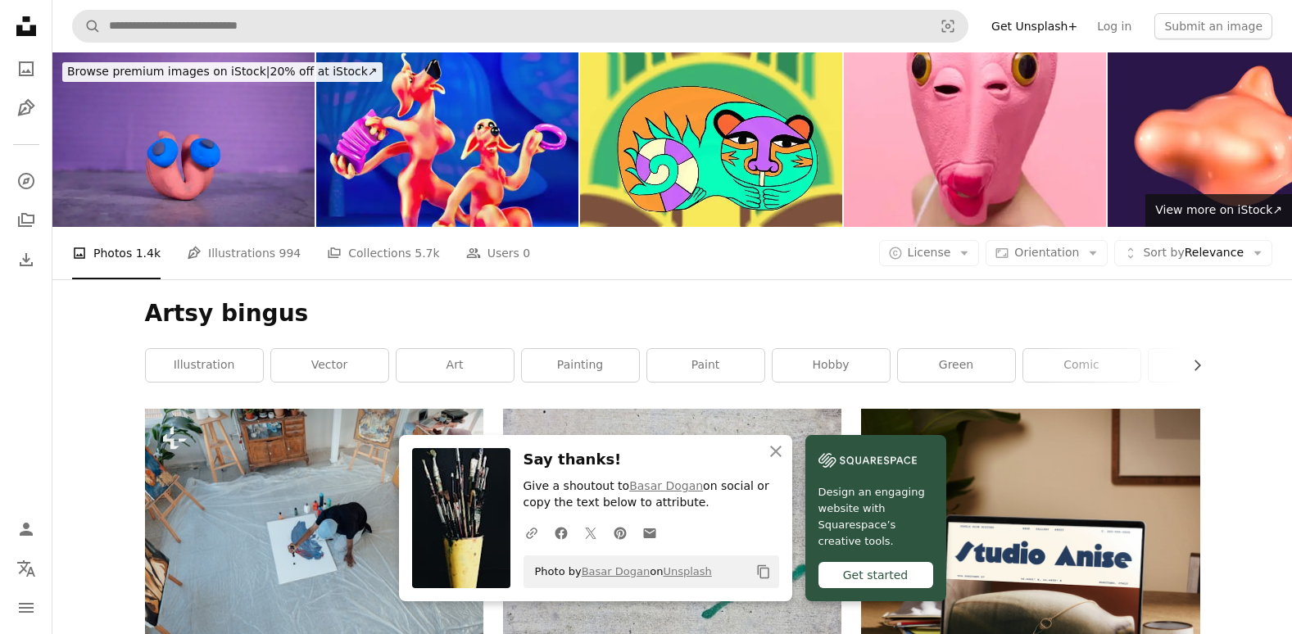
click at [21, 30] on icon at bounding box center [26, 26] width 20 height 20
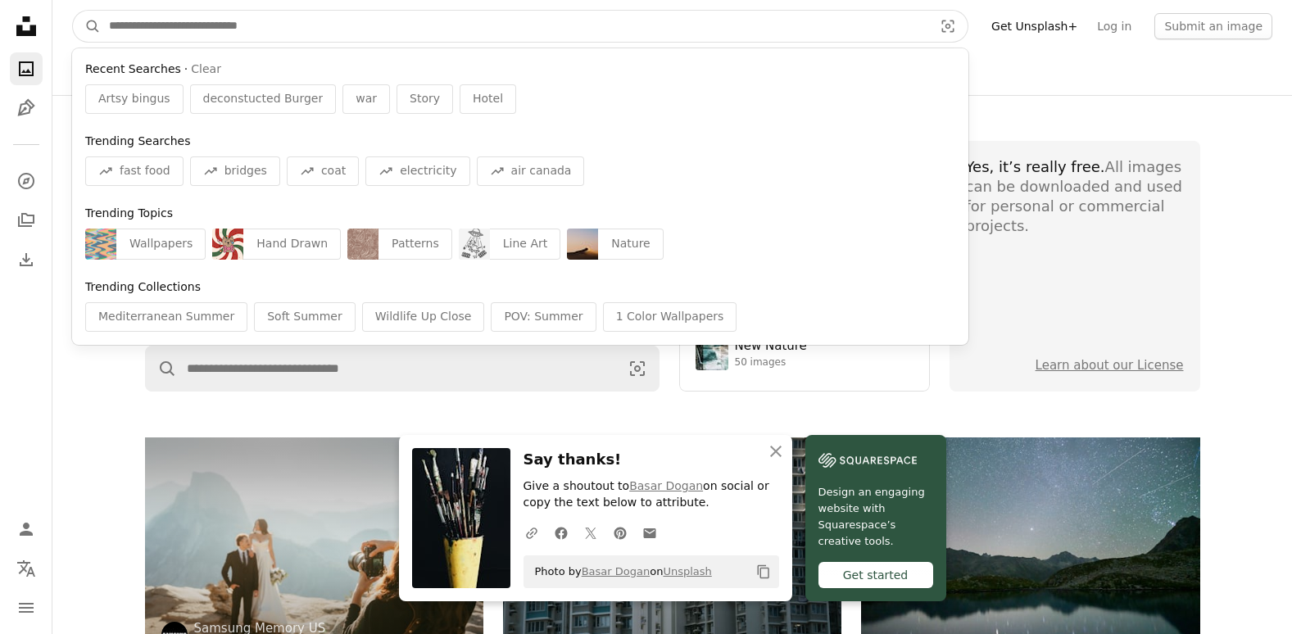
click at [549, 31] on input "Find visuals sitewide" at bounding box center [514, 26] width 827 height 31
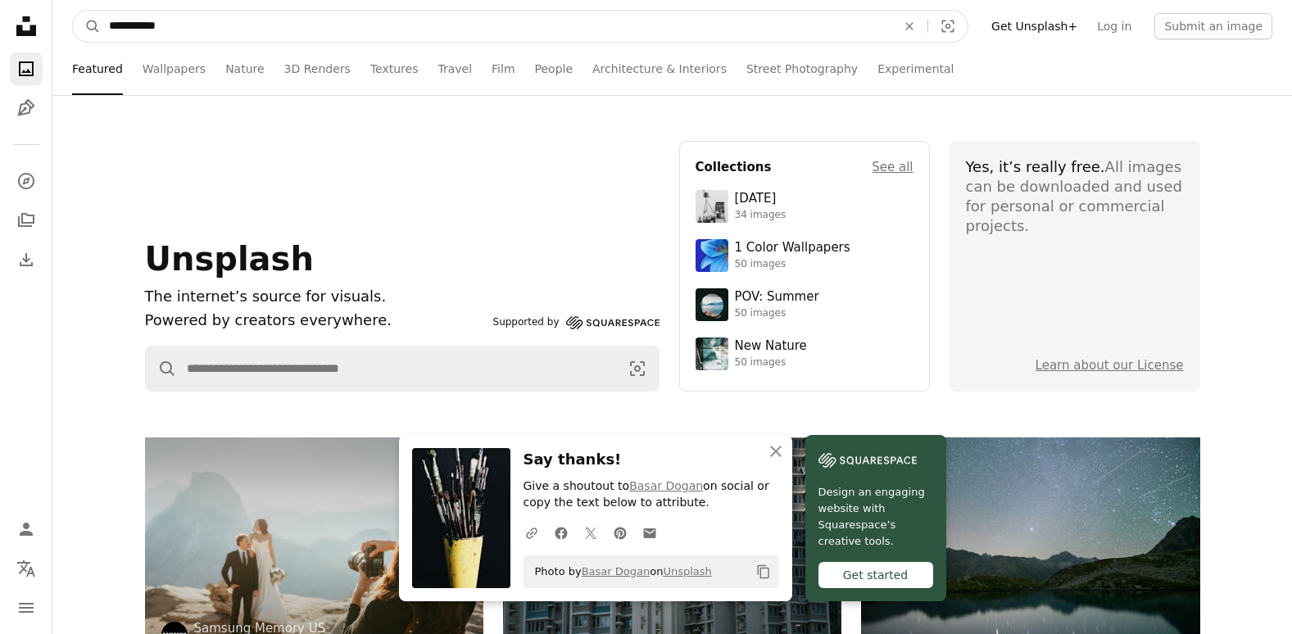
type input "**********"
click button "A magnifying glass" at bounding box center [87, 26] width 28 height 31
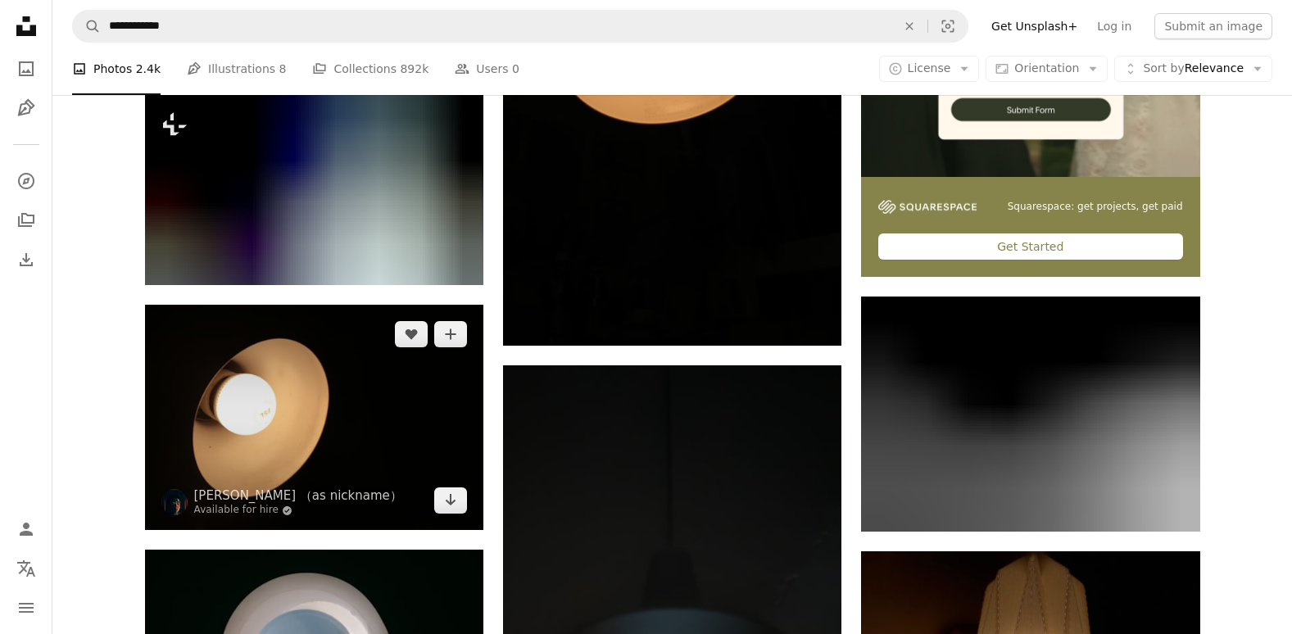
scroll to position [653, 0]
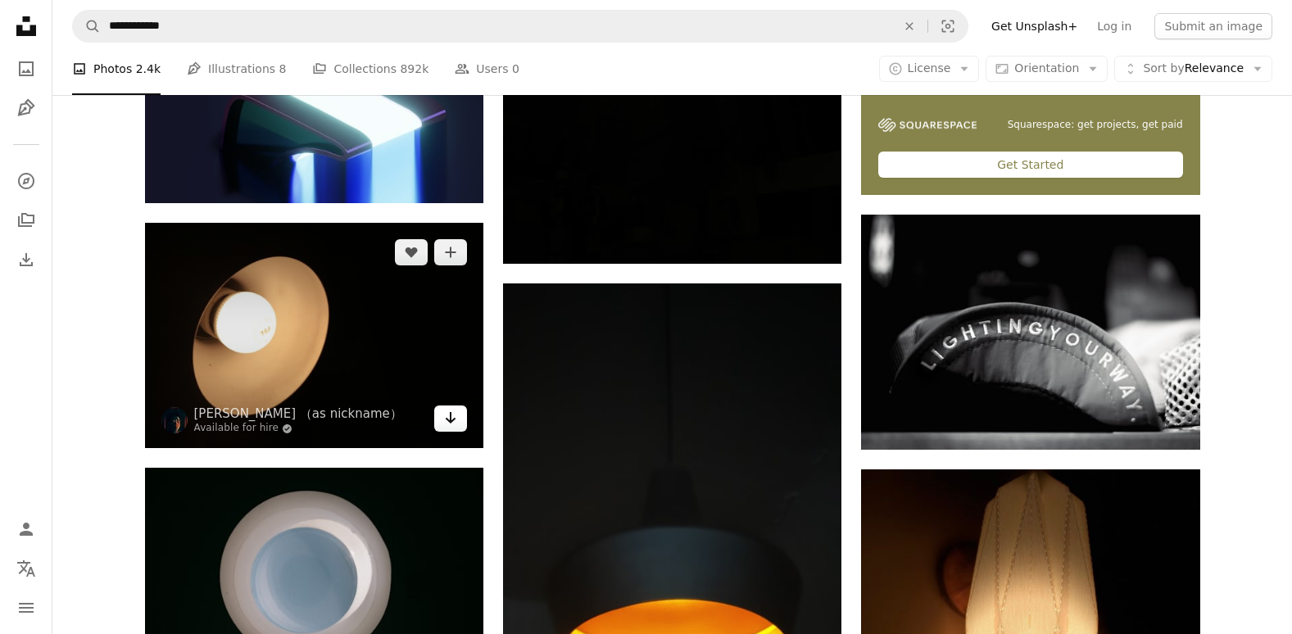
click at [459, 415] on link "Arrow pointing down" at bounding box center [450, 418] width 33 height 26
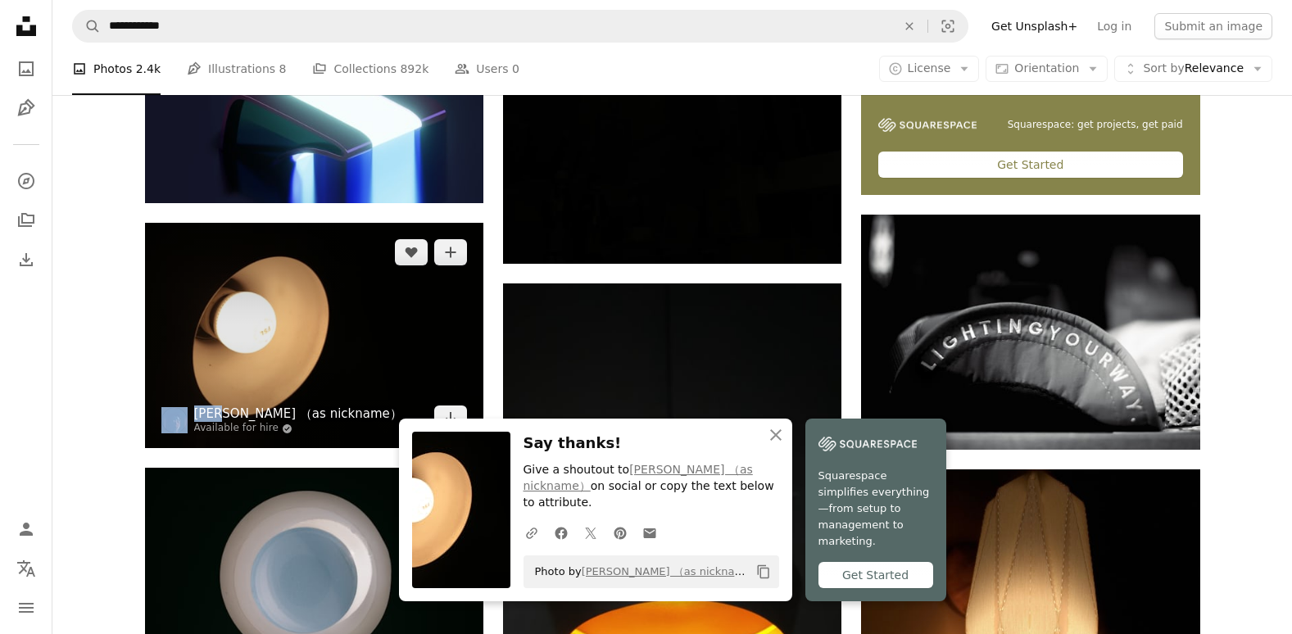
drag, startPoint x: 188, startPoint y: 407, endPoint x: 229, endPoint y: 406, distance: 41.0
click at [229, 406] on span "[PERSON_NAME] （as nickname） Available for hire A checkmark inside of a circle" at bounding box center [281, 419] width 241 height 29
copy span "[PERSON_NAME] （"
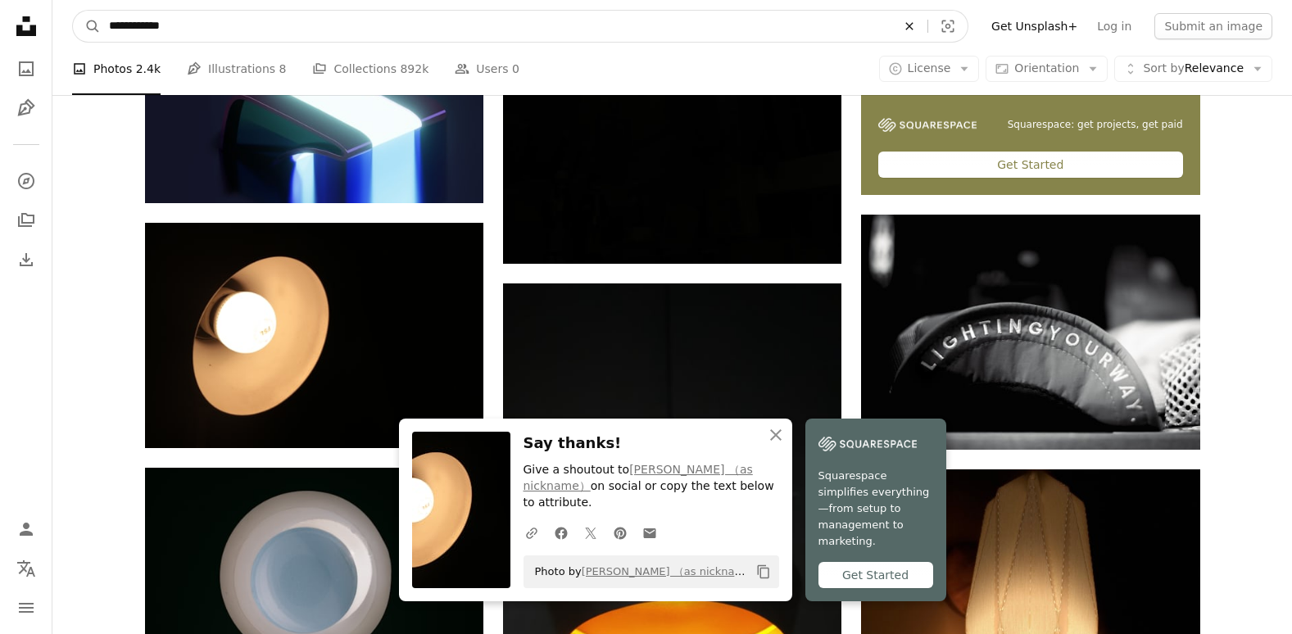
click at [927, 34] on button "An X shape" at bounding box center [909, 26] width 36 height 31
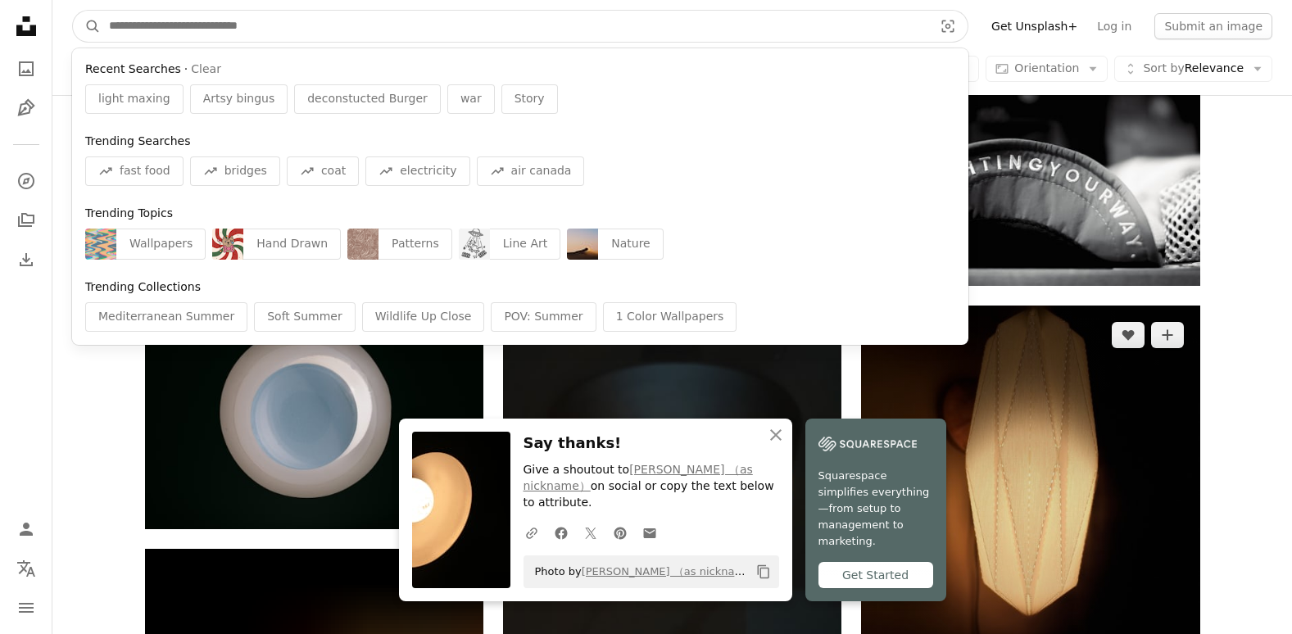
scroll to position [899, 0]
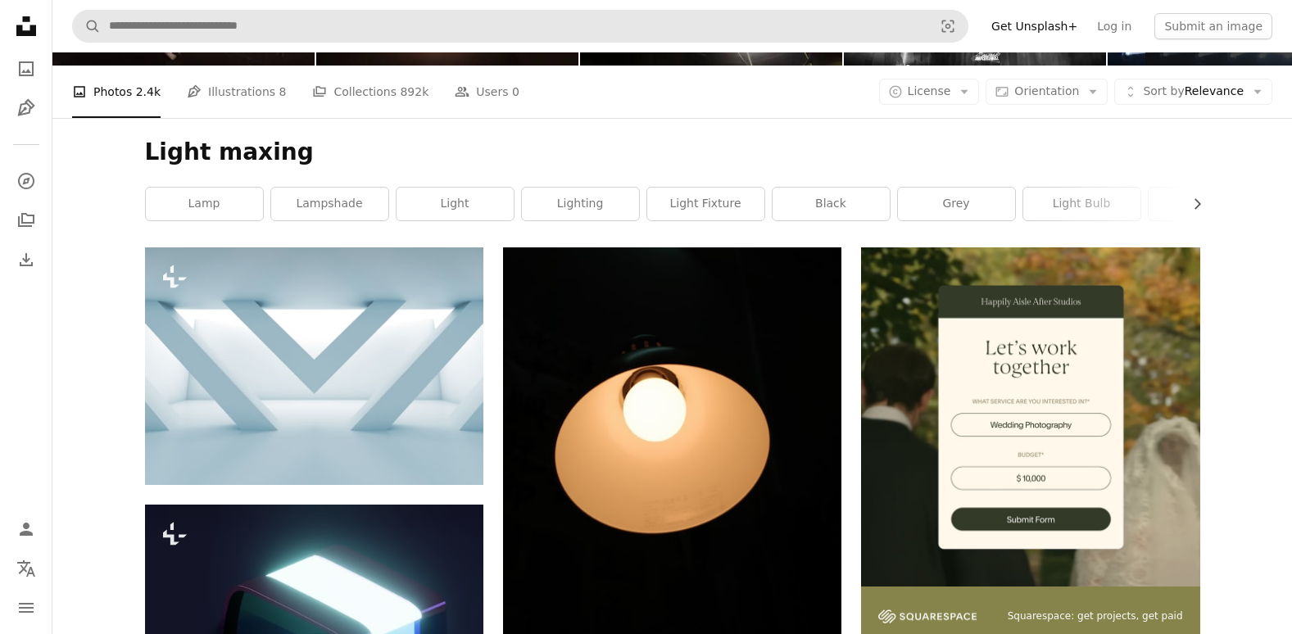
scroll to position [0, 0]
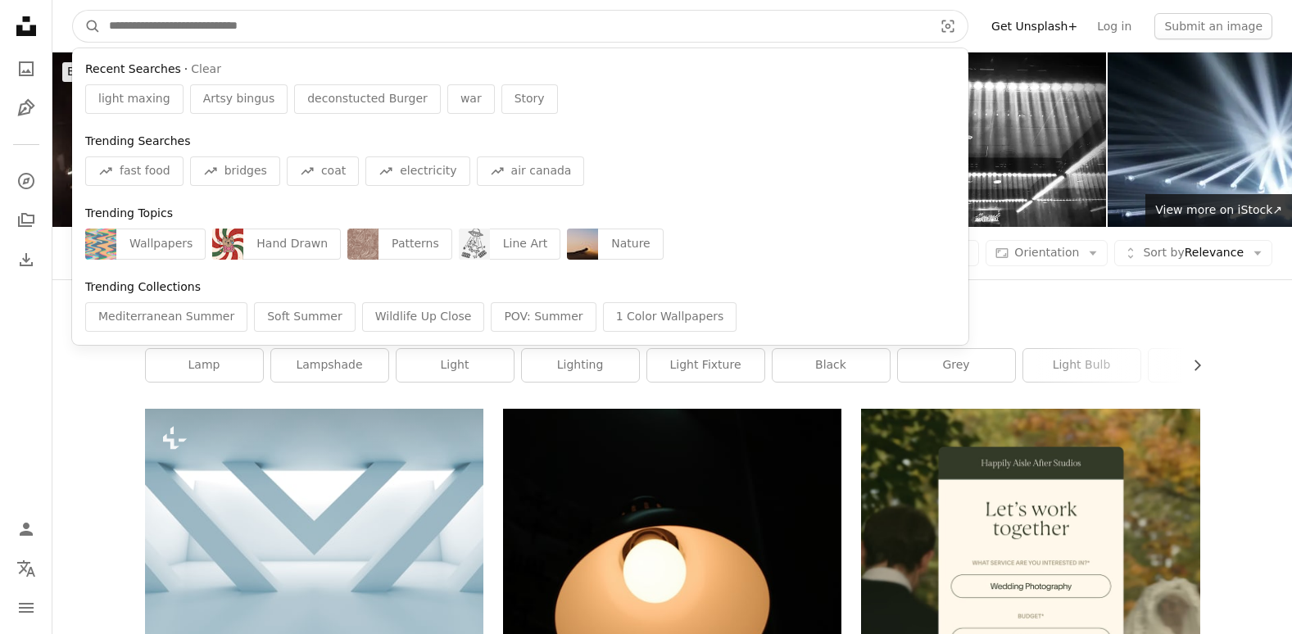
click at [735, 20] on input "Find visuals sitewide" at bounding box center [514, 26] width 827 height 31
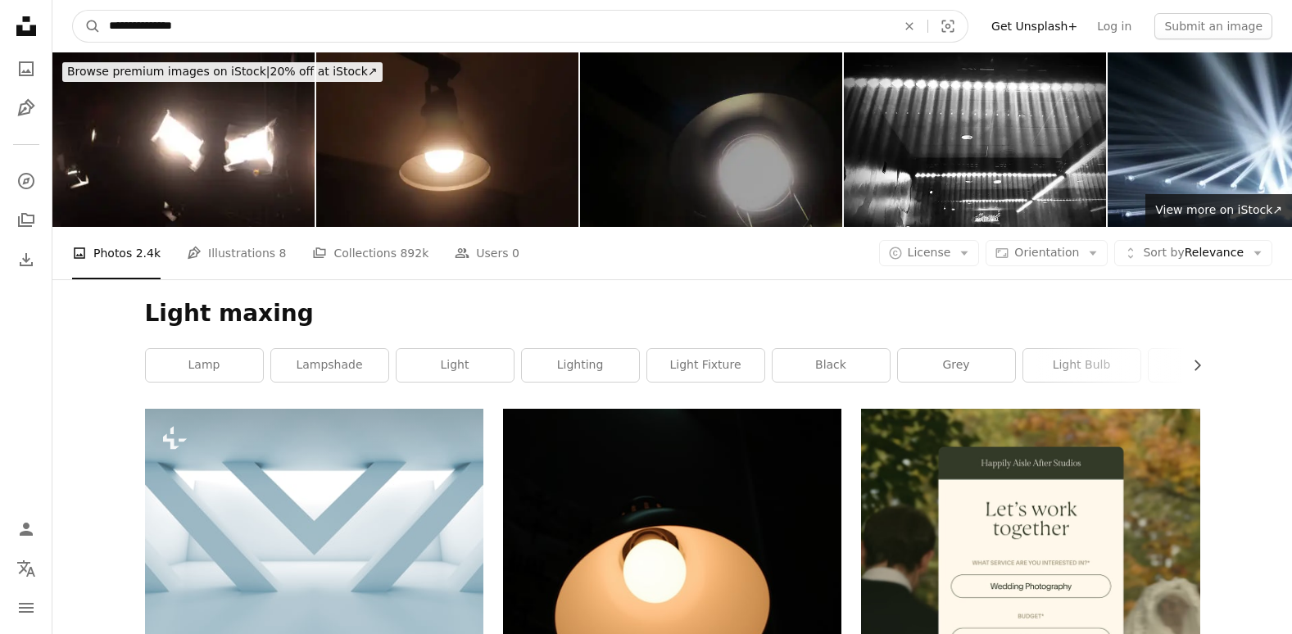
type input "**********"
click button "A magnifying glass" at bounding box center [87, 26] width 28 height 31
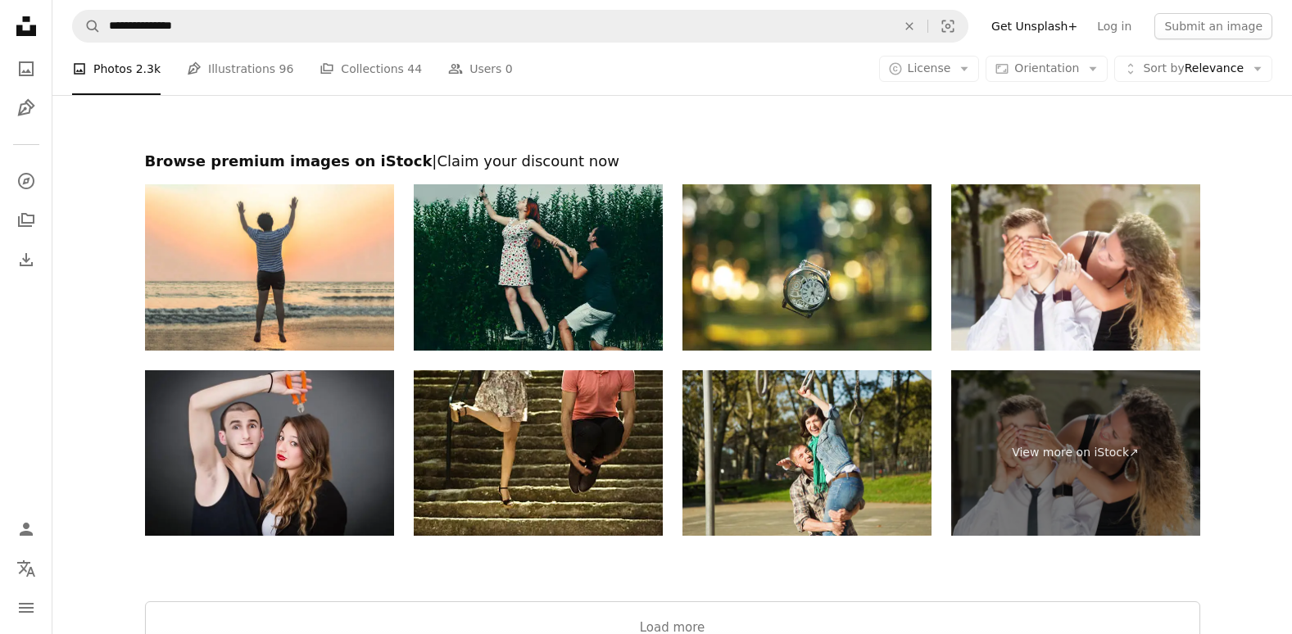
scroll to position [3113, 0]
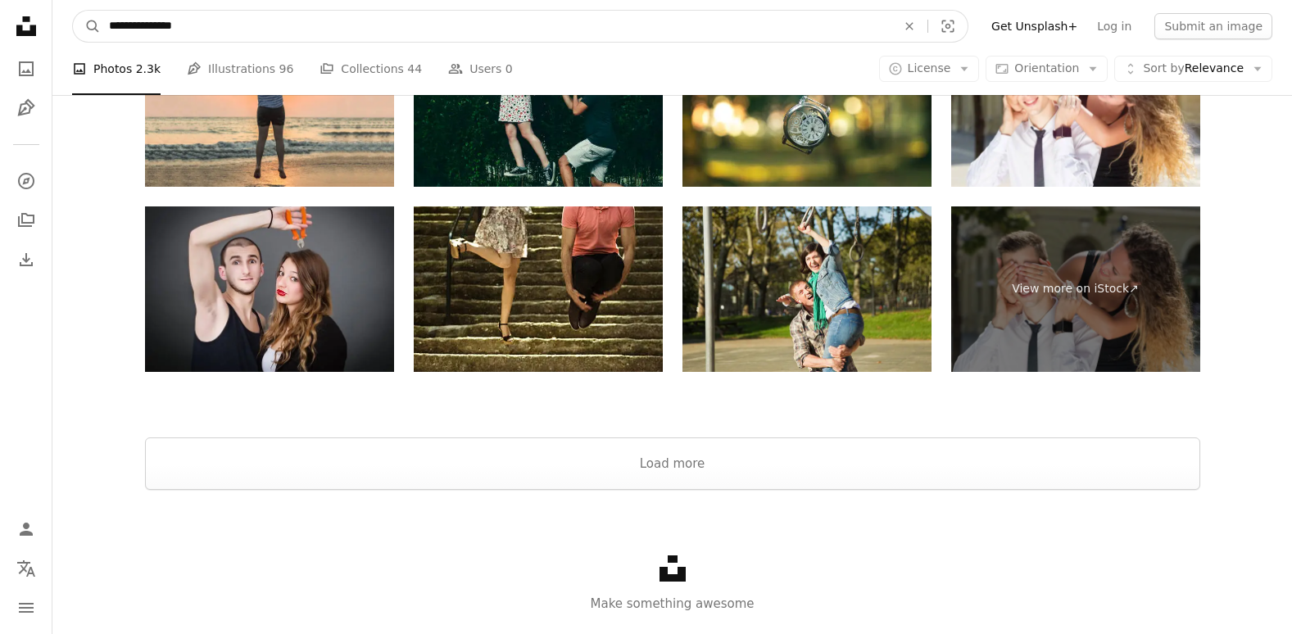
click at [498, 25] on input "**********" at bounding box center [496, 26] width 791 height 31
type input "**********"
click button "A magnifying glass" at bounding box center [87, 26] width 28 height 31
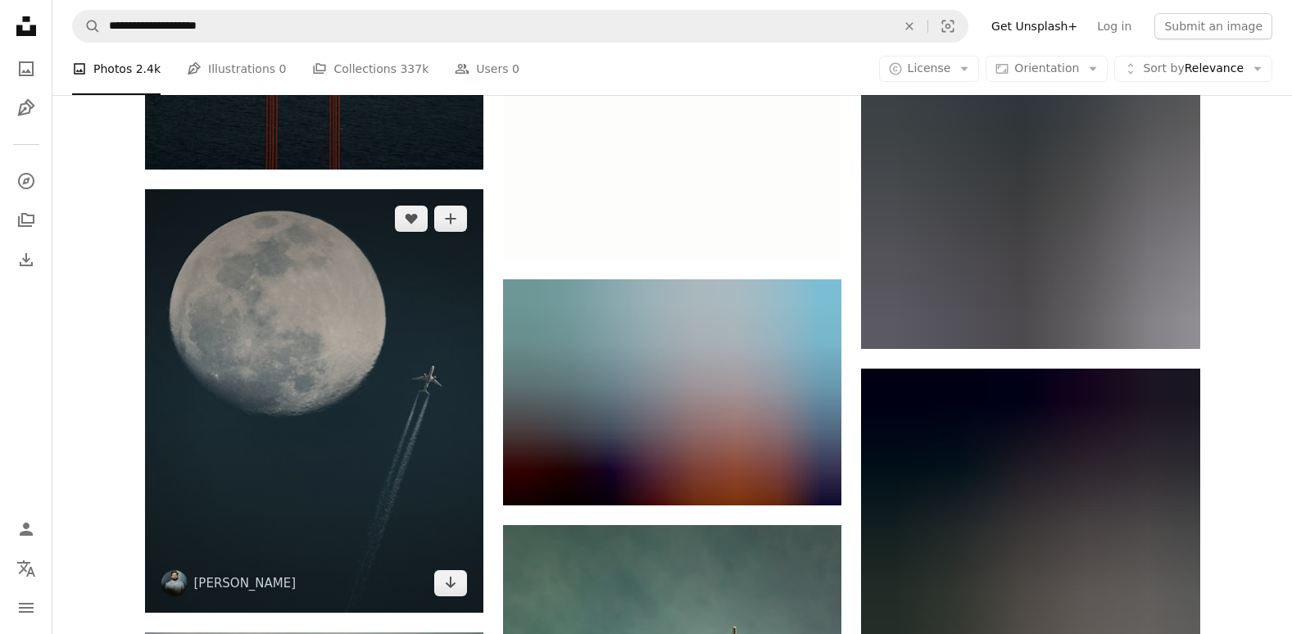
scroll to position [1884, 0]
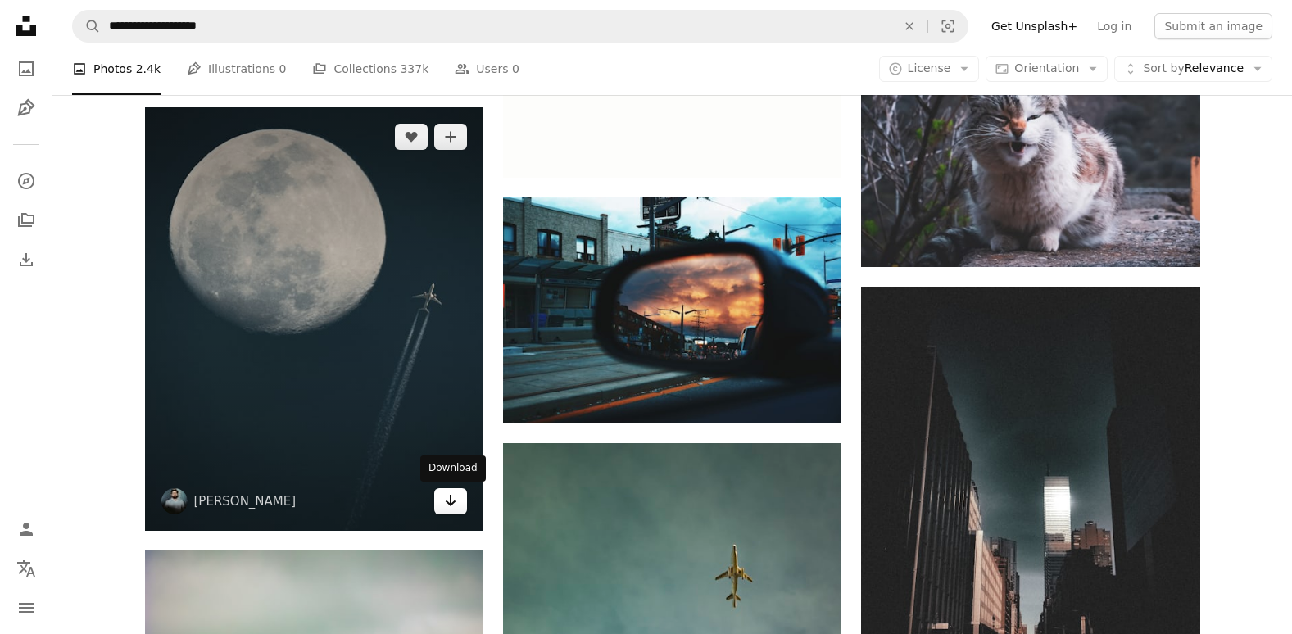
click at [460, 492] on link "Arrow pointing down" at bounding box center [450, 501] width 33 height 26
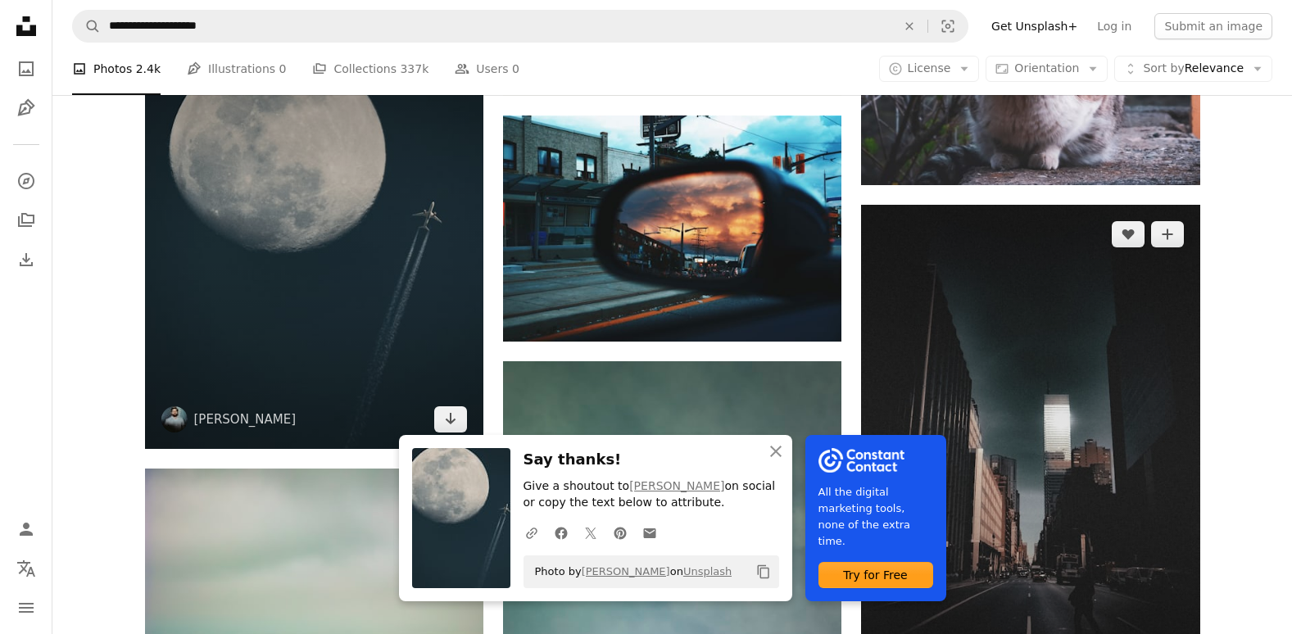
scroll to position [2130, 0]
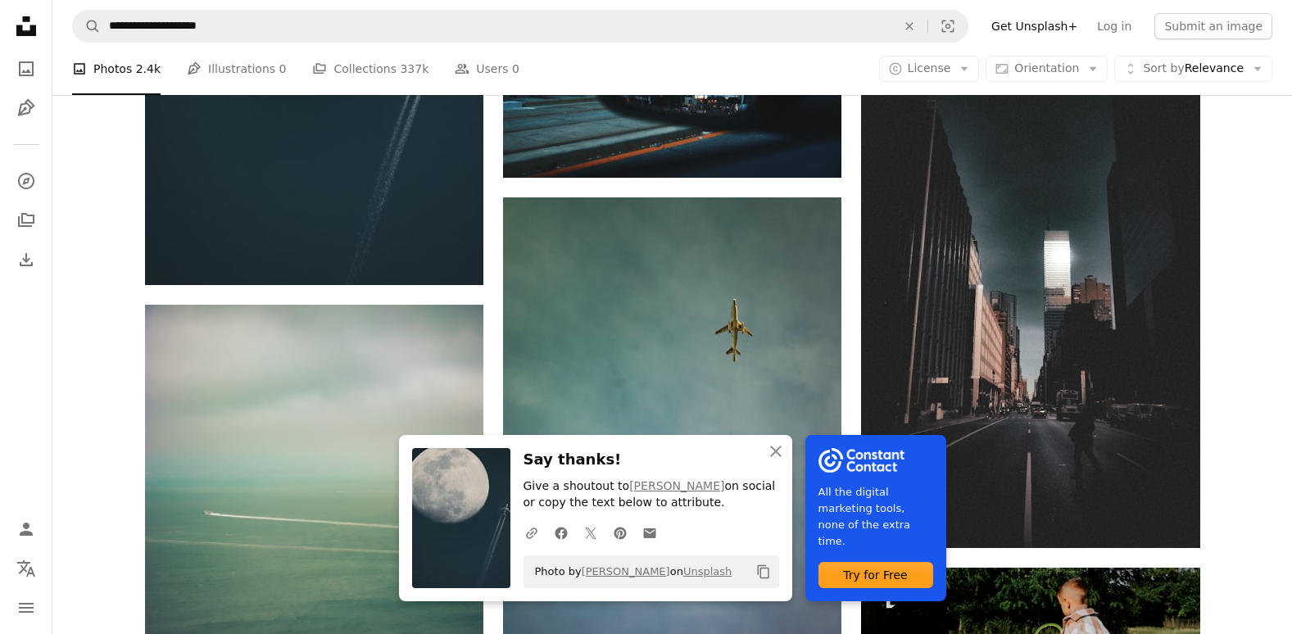
click at [1268, 514] on div "Plus sign for Unsplash+ A heart A plus sign Getty Images For Unsplash+ A lock D…" at bounding box center [671, 35] width 1239 height 3513
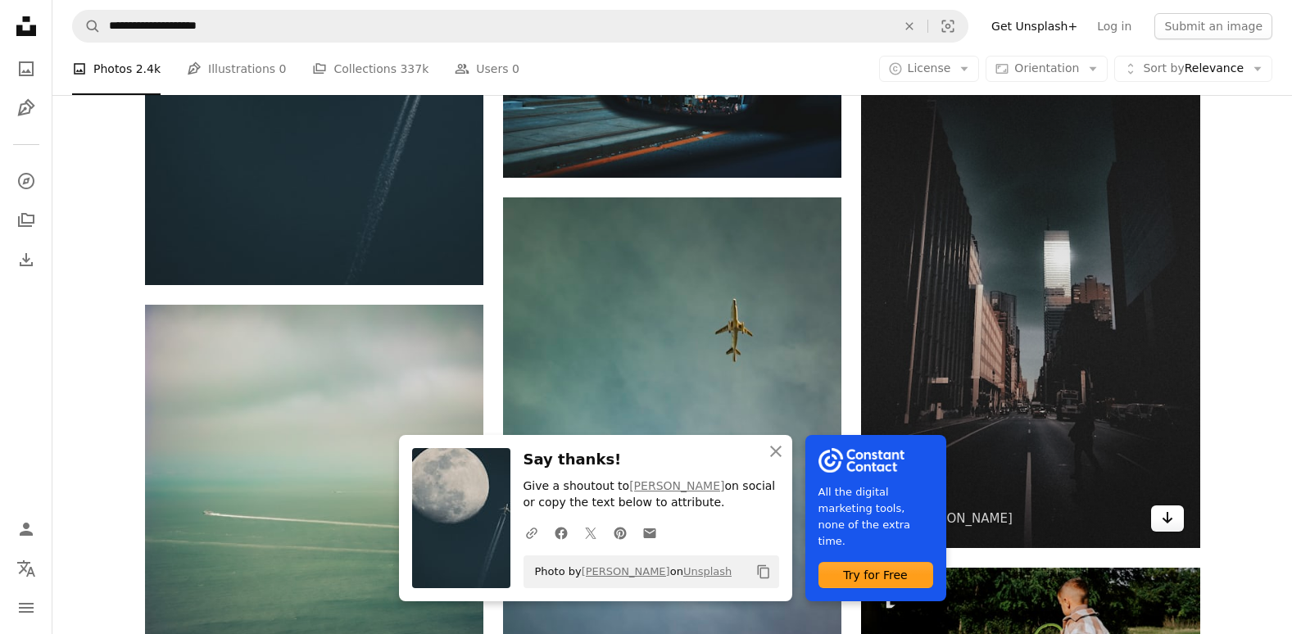
click at [1167, 522] on icon "Download" at bounding box center [1167, 517] width 11 height 11
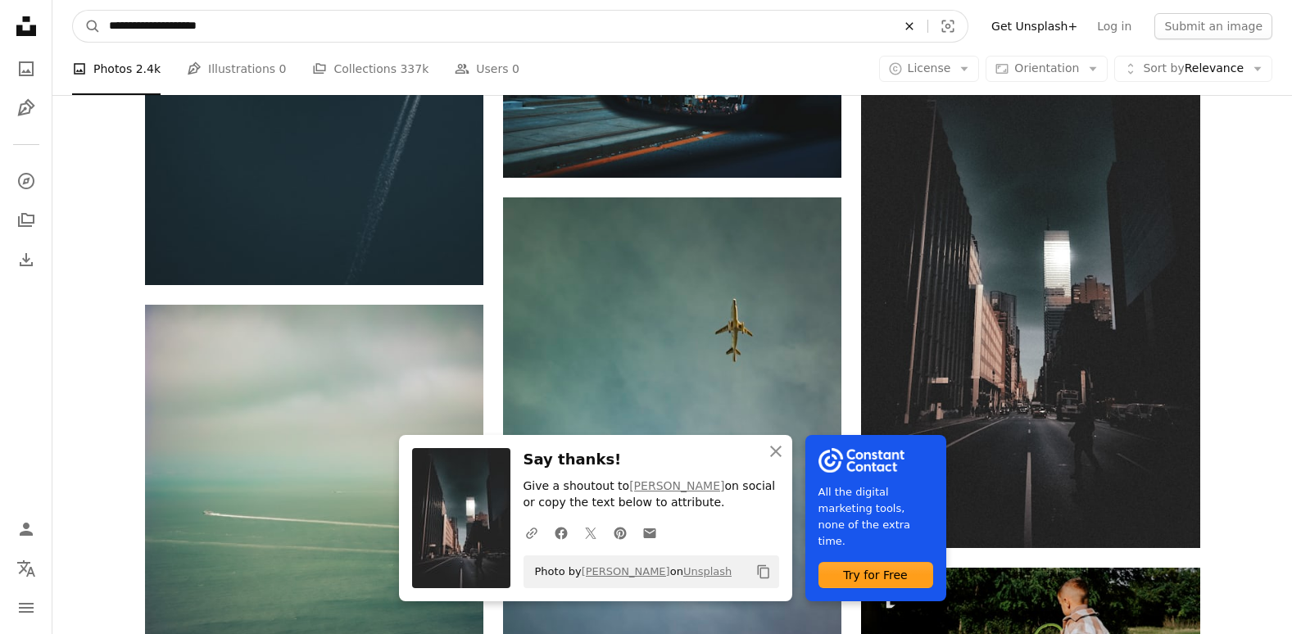
click at [921, 25] on icon "An X shape" at bounding box center [909, 26] width 36 height 13
type input "**********"
click at [73, 11] on button "A magnifying glass" at bounding box center [87, 26] width 28 height 31
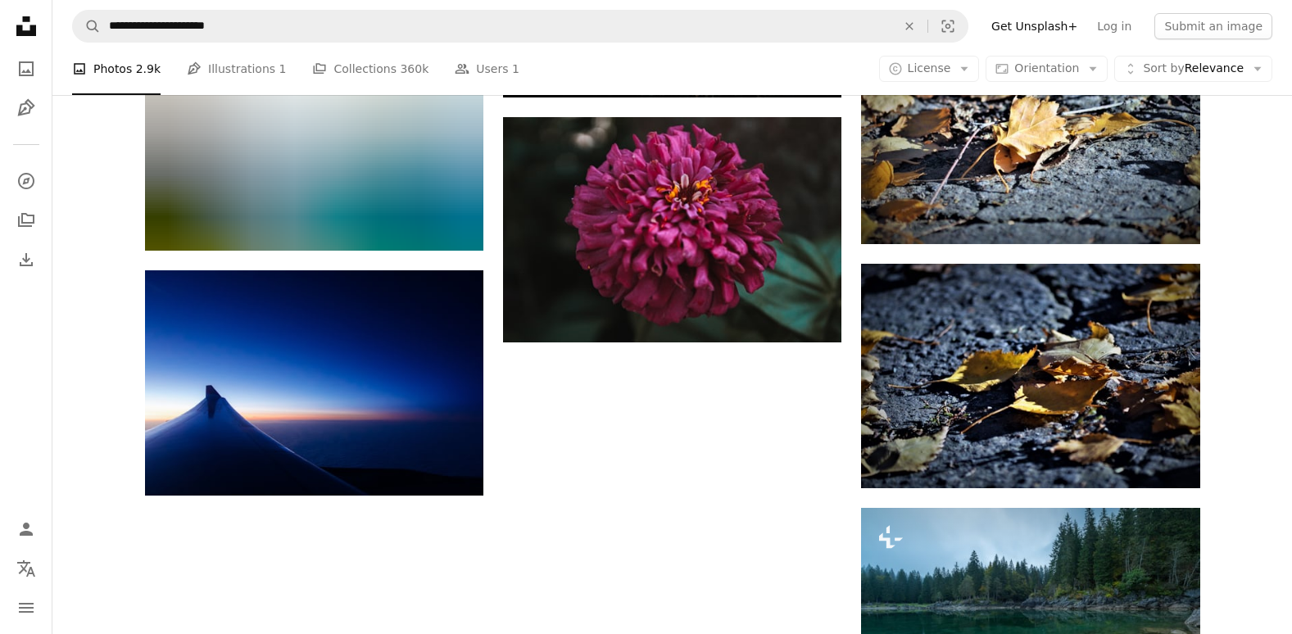
scroll to position [2130, 0]
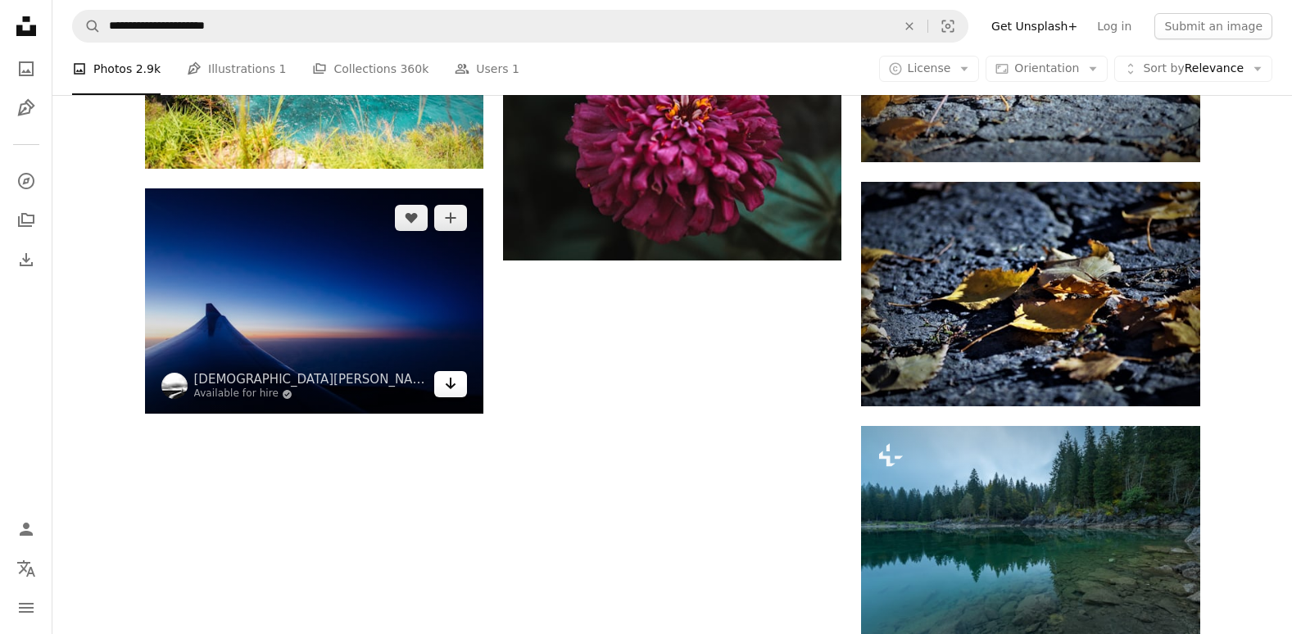
click at [446, 382] on icon "Arrow pointing down" at bounding box center [450, 384] width 13 height 20
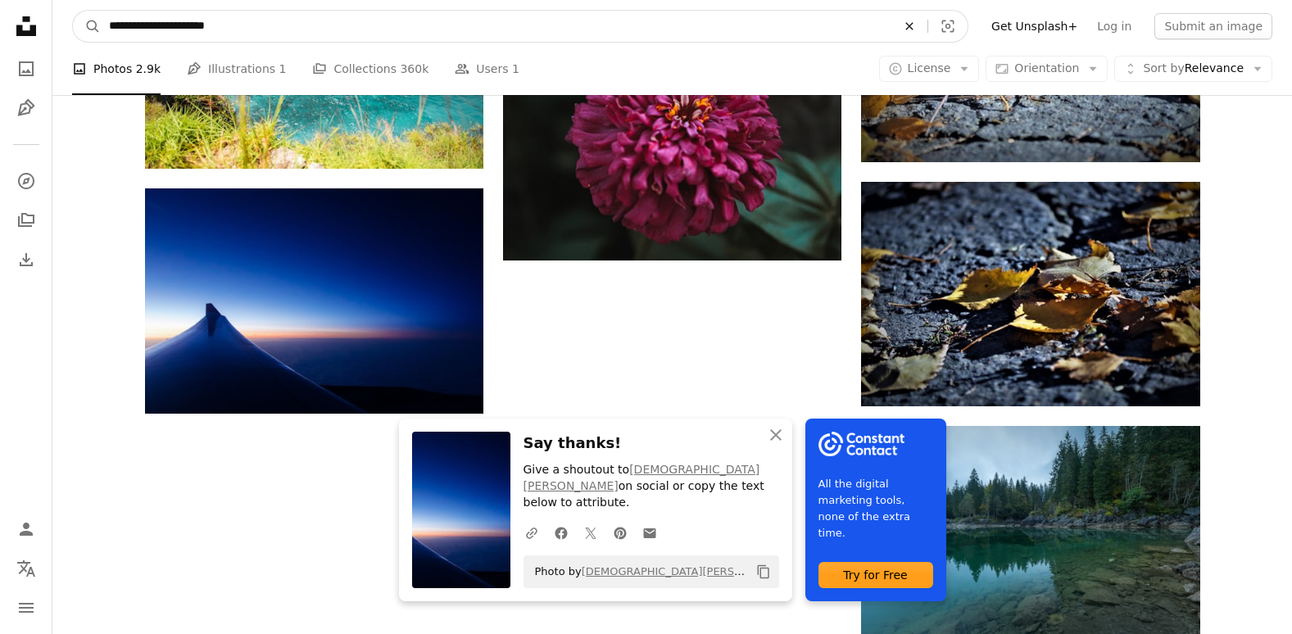
click at [924, 30] on icon "An X shape" at bounding box center [909, 26] width 36 height 13
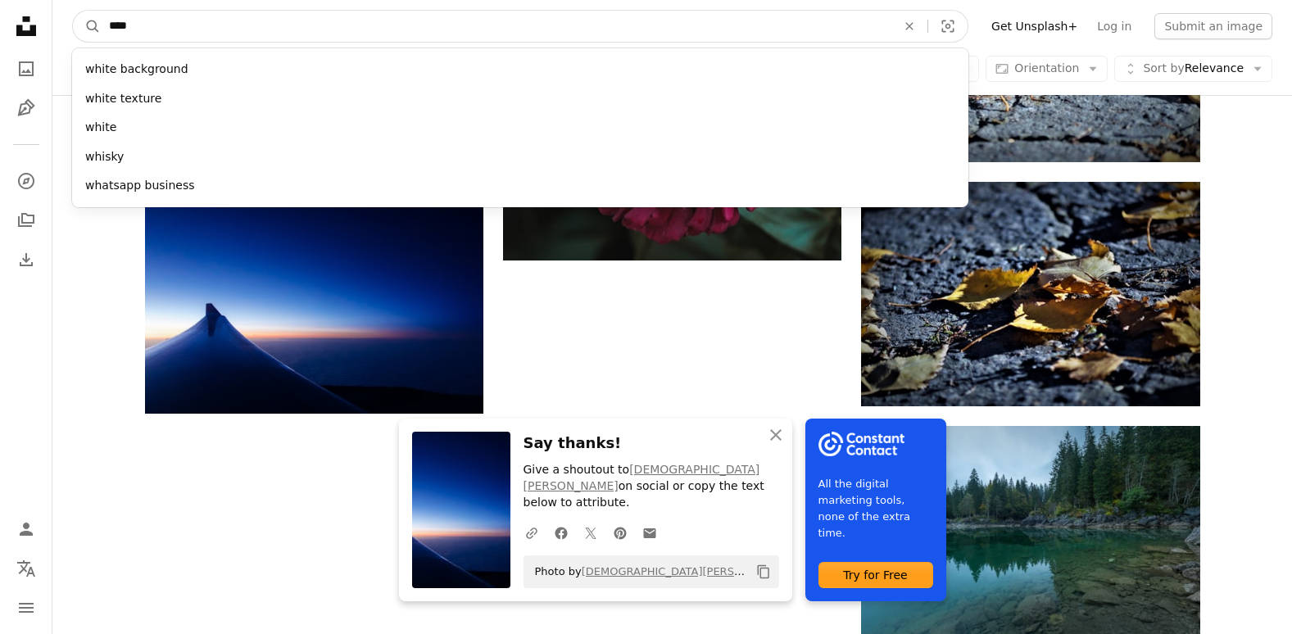
type input "*****"
click button "A magnifying glass" at bounding box center [87, 26] width 28 height 31
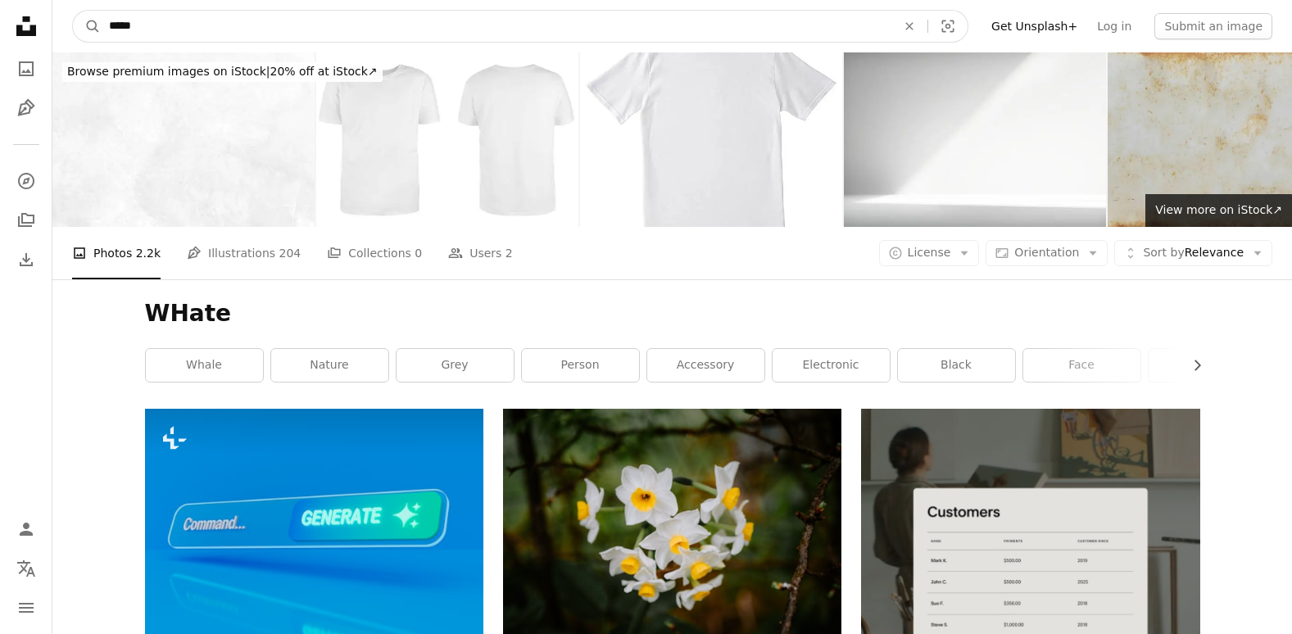
click at [116, 28] on input "*****" at bounding box center [496, 26] width 791 height 31
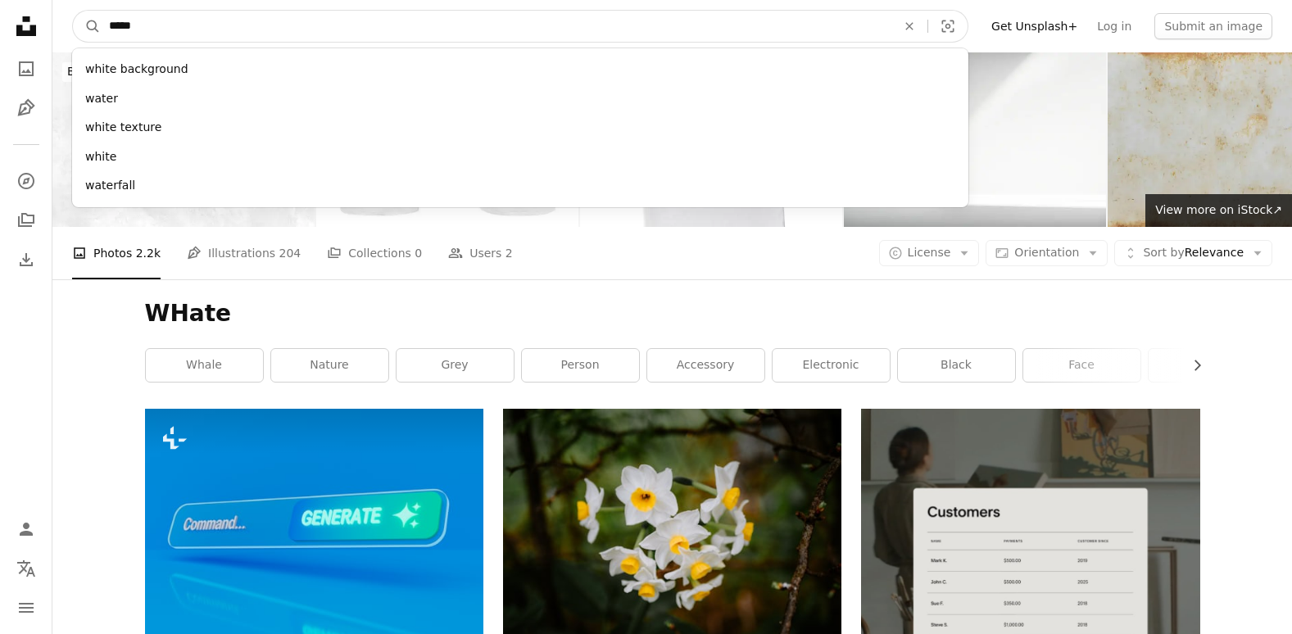
type input "****"
click button "A magnifying glass" at bounding box center [87, 26] width 28 height 31
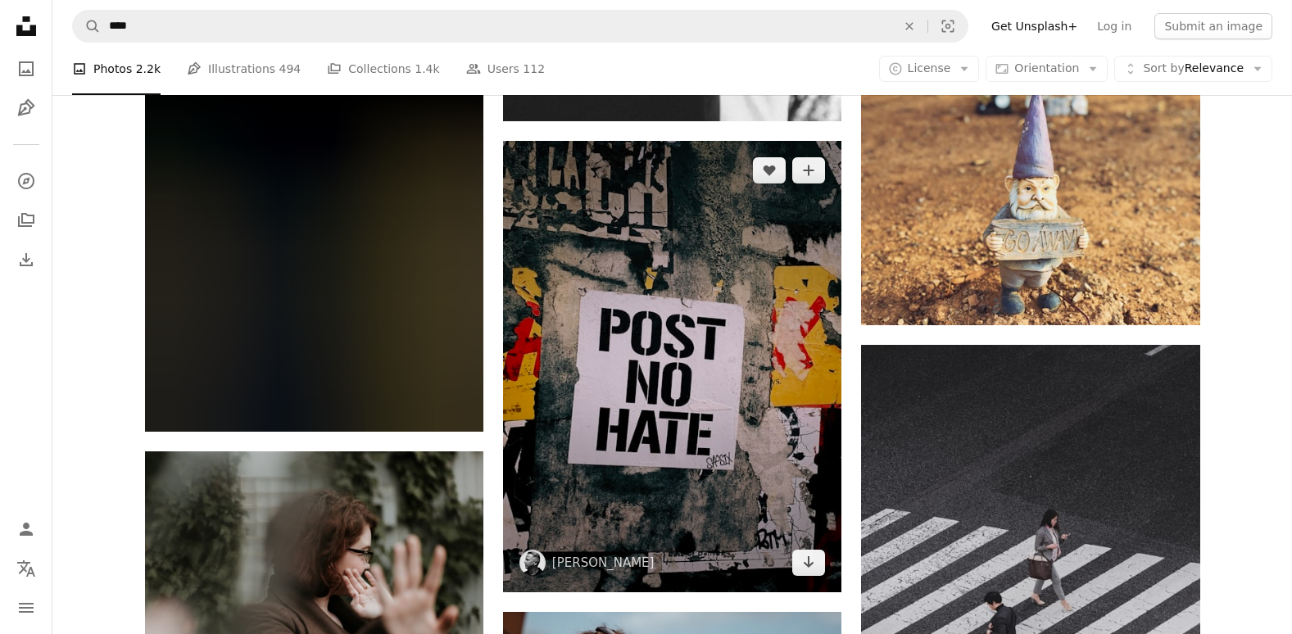
scroll to position [1651, 0]
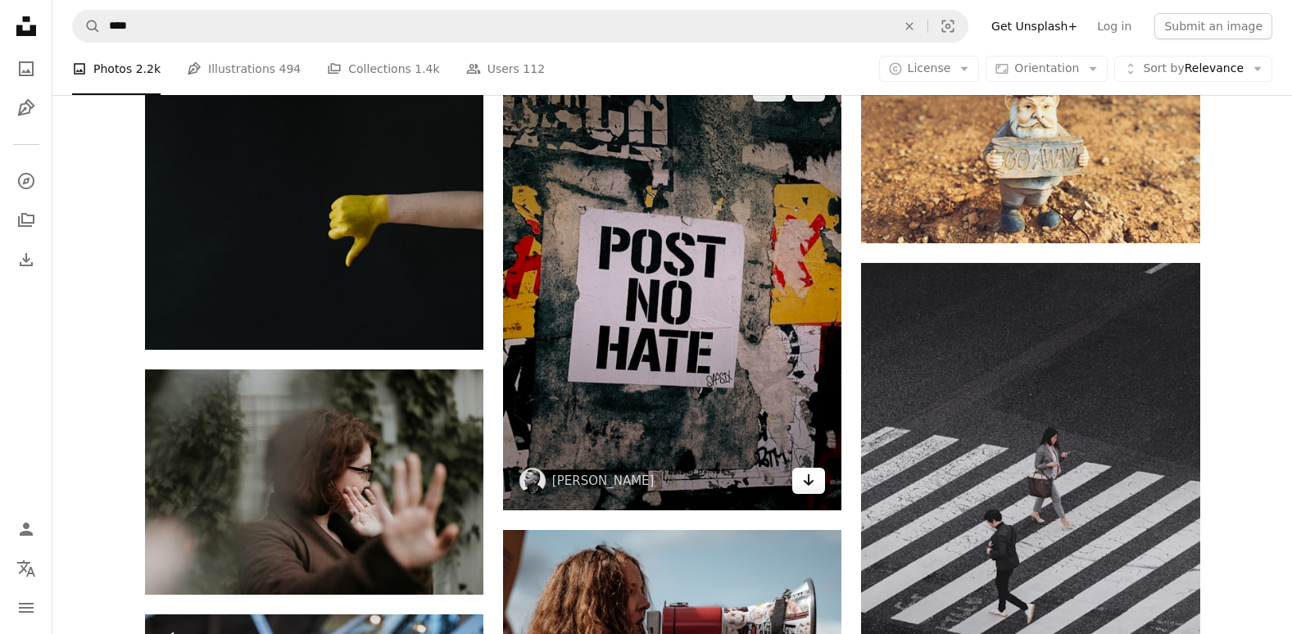
click at [798, 478] on link "Arrow pointing down" at bounding box center [808, 481] width 33 height 26
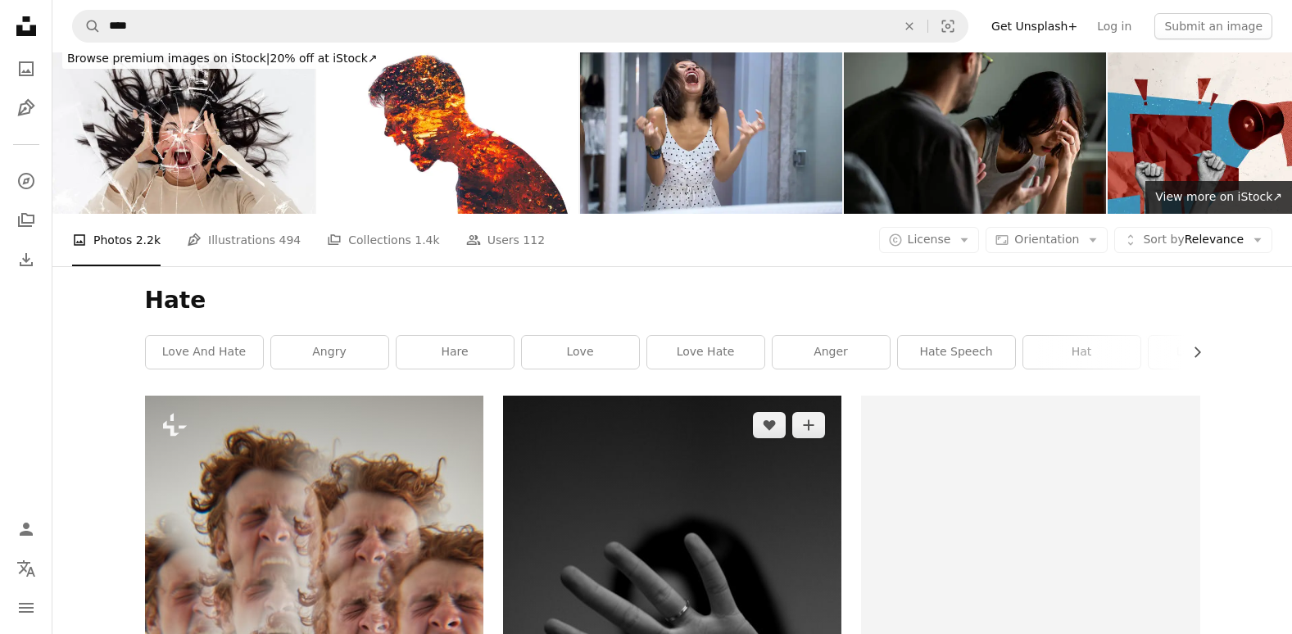
scroll to position [0, 0]
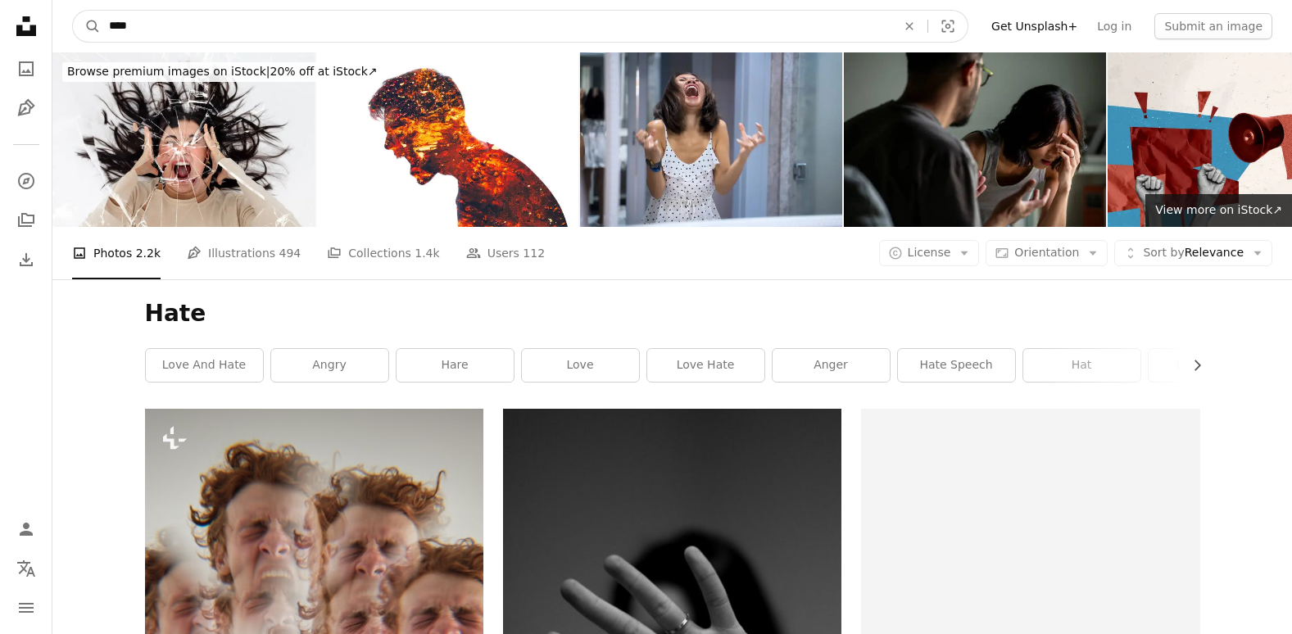
click at [664, 15] on input "****" at bounding box center [496, 26] width 791 height 31
click at [924, 27] on icon "An X shape" at bounding box center [909, 26] width 36 height 13
type input "****"
click button "A magnifying glass" at bounding box center [87, 26] width 28 height 31
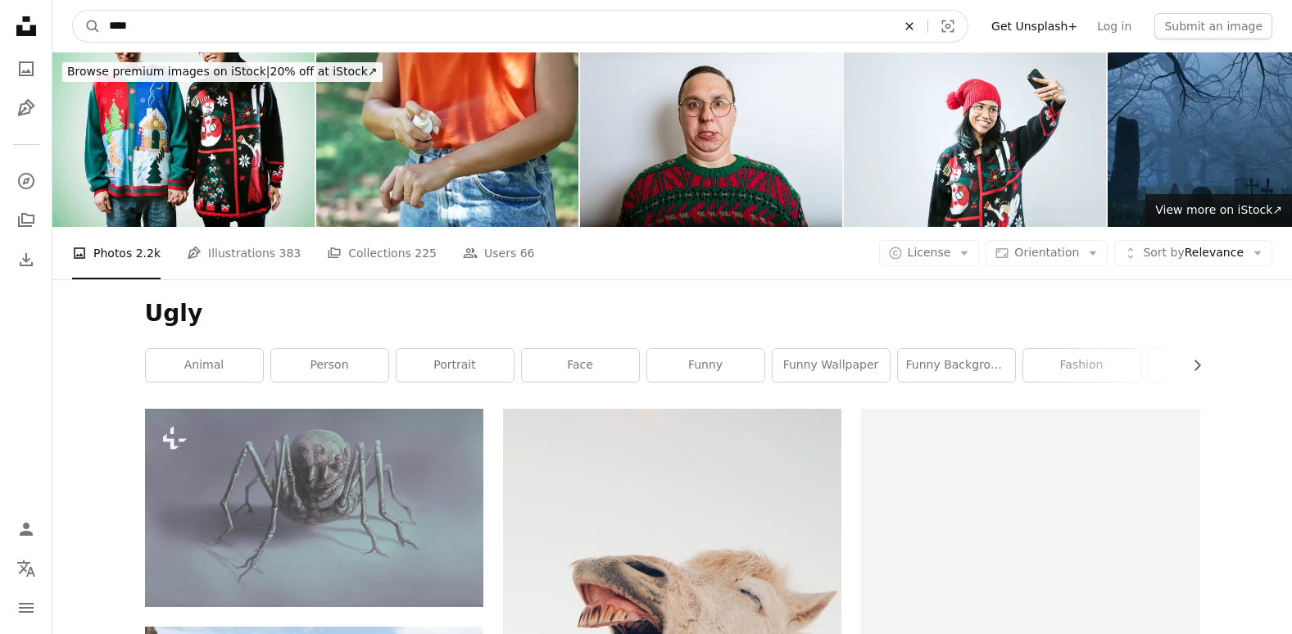
click at [916, 19] on button "An X shape" at bounding box center [909, 26] width 36 height 31
type input "********"
click button "A magnifying glass" at bounding box center [87, 26] width 28 height 31
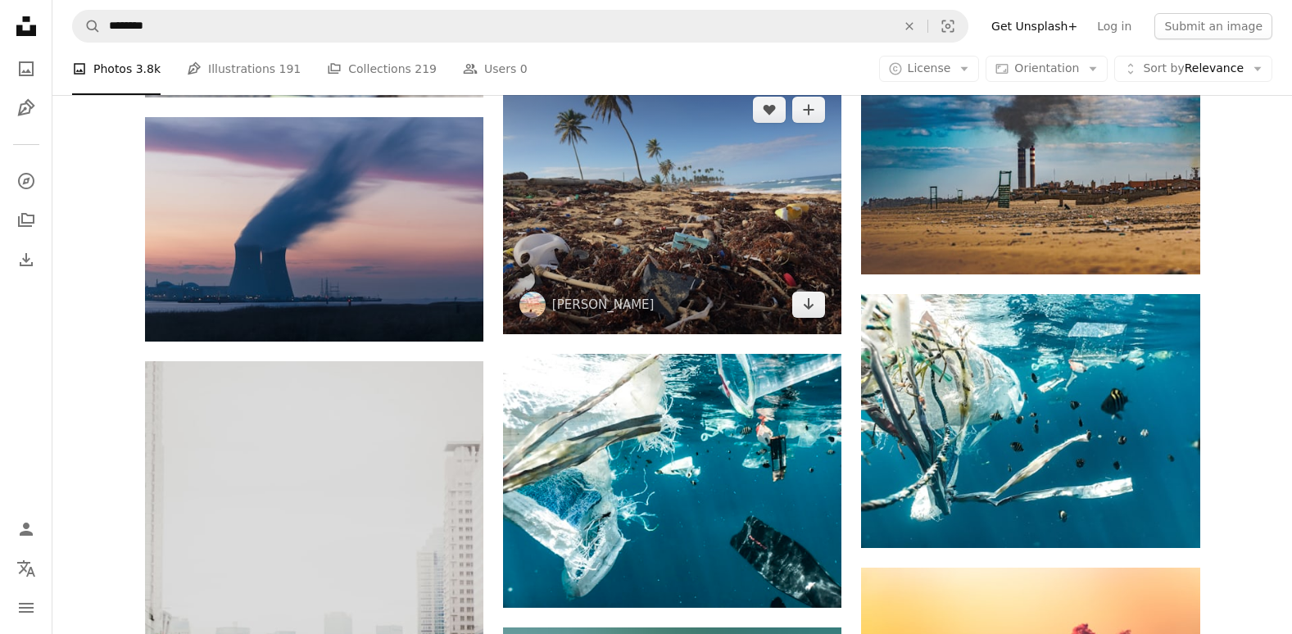
scroll to position [737, 0]
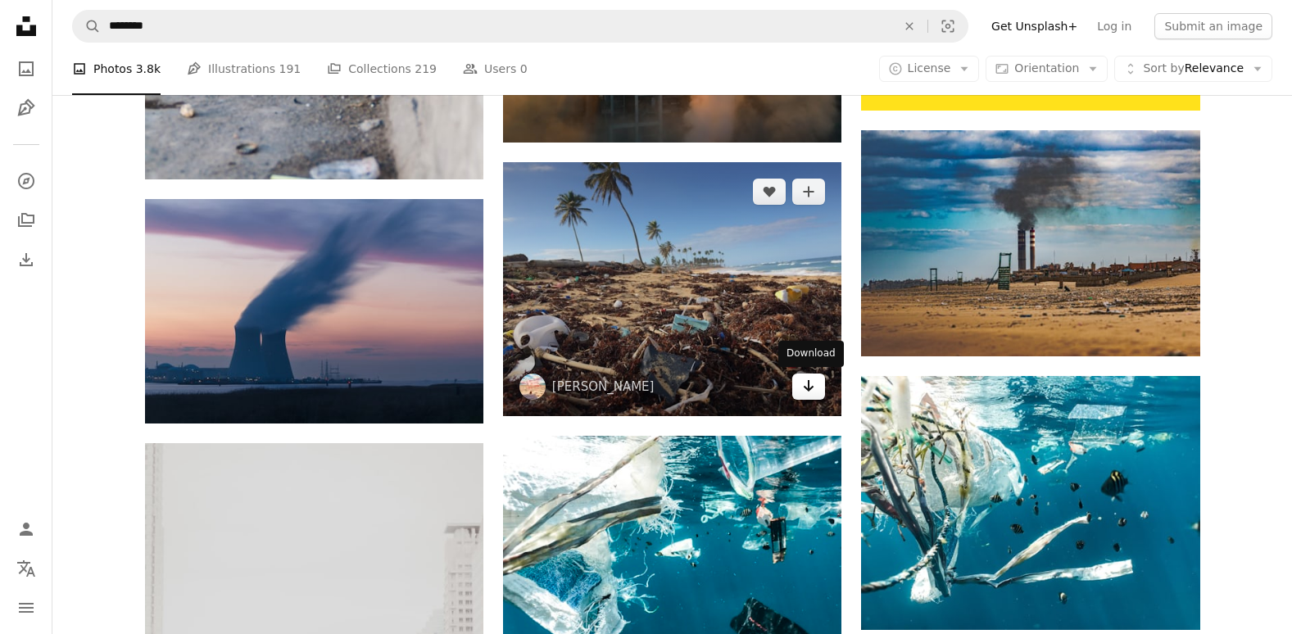
click at [805, 385] on icon "Arrow pointing down" at bounding box center [808, 386] width 13 height 20
